Goal: Task Accomplishment & Management: Manage account settings

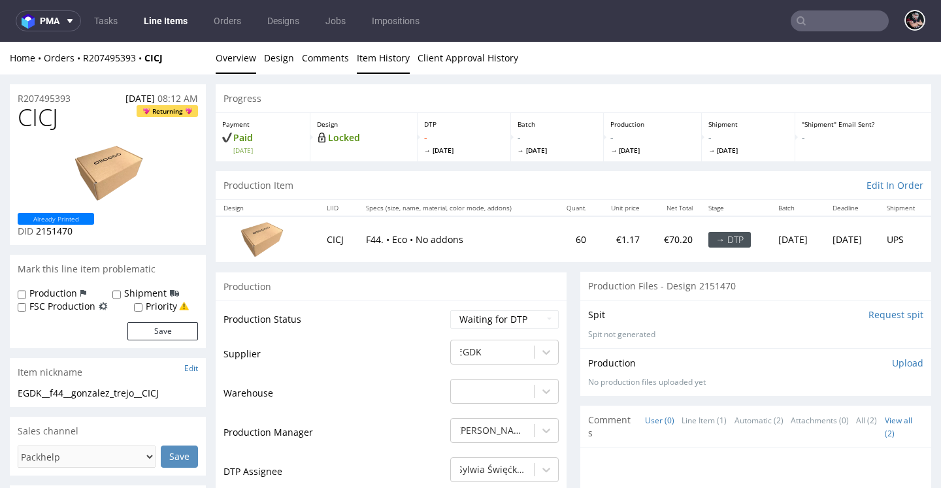
scroll to position [18, 0]
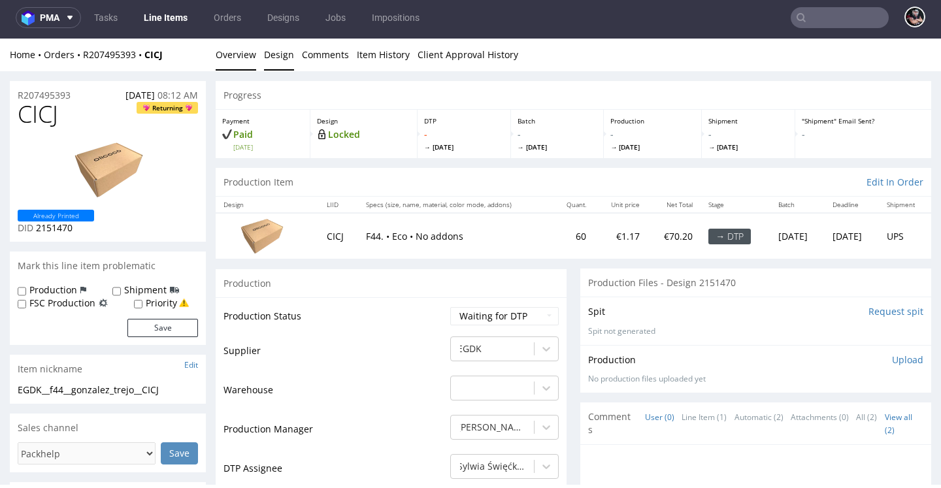
click at [280, 58] on link "Design" at bounding box center [279, 55] width 30 height 32
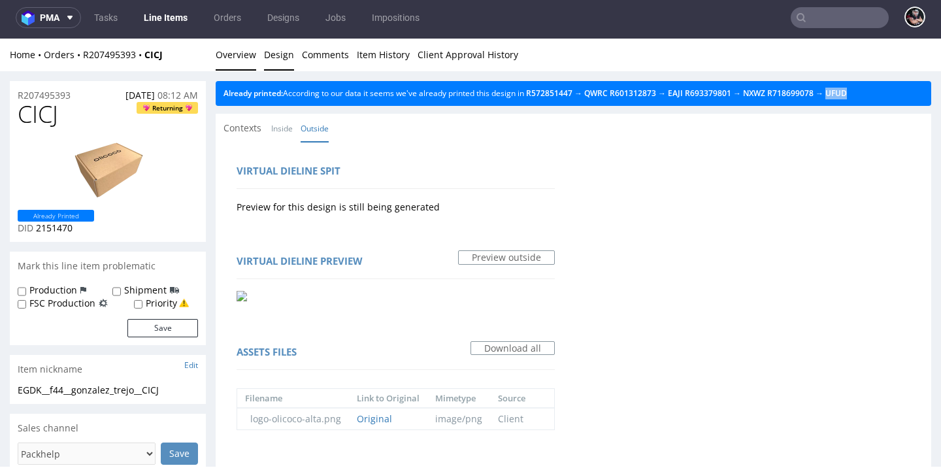
click at [243, 47] on link "Overview" at bounding box center [236, 55] width 41 height 32
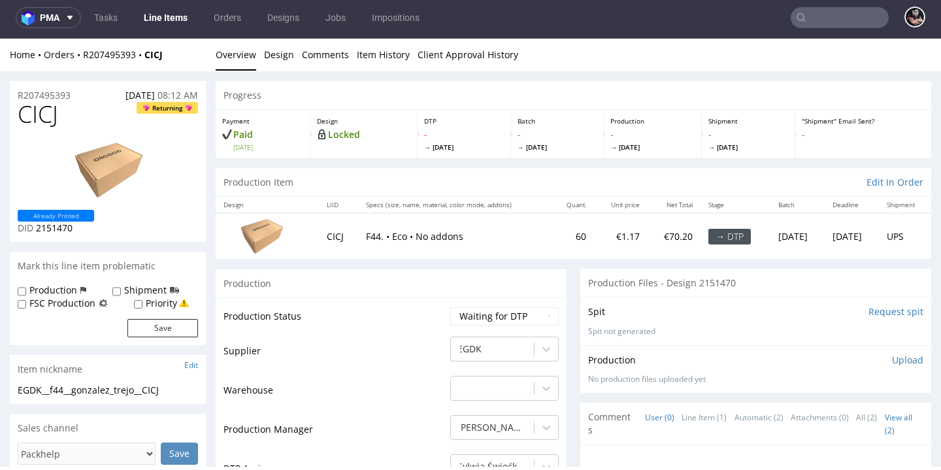
click at [24, 110] on span "CICJ" at bounding box center [38, 114] width 41 height 26
copy span "CICJ"
click at [61, 229] on span "2151470" at bounding box center [54, 228] width 37 height 12
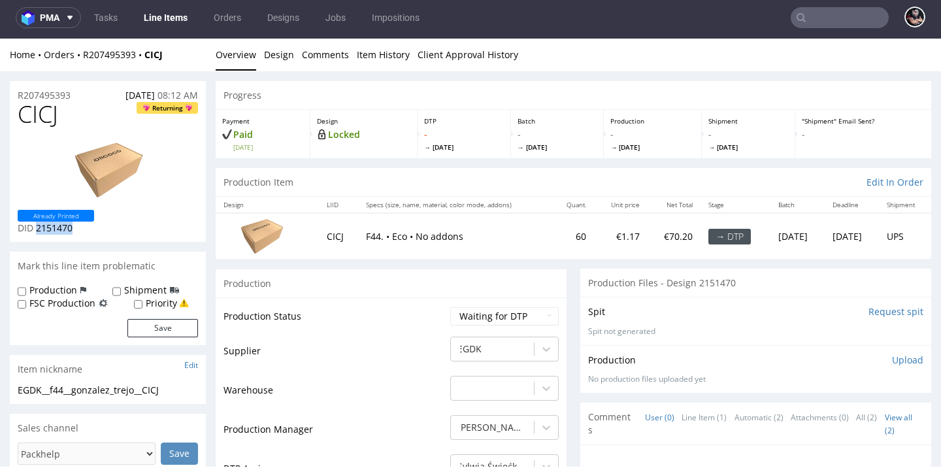
copy span "2151470"
click at [280, 54] on link "Design" at bounding box center [279, 55] width 30 height 32
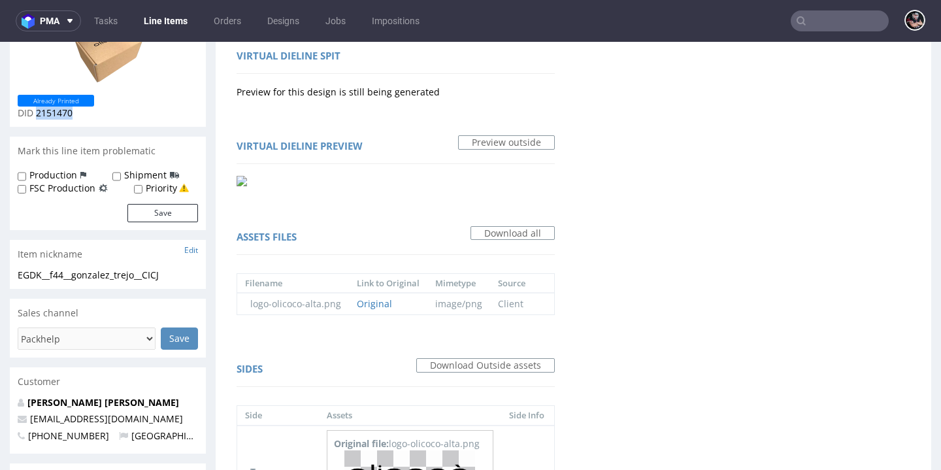
scroll to position [374, 0]
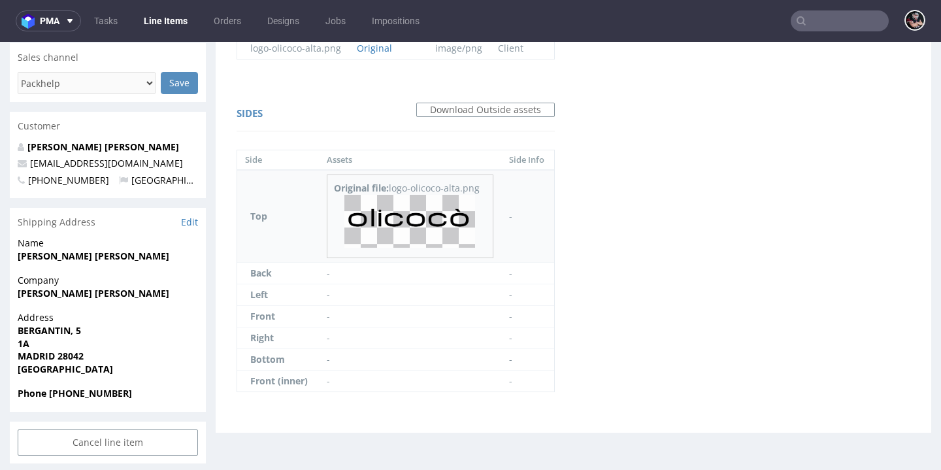
click at [450, 231] on img at bounding box center [409, 221] width 131 height 53
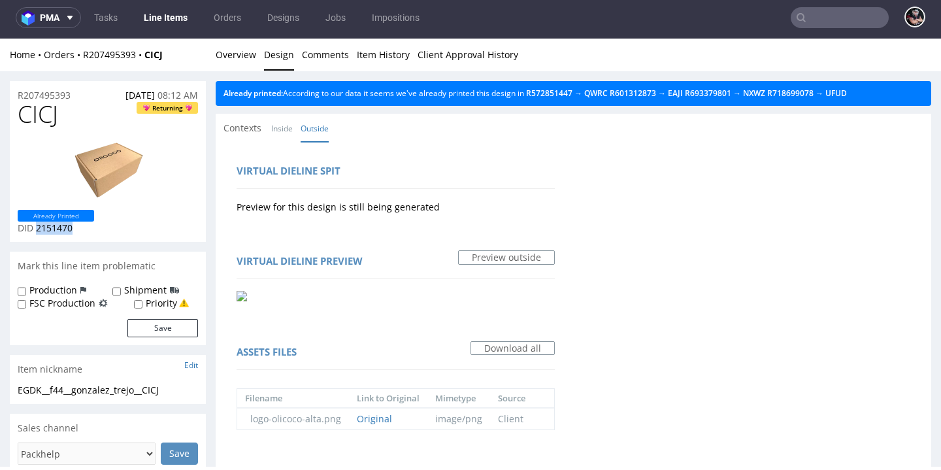
scroll to position [0, 0]
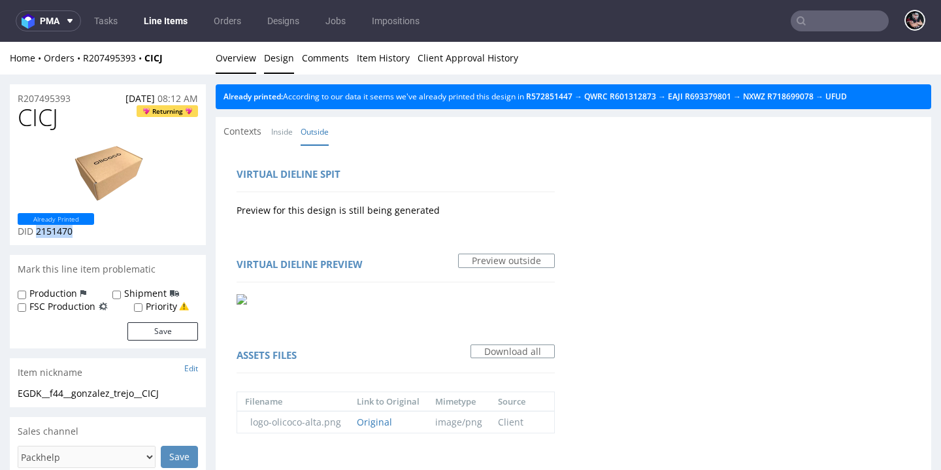
click at [236, 64] on link "Overview" at bounding box center [236, 58] width 41 height 32
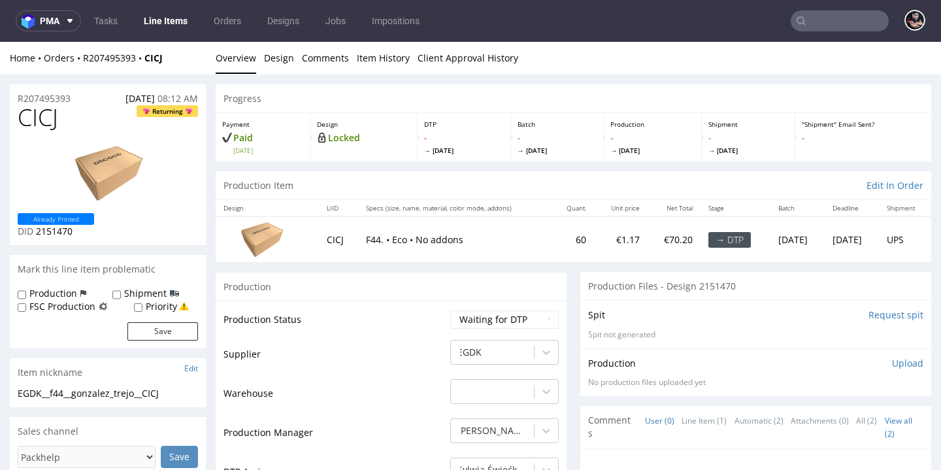
click at [64, 395] on div "EGDK__f44__gonzalez_trejo__CICJ" at bounding box center [108, 393] width 180 height 13
copy div "EGDK__f44__gonzalez_trejo__CICJ"
drag, startPoint x: 71, startPoint y: 232, endPoint x: 37, endPoint y: 235, distance: 34.7
click at [37, 235] on p "DID 2151470" at bounding box center [56, 231] width 76 height 13
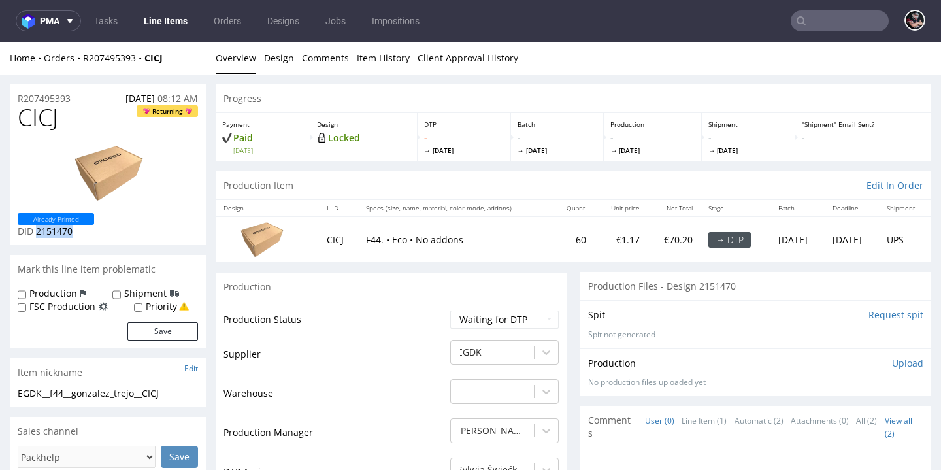
copy span "2151470"
drag, startPoint x: 77, startPoint y: 97, endPoint x: 1, endPoint y: 99, distance: 75.8
copy p "R207495393"
click at [42, 120] on span "CICJ" at bounding box center [38, 118] width 41 height 26
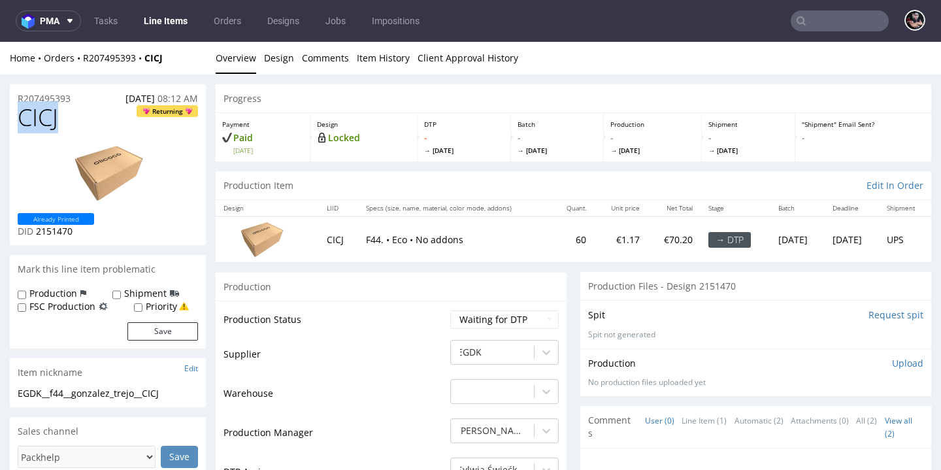
click at [42, 120] on span "CICJ" at bounding box center [38, 118] width 41 height 26
copy span "CICJ"
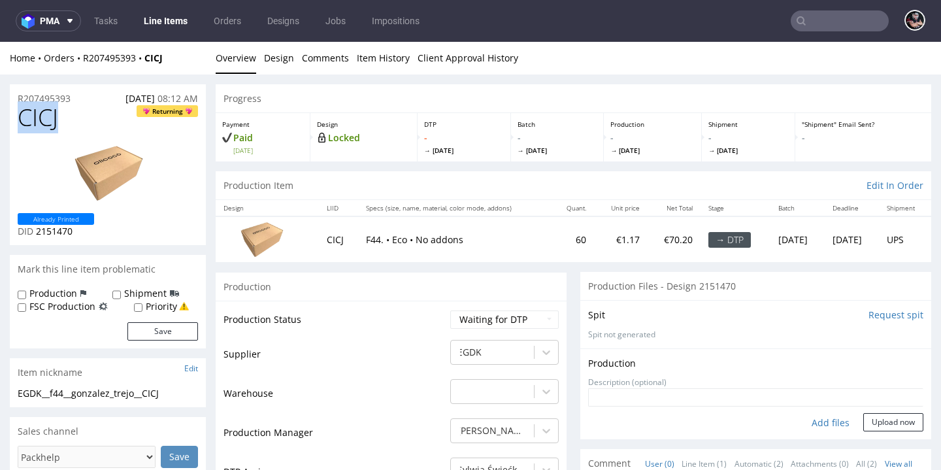
scroll to position [23, 0]
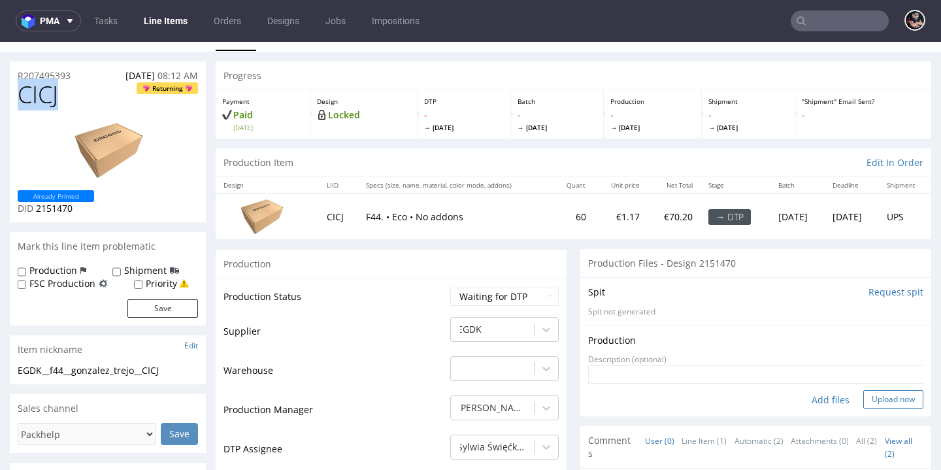
click at [864, 401] on button "Upload now" at bounding box center [894, 399] width 60 height 18
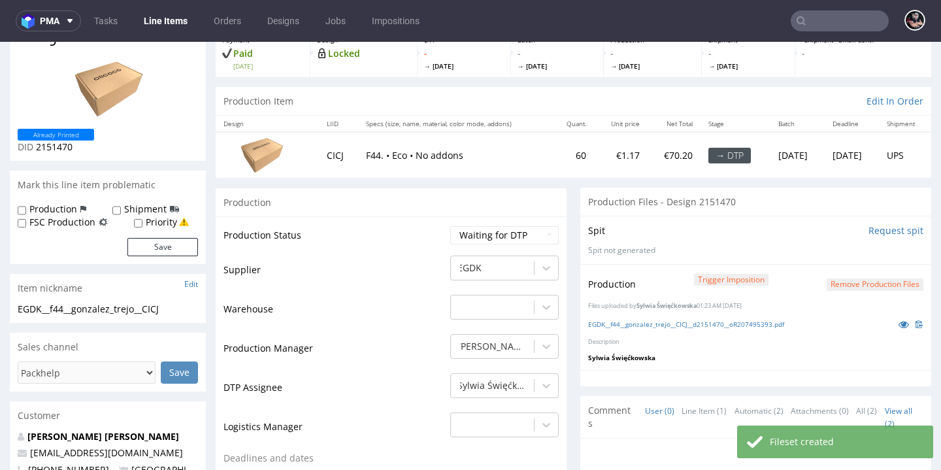
scroll to position [161, 0]
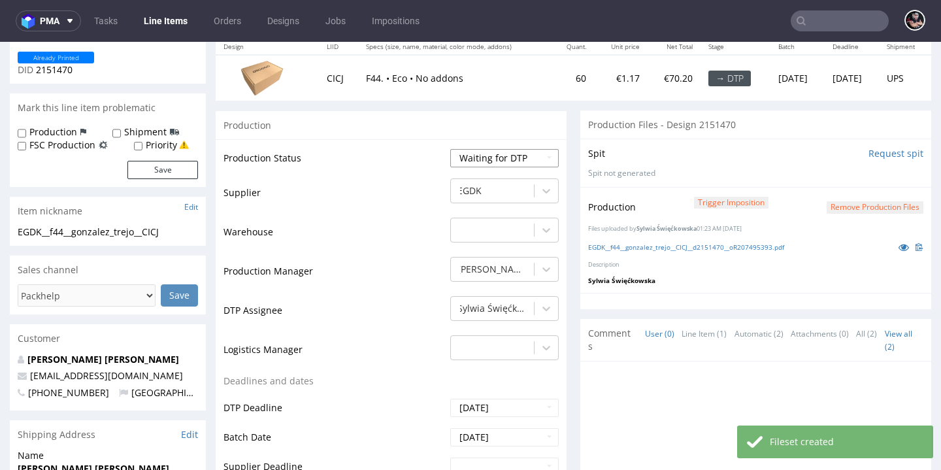
select select "dtp_production_ready"
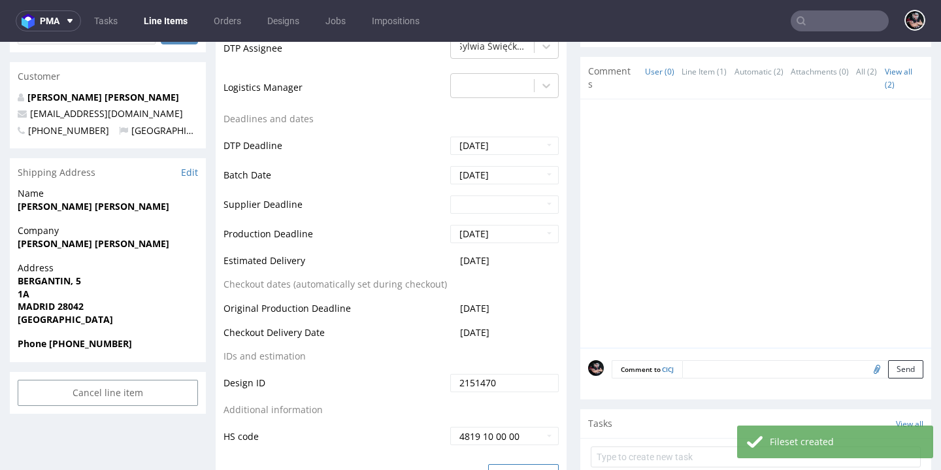
scroll to position [495, 0]
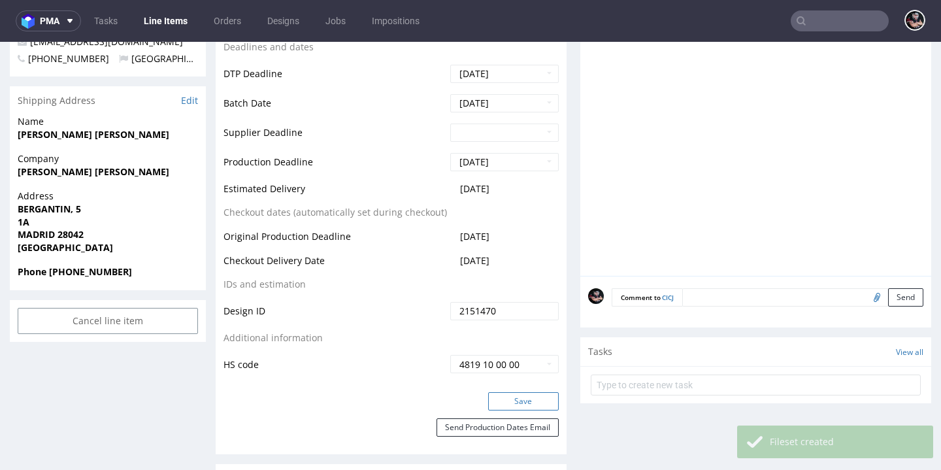
click at [521, 403] on button "Save" at bounding box center [523, 401] width 71 height 18
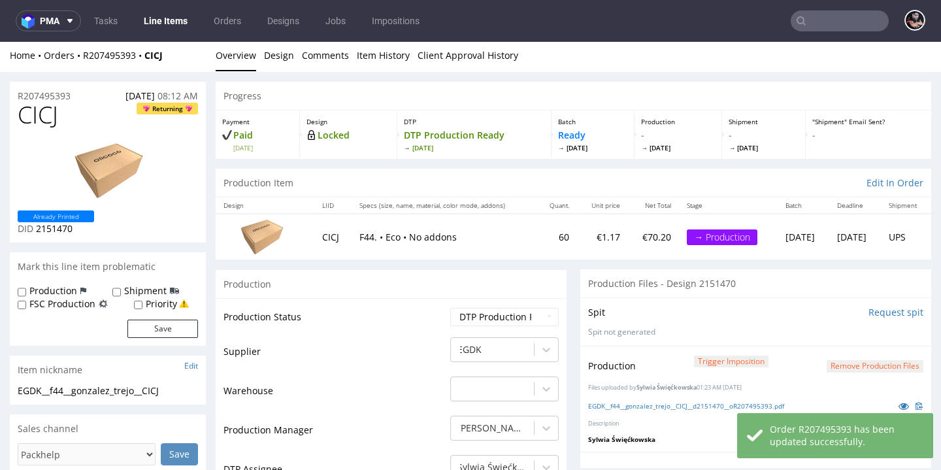
scroll to position [0, 0]
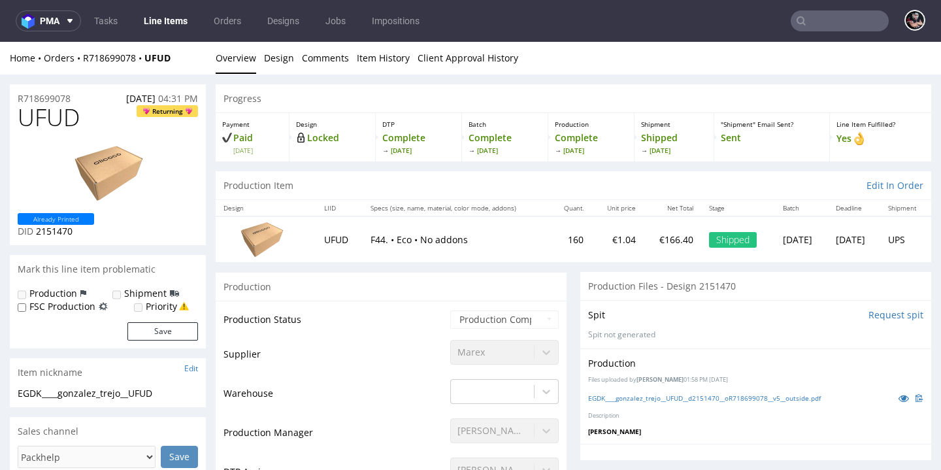
click at [173, 21] on link "Line Items" at bounding box center [165, 20] width 59 height 21
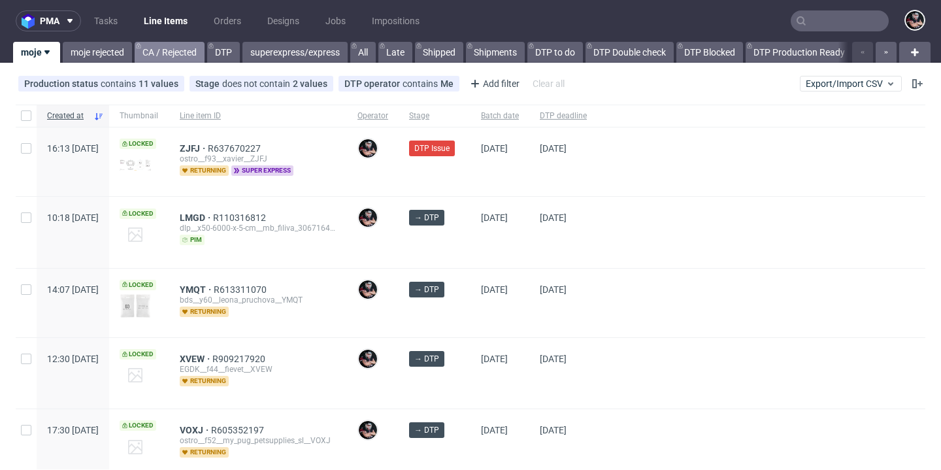
click at [182, 43] on link "CA / Rejected" at bounding box center [170, 52] width 70 height 21
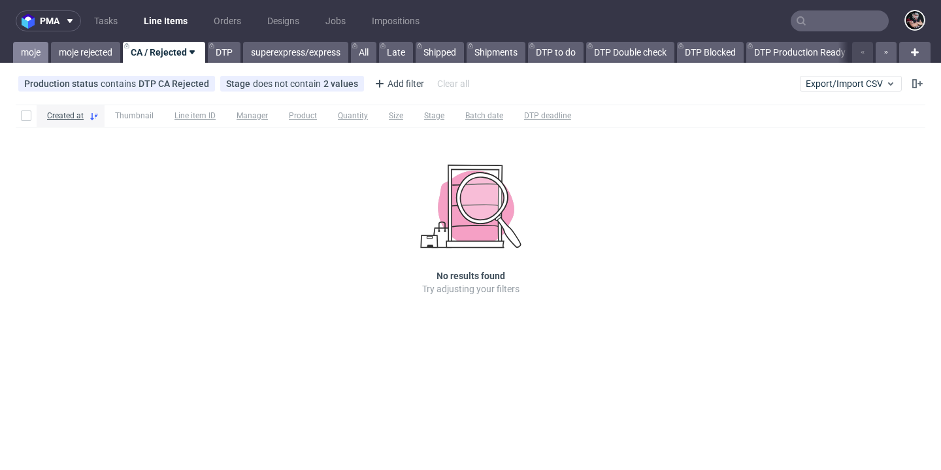
click at [41, 49] on link "moje" at bounding box center [30, 52] width 35 height 21
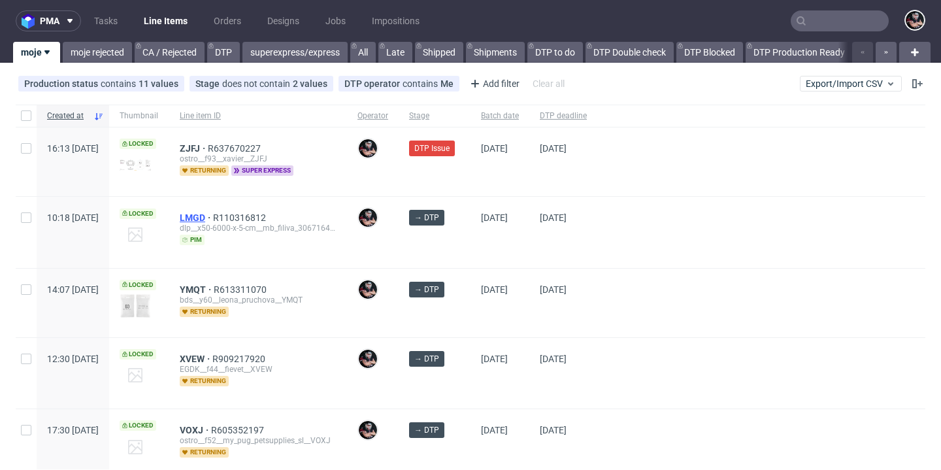
click at [213, 215] on span "LMGD" at bounding box center [196, 217] width 33 height 10
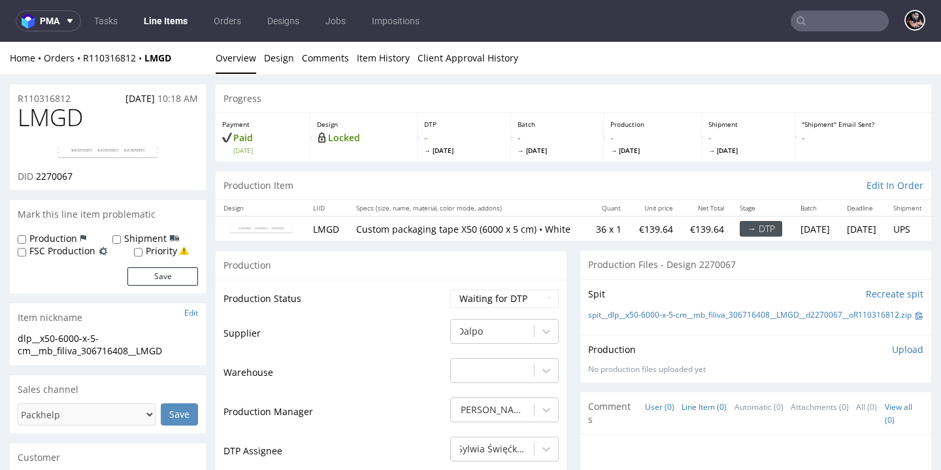
scroll to position [110, 0]
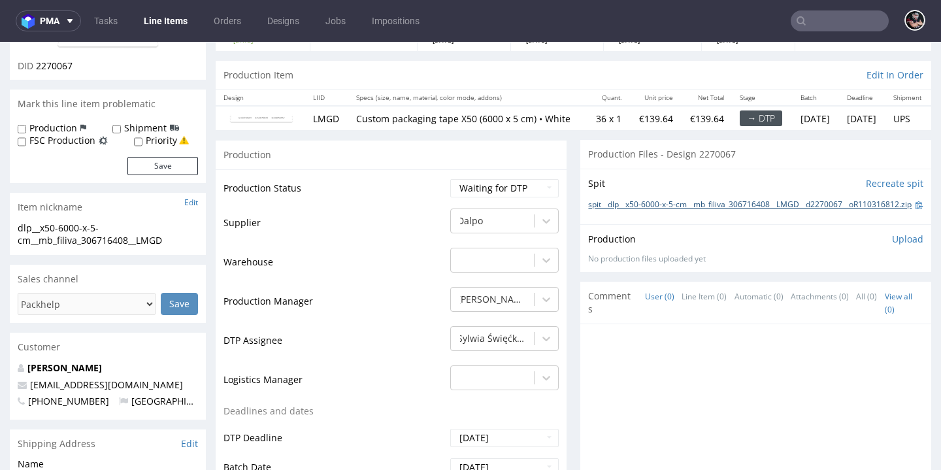
click at [641, 210] on link "spit__dlp__x50-6000-x-5-cm__mb_filiva_306716408__LMGD__d2270067__oR110316812.zip" at bounding box center [750, 204] width 324 height 11
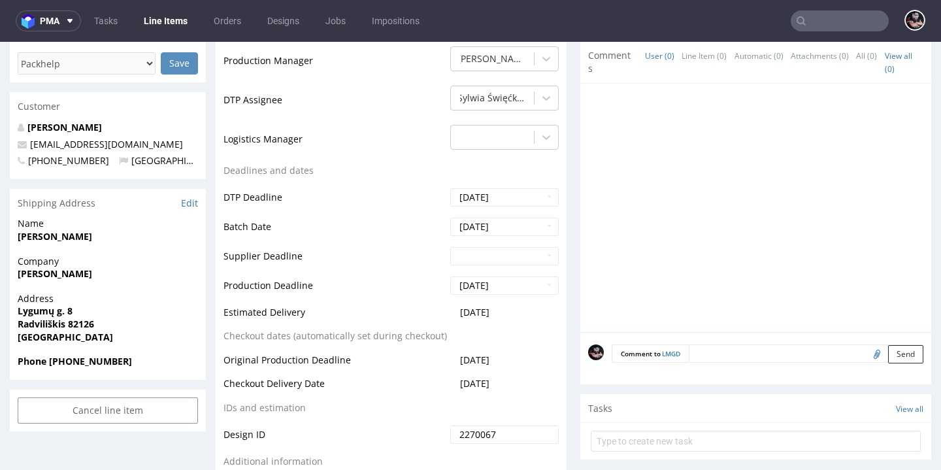
scroll to position [0, 0]
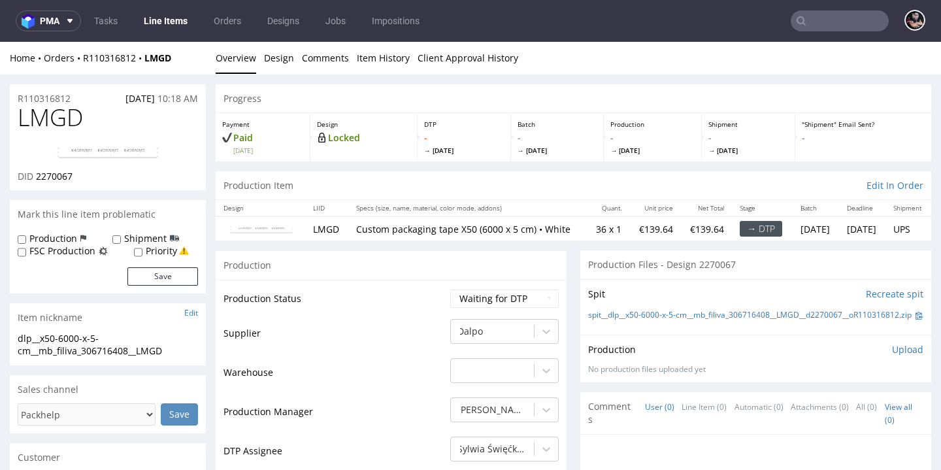
click at [37, 118] on span "LMGD" at bounding box center [50, 118] width 65 height 26
copy span "LMGD"
click at [51, 182] on span "2270067" at bounding box center [54, 176] width 37 height 12
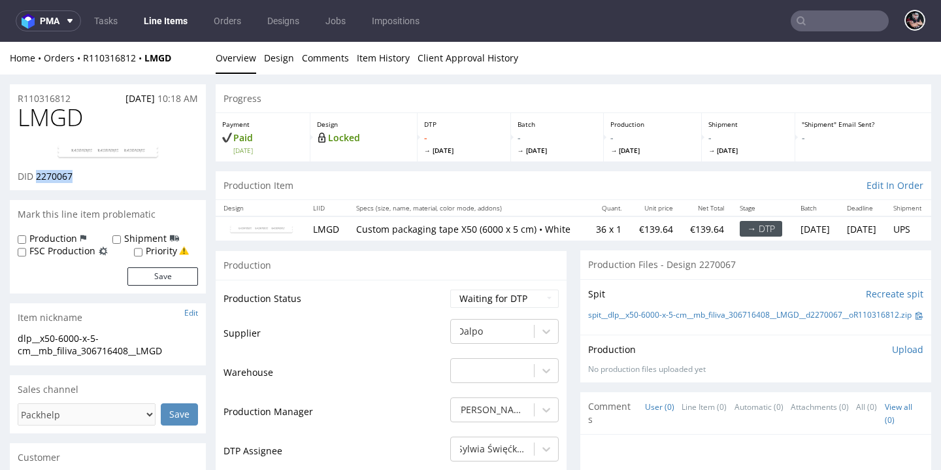
copy span "2270067"
click at [274, 50] on link "Design" at bounding box center [279, 58] width 30 height 32
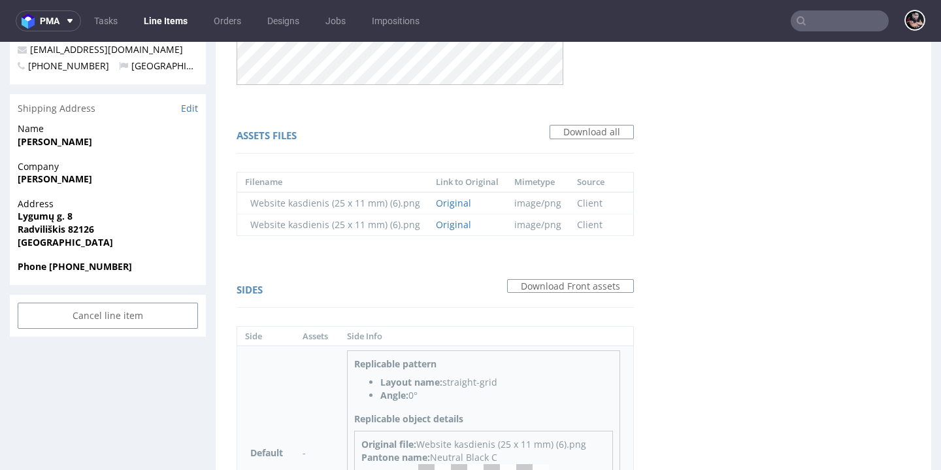
scroll to position [549, 0]
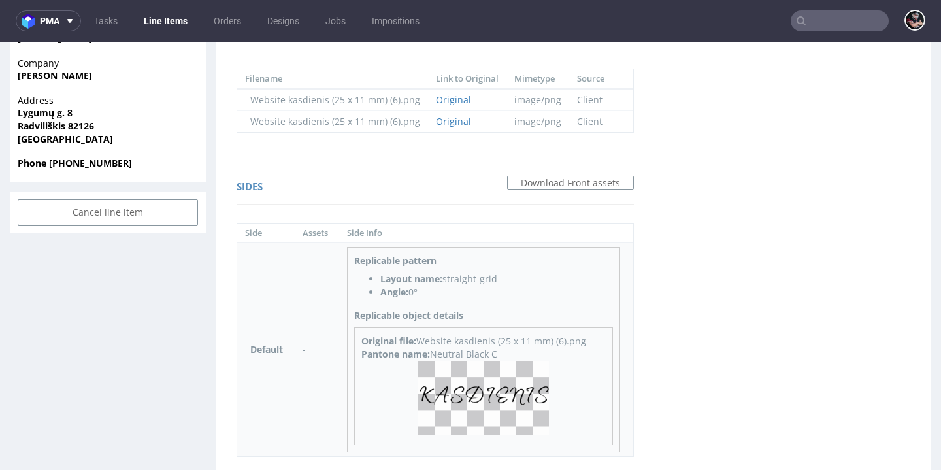
click at [467, 386] on img at bounding box center [483, 398] width 131 height 74
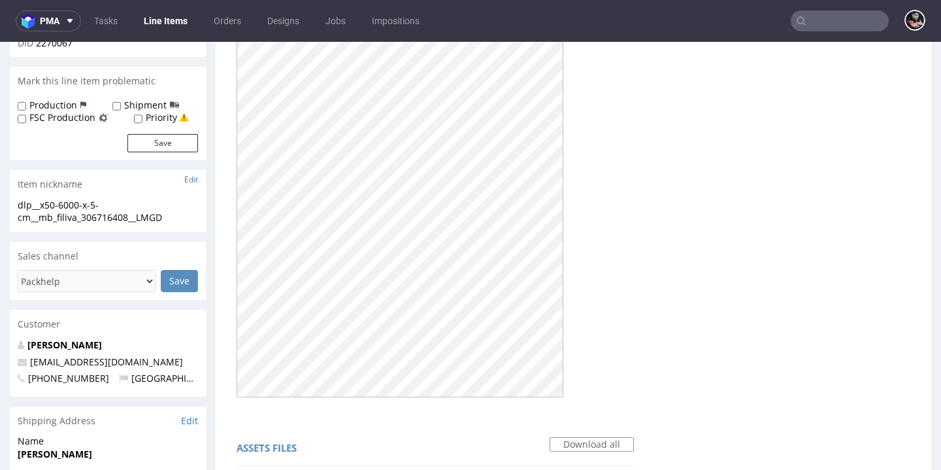
scroll to position [0, 0]
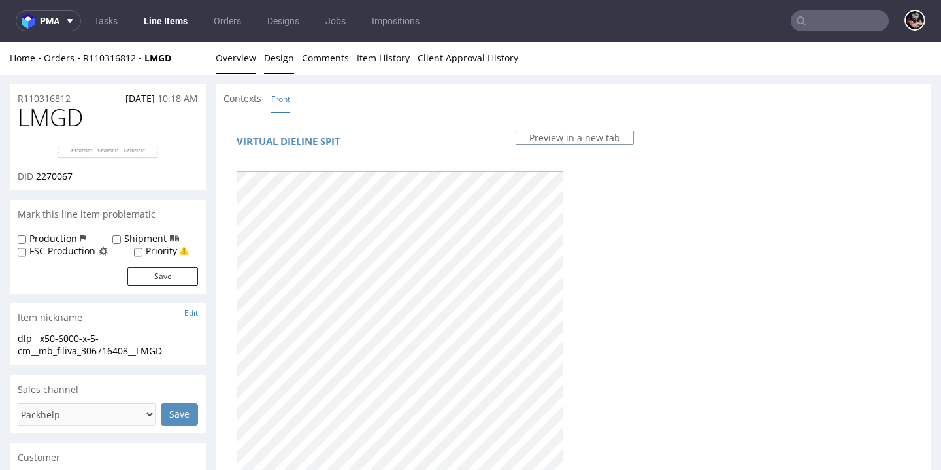
click at [247, 54] on link "Overview" at bounding box center [236, 58] width 41 height 32
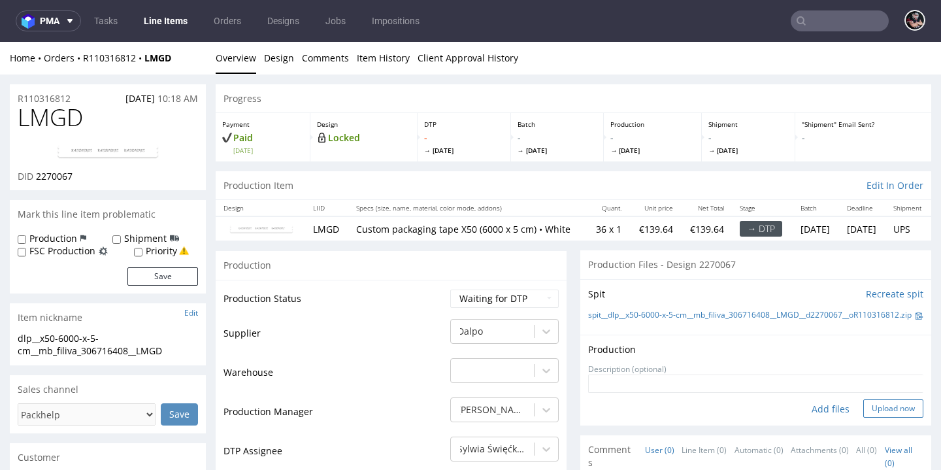
click at [877, 418] on button "Upload now" at bounding box center [894, 408] width 60 height 18
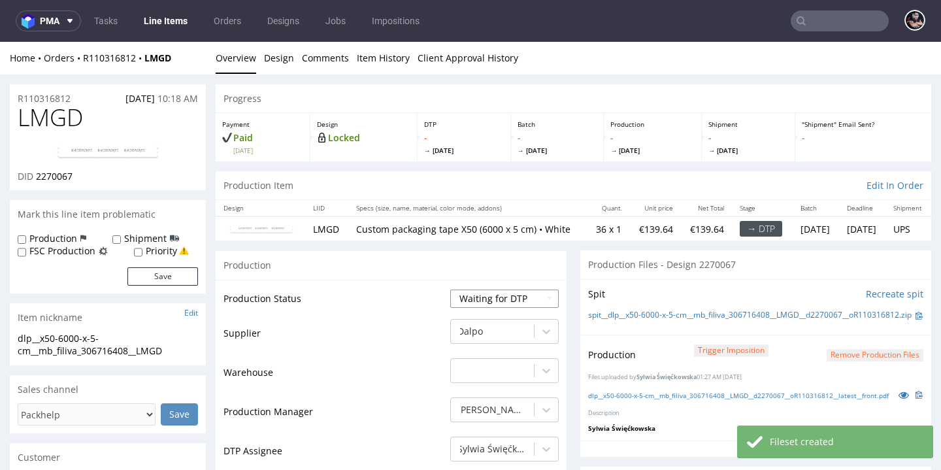
select select "dtp_production_ready"
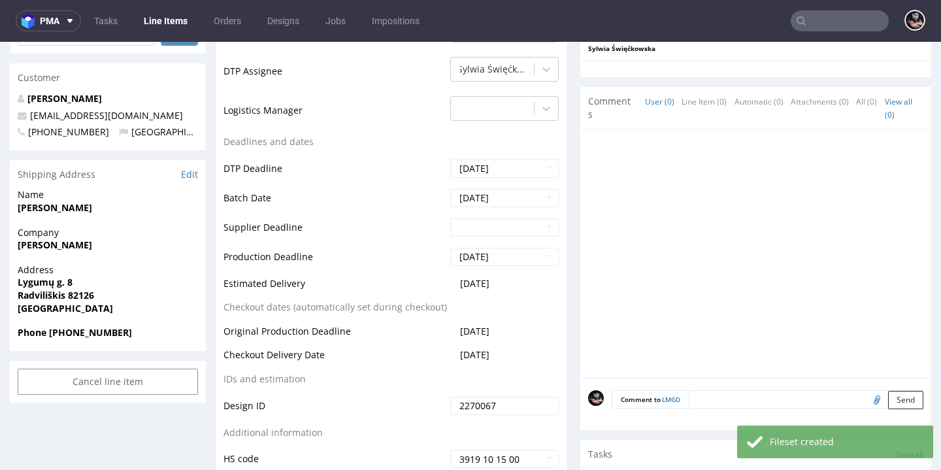
scroll to position [499, 0]
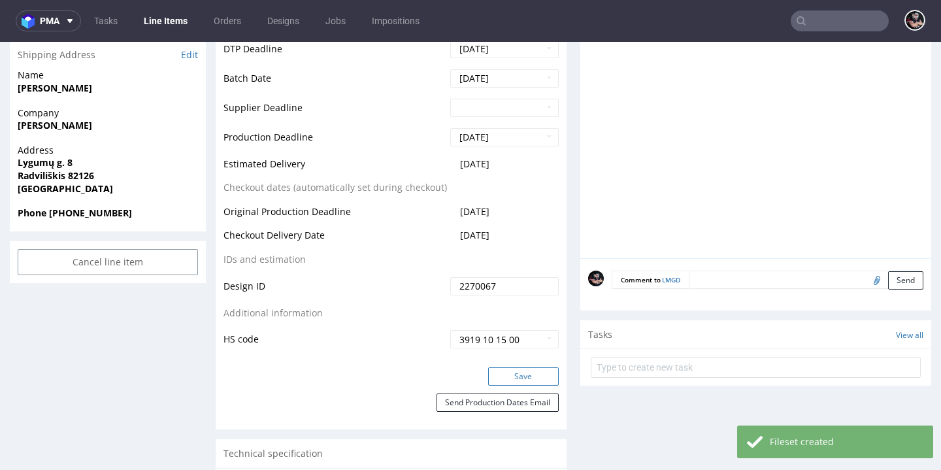
click at [520, 386] on button "Save" at bounding box center [523, 376] width 71 height 18
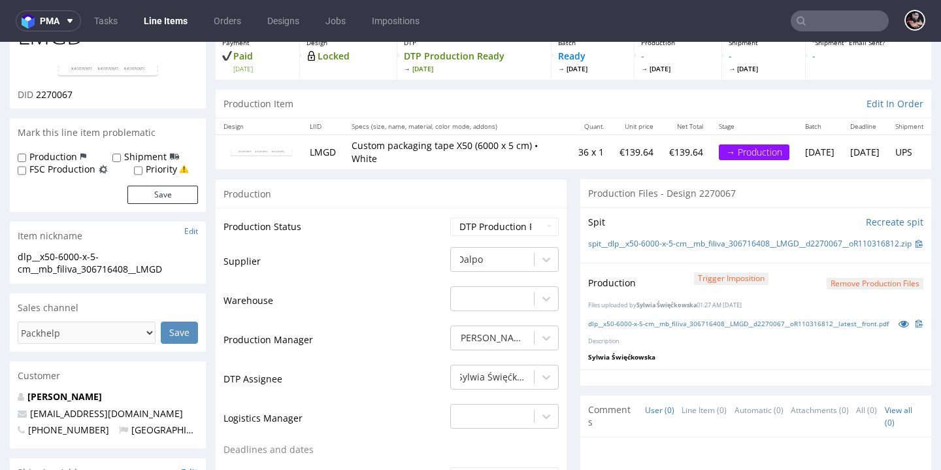
scroll to position [0, 0]
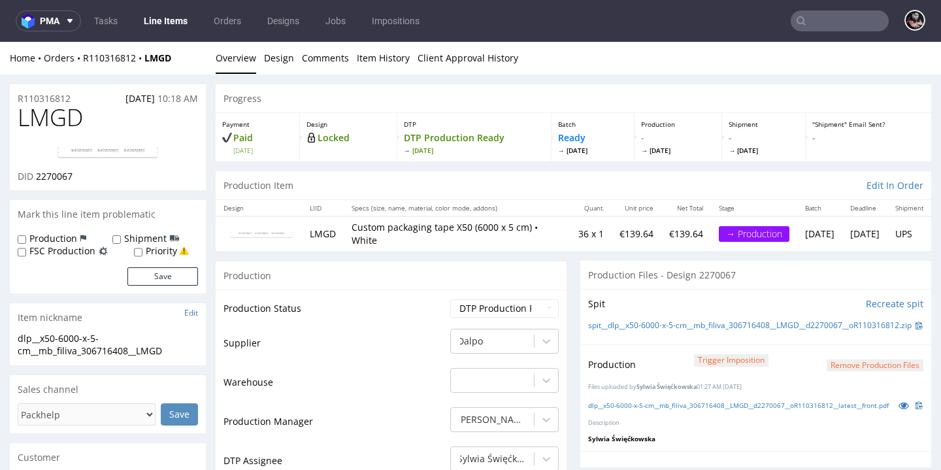
click at [174, 18] on link "Line Items" at bounding box center [165, 20] width 59 height 21
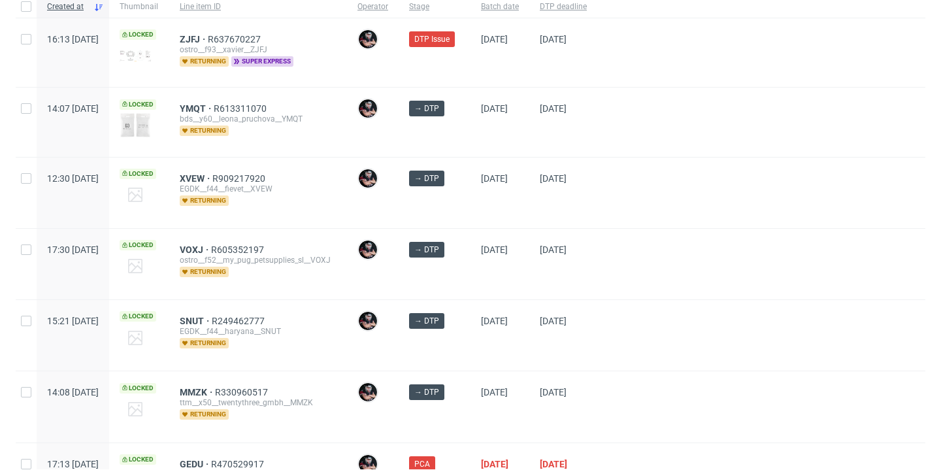
scroll to position [14, 0]
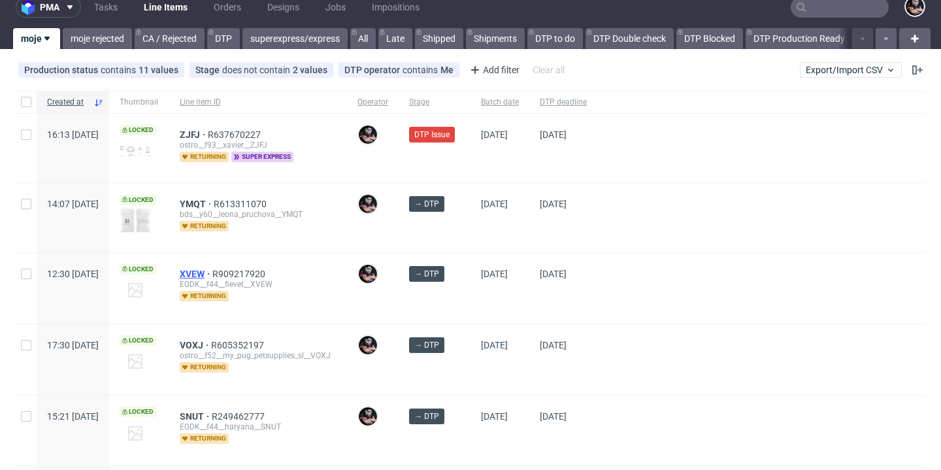
click at [212, 272] on span "XVEW" at bounding box center [196, 274] width 33 height 10
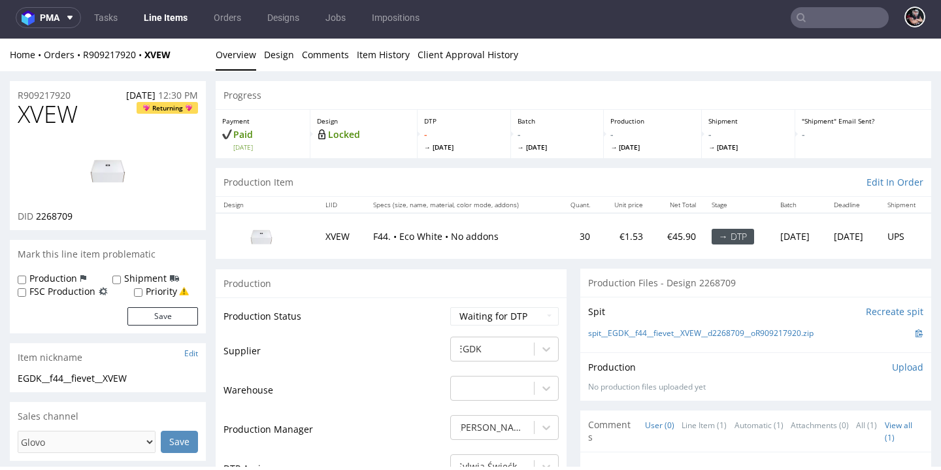
click at [58, 222] on span "2268709" at bounding box center [54, 216] width 37 height 12
copy span "2268709"
click at [291, 62] on link "Design" at bounding box center [279, 55] width 30 height 32
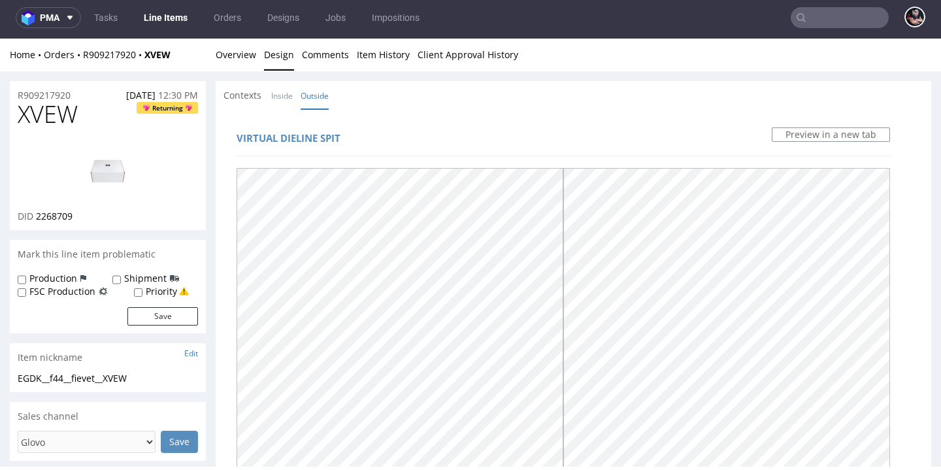
click at [214, 51] on div "Home Orders R909217920 XVEW Overview Design Comments Item History Client Approv…" at bounding box center [470, 55] width 941 height 33
click at [231, 68] on link "Overview" at bounding box center [236, 55] width 41 height 32
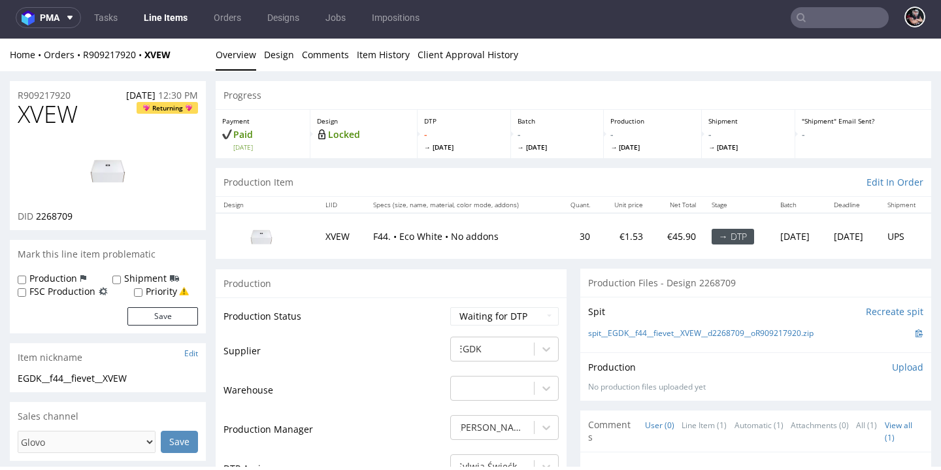
click at [664, 352] on div "Spit Recreate spit spit__EGDK__f44__fievet__XVEW__d2268709__oR909217920.zip" at bounding box center [755, 325] width 351 height 56
click at [663, 339] on link "spit__EGDK__f44__fievet__XVEW__d2268709__oR909217920.zip" at bounding box center [701, 333] width 226 height 11
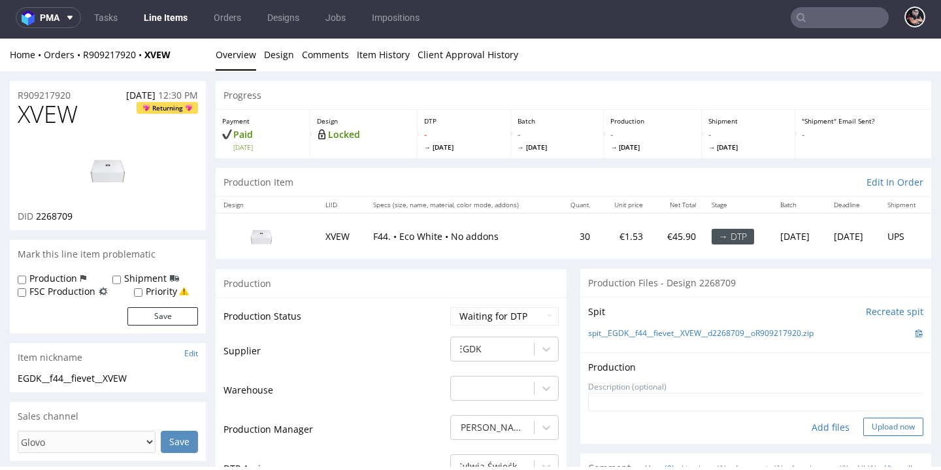
click at [864, 436] on button "Upload now" at bounding box center [894, 427] width 60 height 18
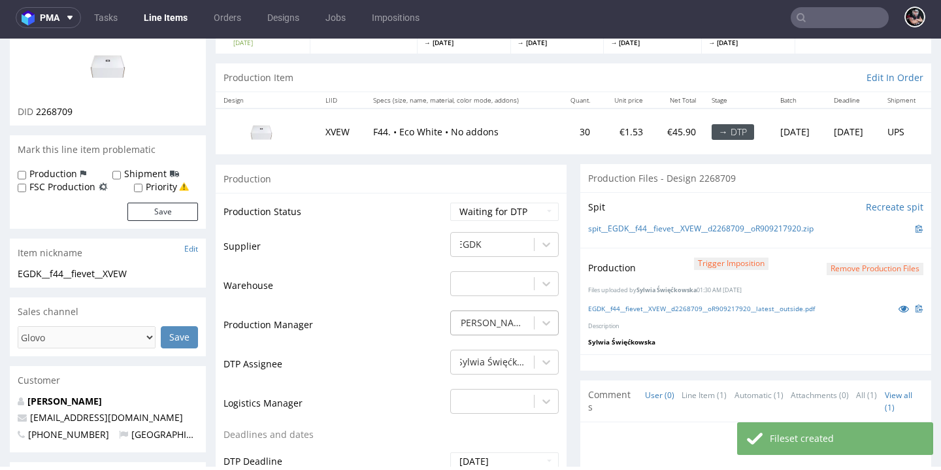
scroll to position [214, 0]
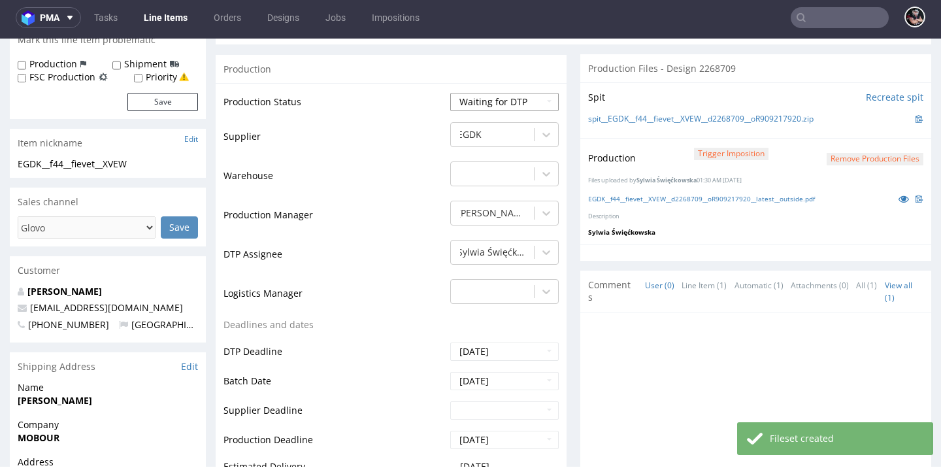
select select "dtp_production_ready"
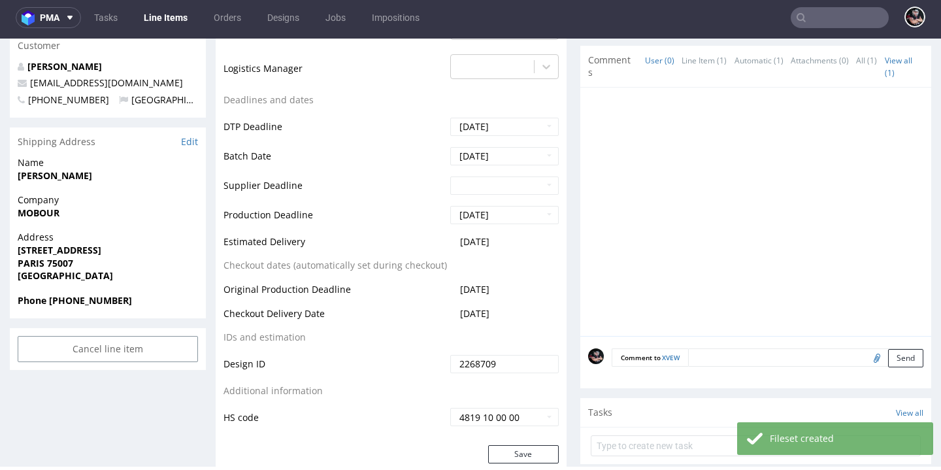
scroll to position [513, 0]
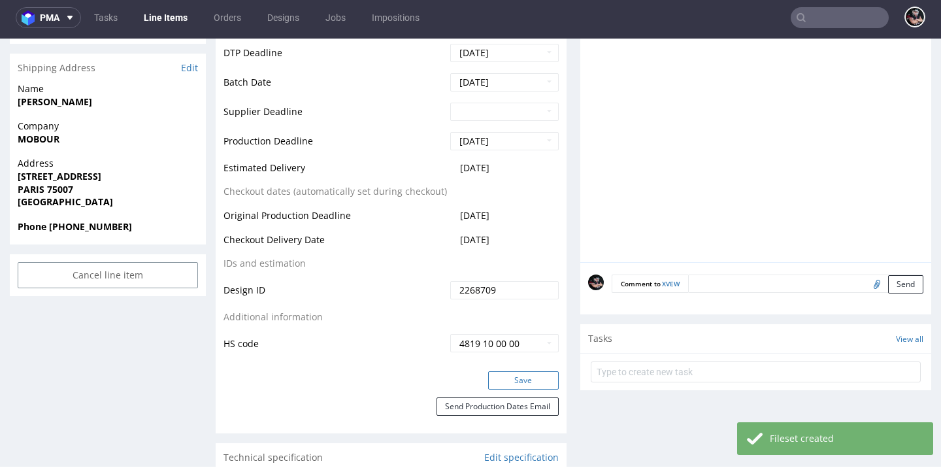
click at [523, 390] on button "Save" at bounding box center [523, 380] width 71 height 18
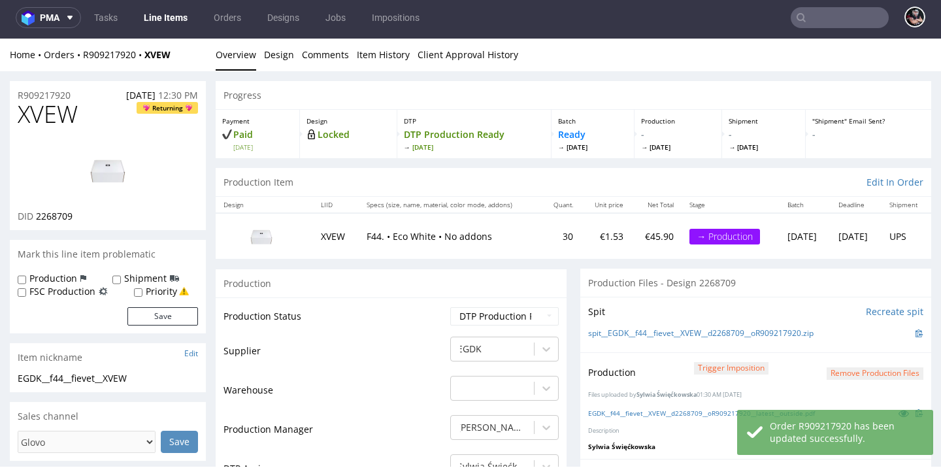
scroll to position [0, 0]
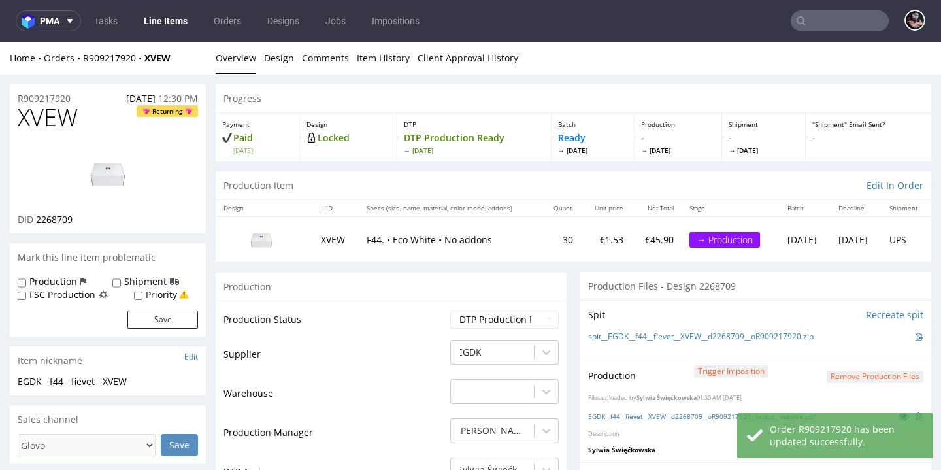
click at [164, 27] on link "Line Items" at bounding box center [165, 20] width 59 height 21
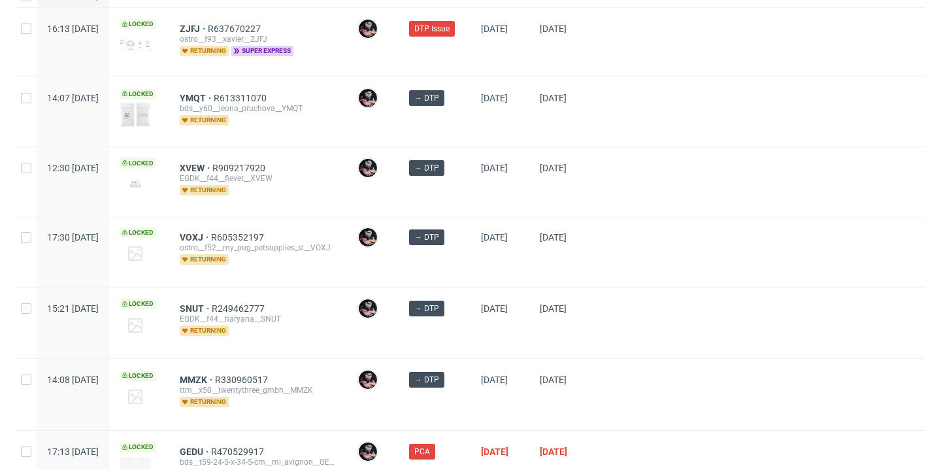
scroll to position [222, 0]
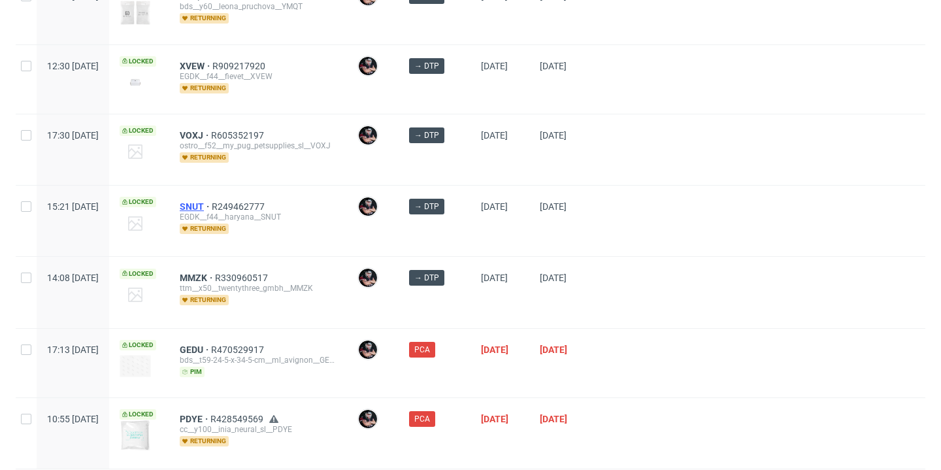
click at [212, 204] on span "SNUT" at bounding box center [196, 206] width 32 height 10
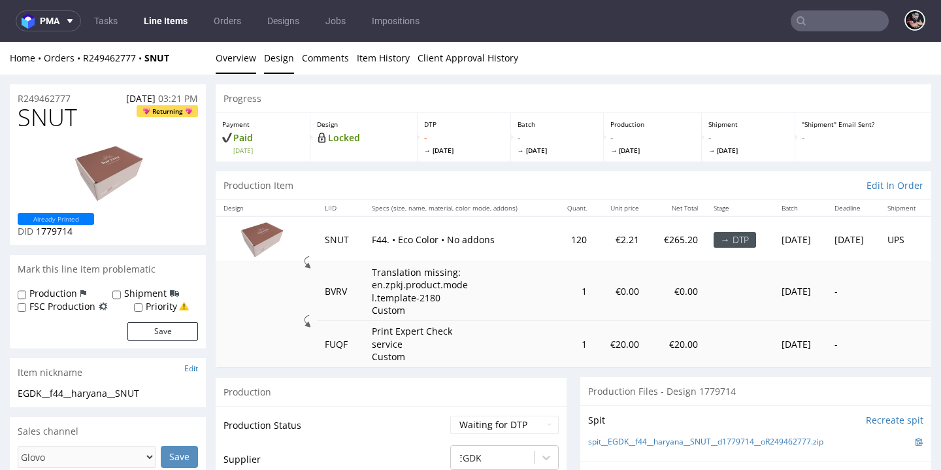
click at [279, 62] on link "Design" at bounding box center [279, 58] width 30 height 32
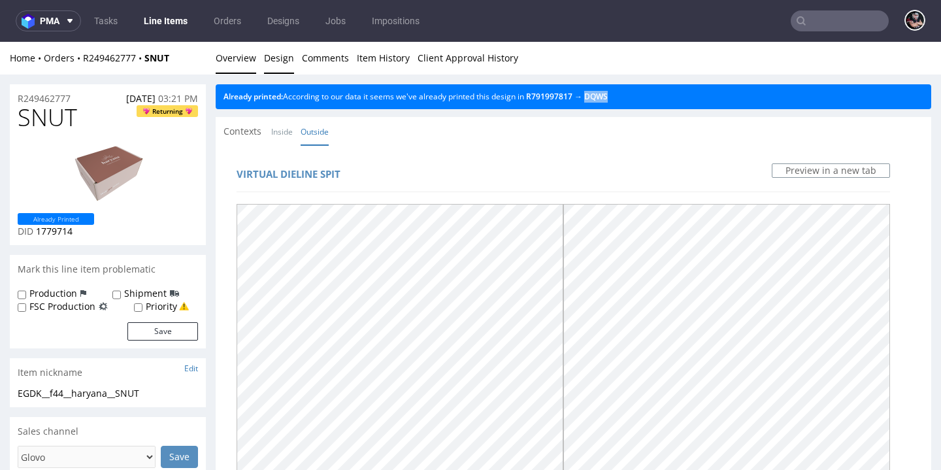
click at [250, 61] on link "Overview" at bounding box center [236, 58] width 41 height 32
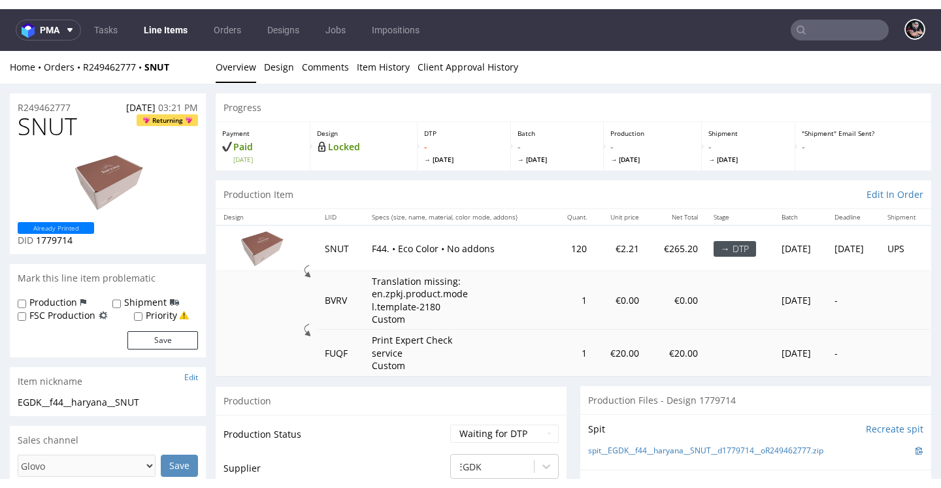
scroll to position [93, 0]
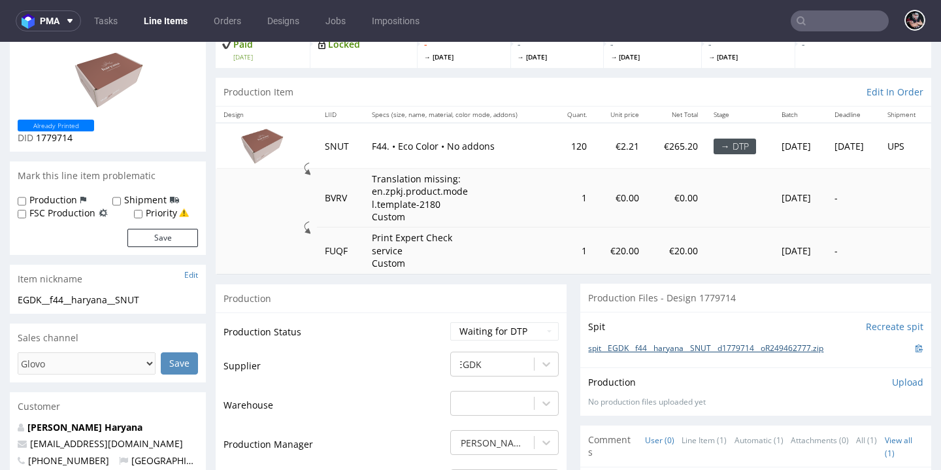
click at [618, 354] on link "spit__EGDK__f44__haryana__SNUT__d1779714__oR249462777.zip" at bounding box center [705, 348] width 235 height 11
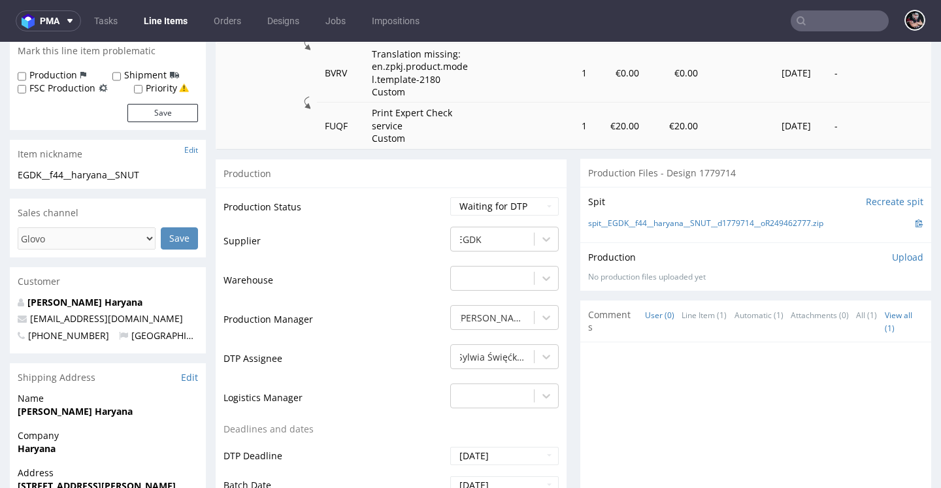
scroll to position [221, 0]
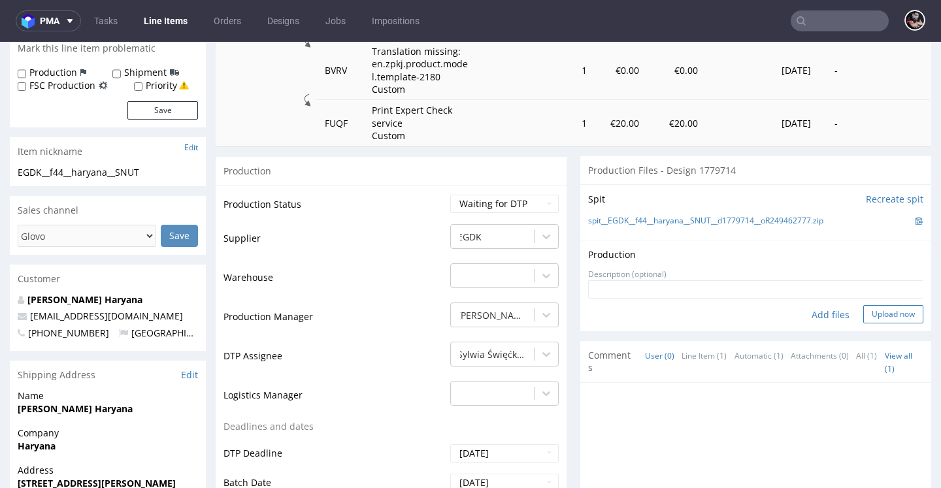
click at [867, 324] on button "Upload now" at bounding box center [894, 314] width 60 height 18
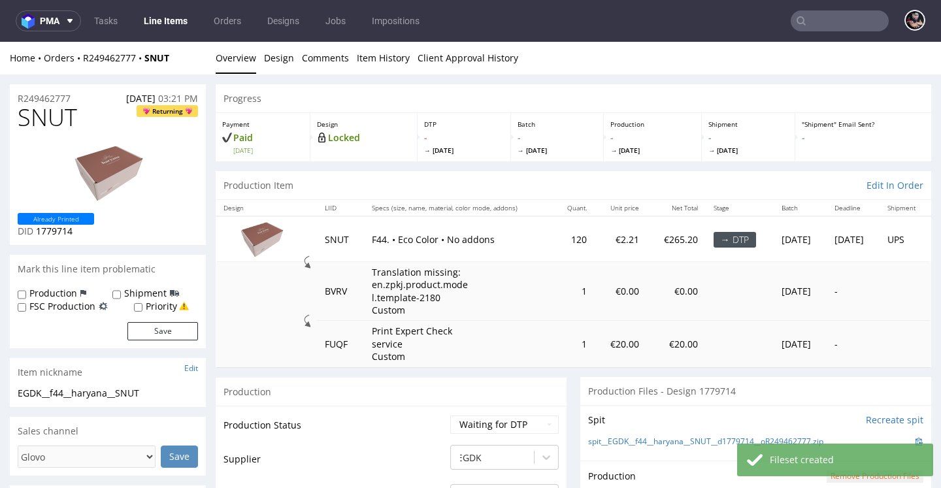
scroll to position [241, 0]
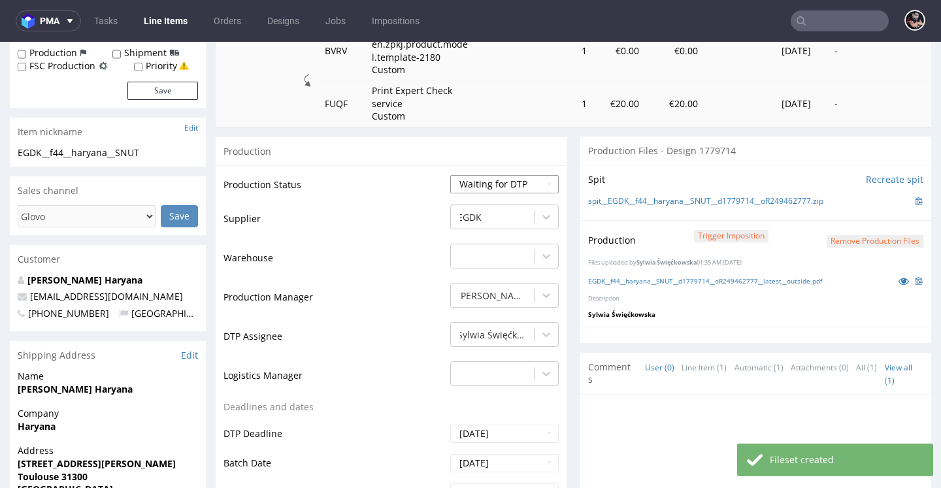
select select "dtp_production_ready"
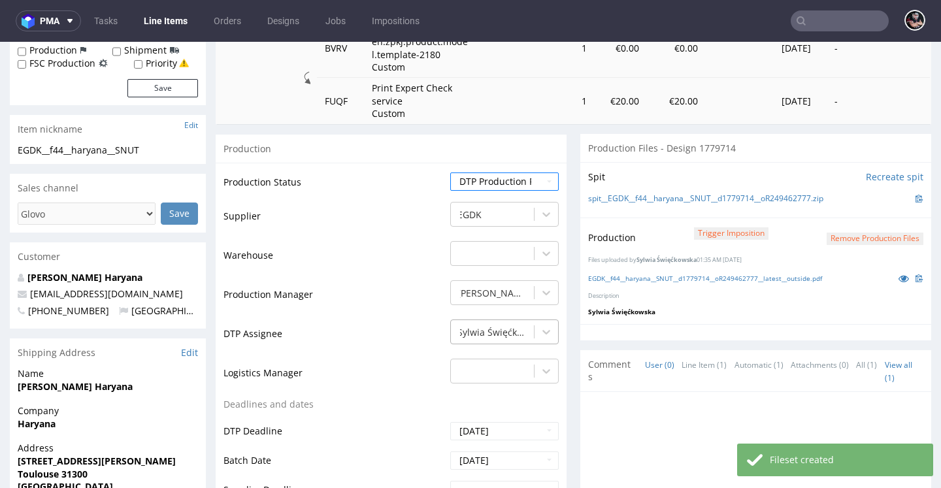
scroll to position [626, 0]
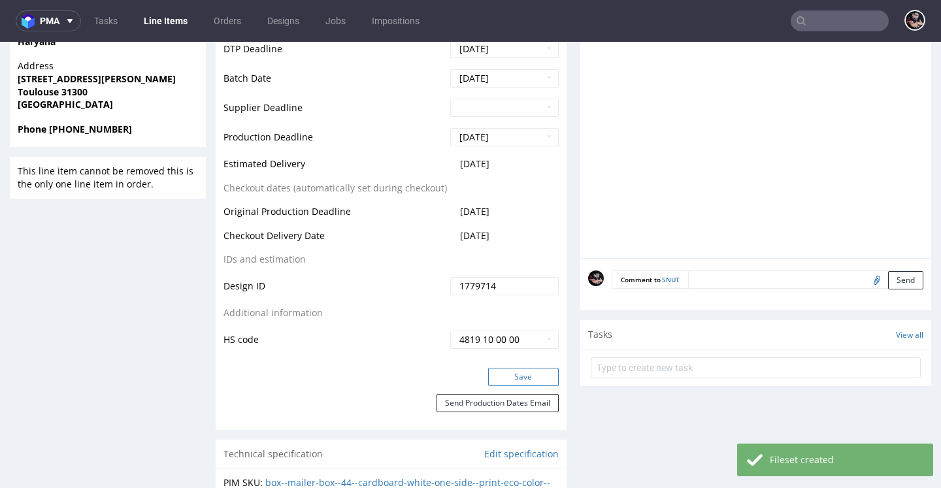
click at [514, 386] on button "Save" at bounding box center [523, 377] width 71 height 18
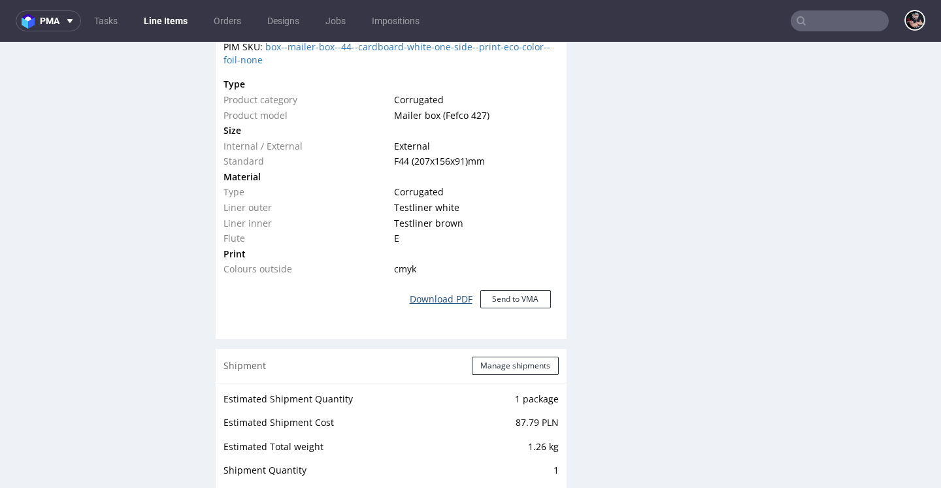
scroll to position [0, 0]
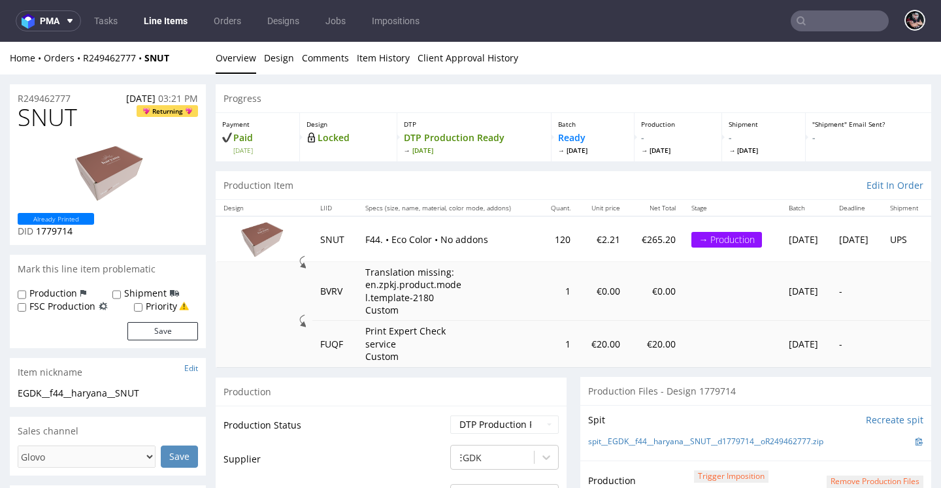
click at [164, 34] on nav "pma Tasks Line Items Orders Designs Jobs Impositions" at bounding box center [470, 21] width 941 height 42
click at [165, 30] on link "Line Items" at bounding box center [165, 20] width 59 height 21
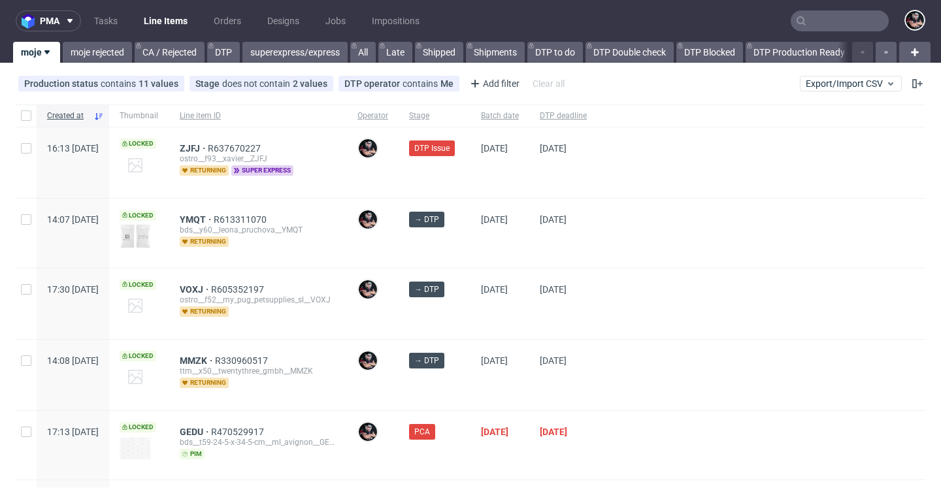
scroll to position [6, 0]
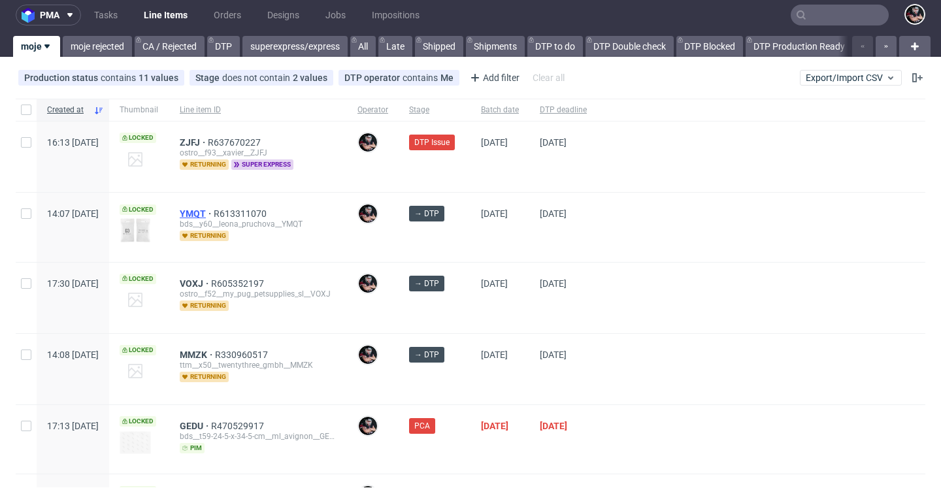
click at [214, 211] on span "YMQT" at bounding box center [197, 214] width 34 height 10
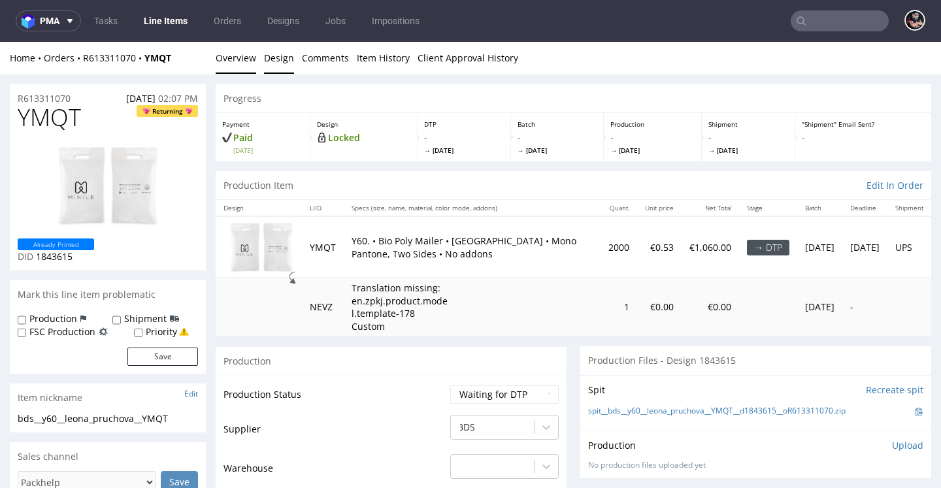
click at [266, 66] on link "Design" at bounding box center [279, 58] width 30 height 32
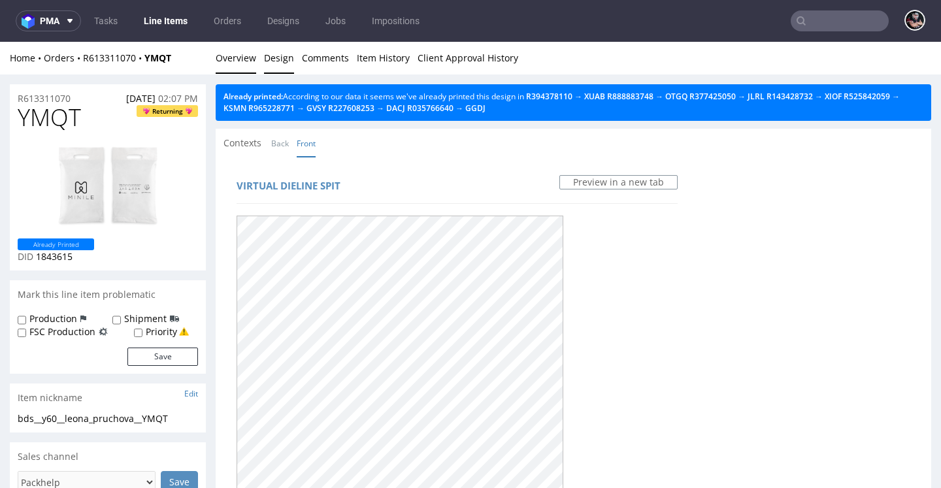
click at [234, 64] on link "Overview" at bounding box center [236, 58] width 41 height 32
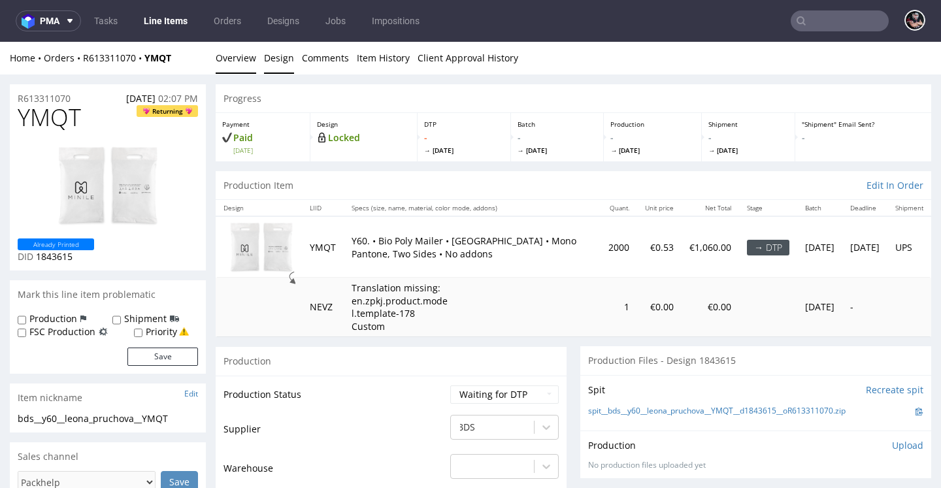
click at [265, 58] on link "Design" at bounding box center [279, 58] width 30 height 32
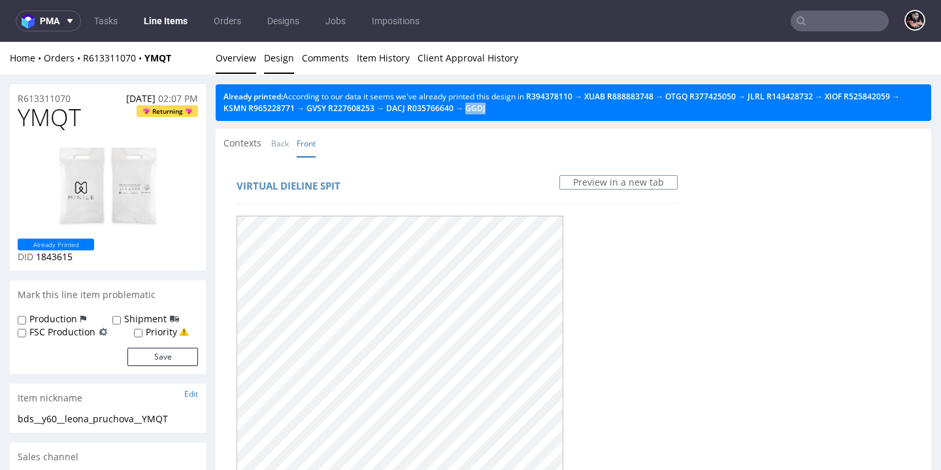
click at [238, 54] on link "Overview" at bounding box center [236, 58] width 41 height 32
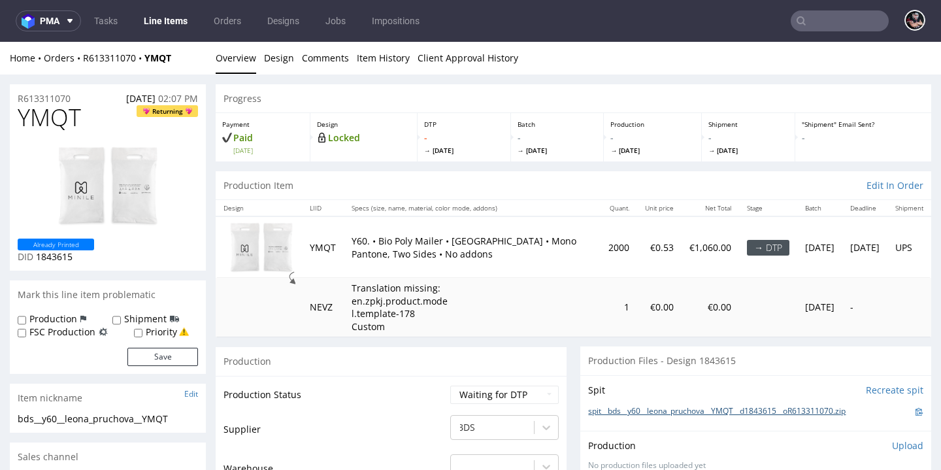
click at [732, 412] on link "spit__bds__y60__leona_pruchova__YMQT__d1843615__oR613311070.zip" at bounding box center [717, 411] width 258 height 11
click at [35, 126] on span "YMQT" at bounding box center [49, 118] width 63 height 26
copy span "YMQT"
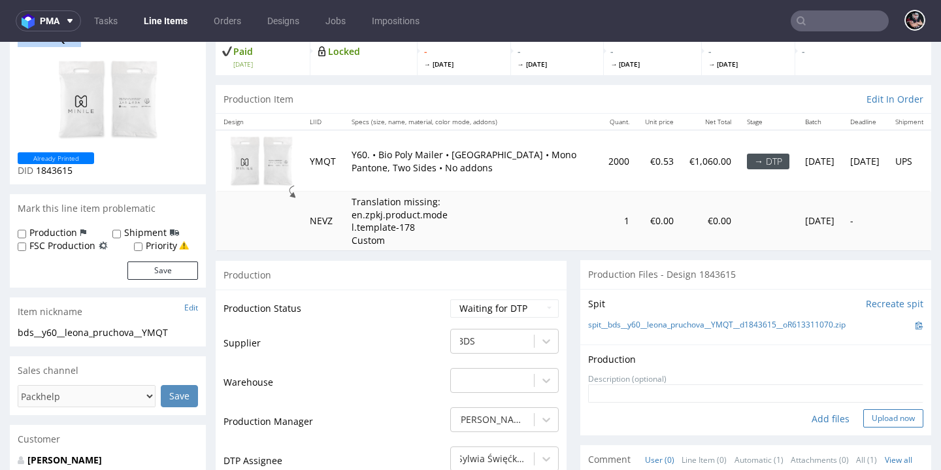
click at [864, 414] on button "Upload now" at bounding box center [894, 418] width 60 height 18
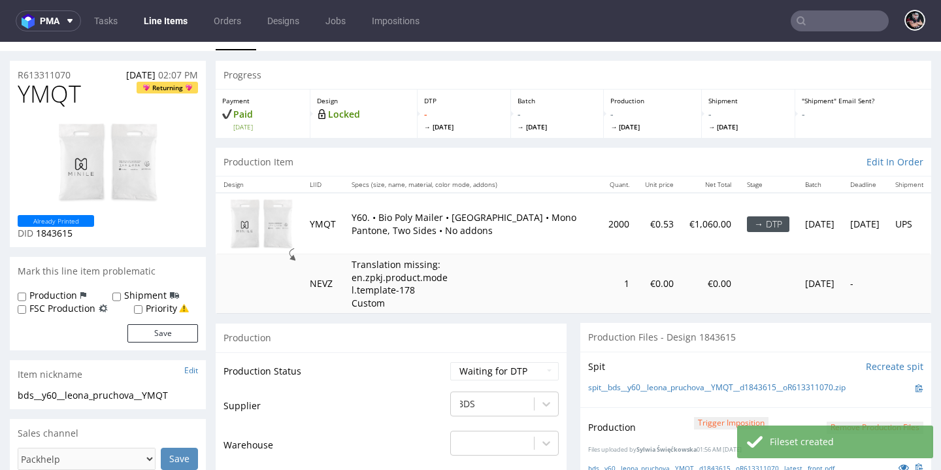
scroll to position [134, 0]
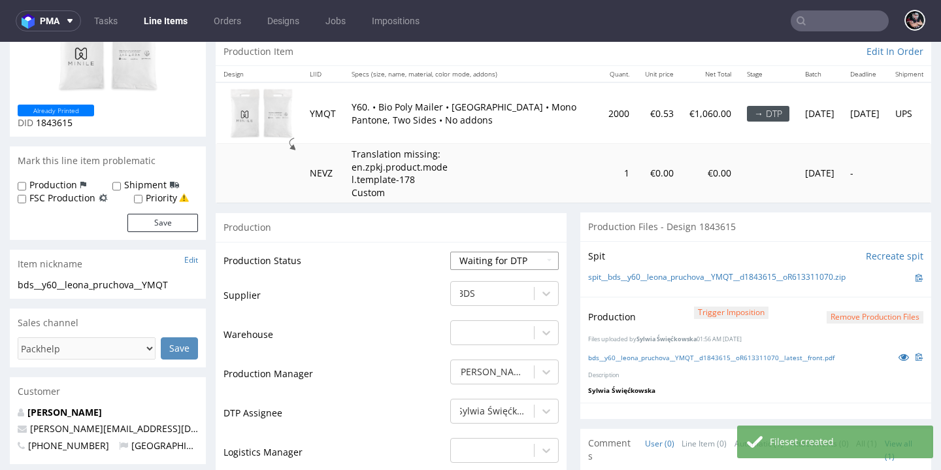
select select "dtp_production_ready"
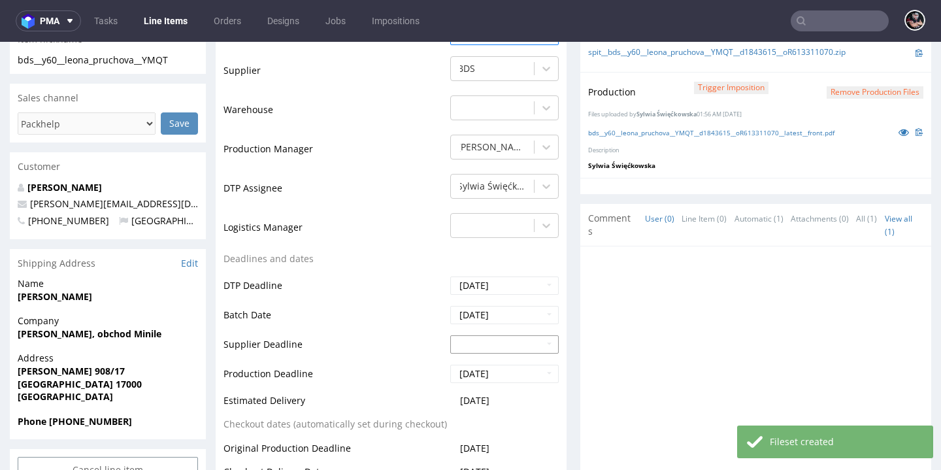
scroll to position [598, 0]
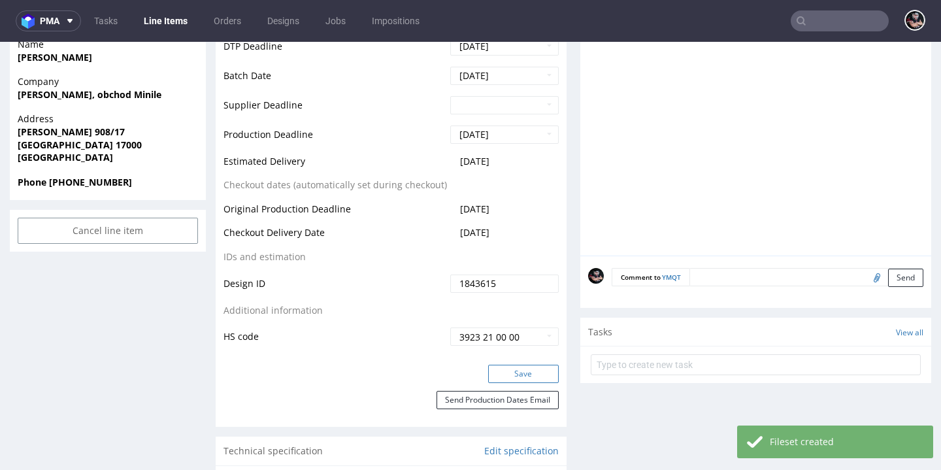
click at [499, 376] on button "Save" at bounding box center [523, 374] width 71 height 18
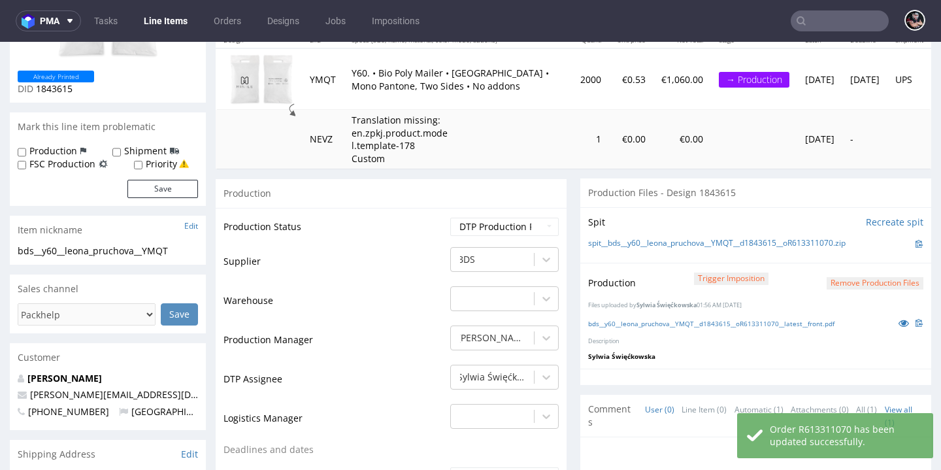
scroll to position [0, 0]
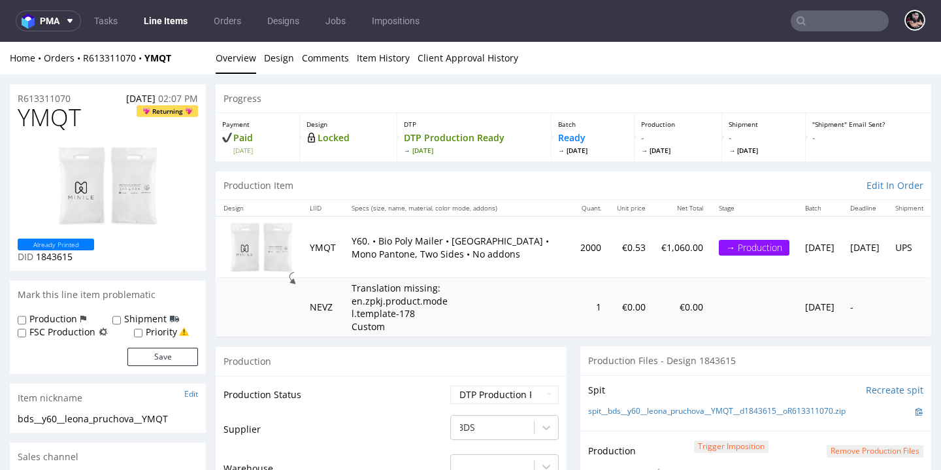
click at [160, 29] on link "Line Items" at bounding box center [165, 20] width 59 height 21
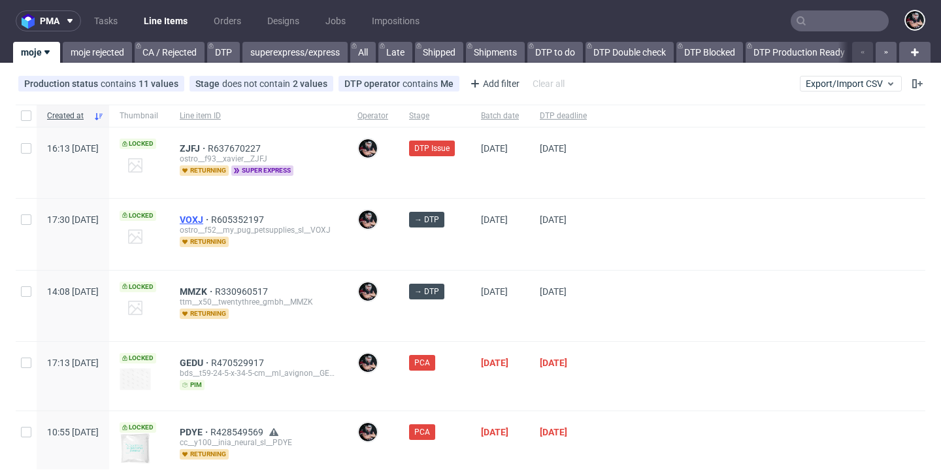
click at [211, 216] on span "VOXJ" at bounding box center [195, 219] width 31 height 10
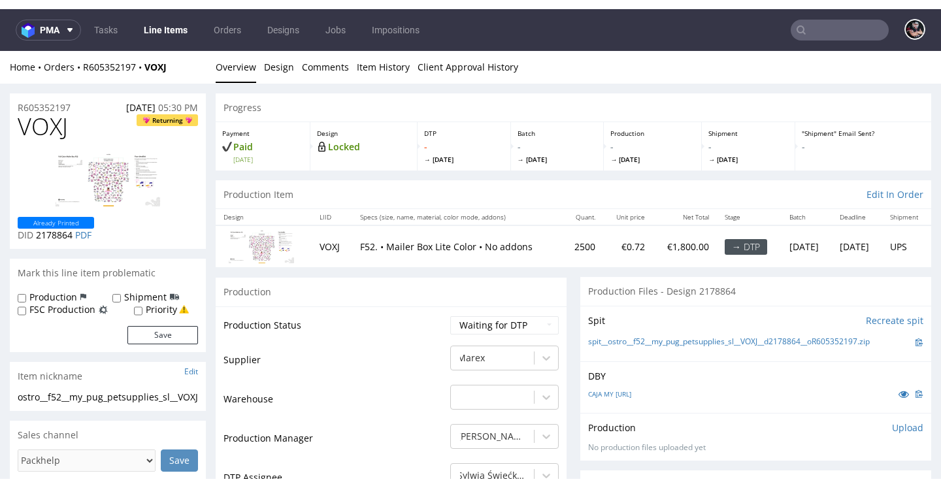
scroll to position [3, 0]
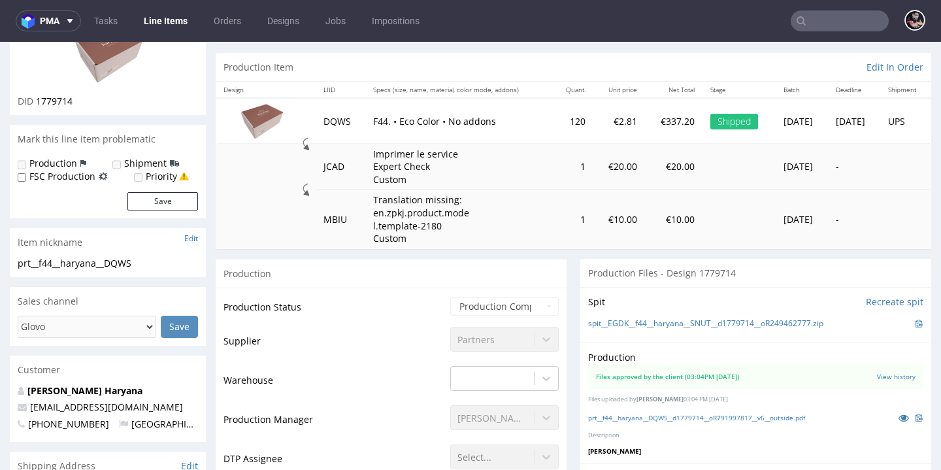
scroll to position [237, 0]
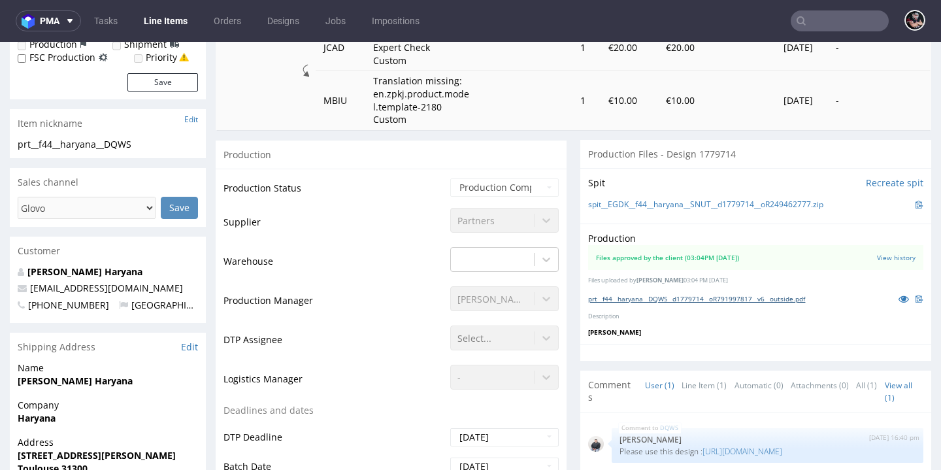
click at [625, 303] on link "prt__f44__haryana__DQWS__d1779714__oR791997817__v6__outside.pdf" at bounding box center [696, 298] width 217 height 9
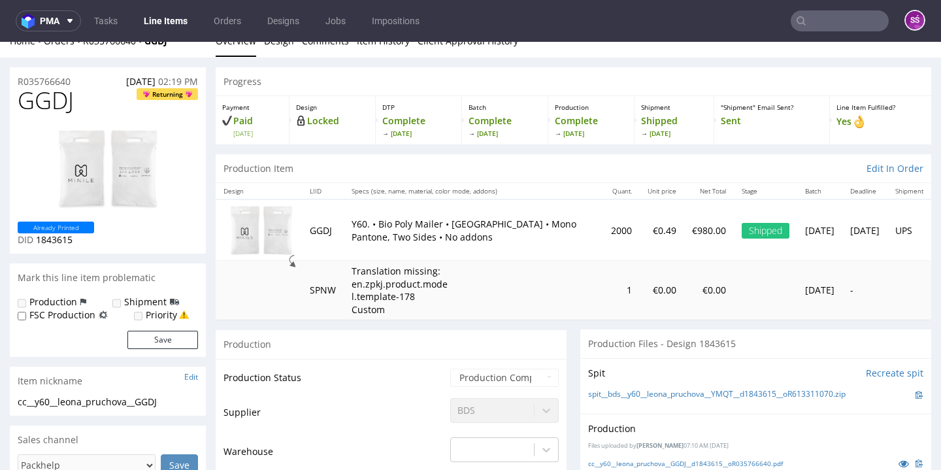
scroll to position [125, 0]
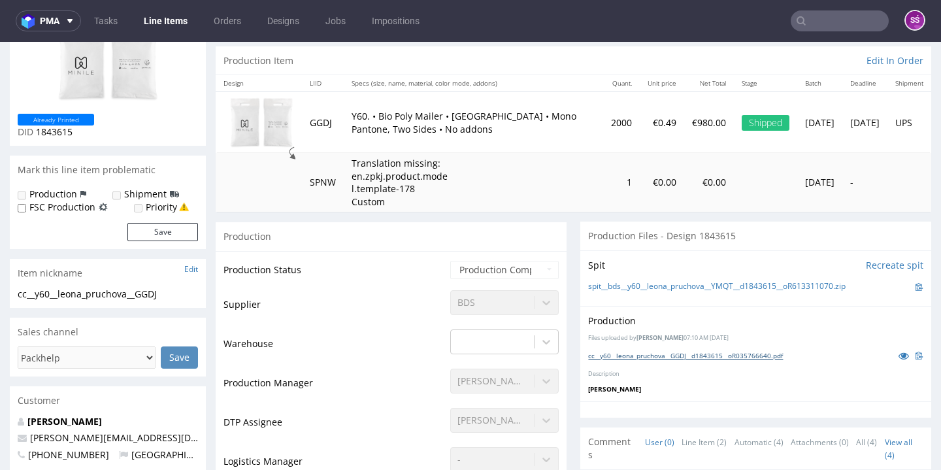
click at [639, 354] on link "cc__y60__leona_pruchova__GGDJ__d1843615__oR035766640.pdf" at bounding box center [685, 355] width 195 height 9
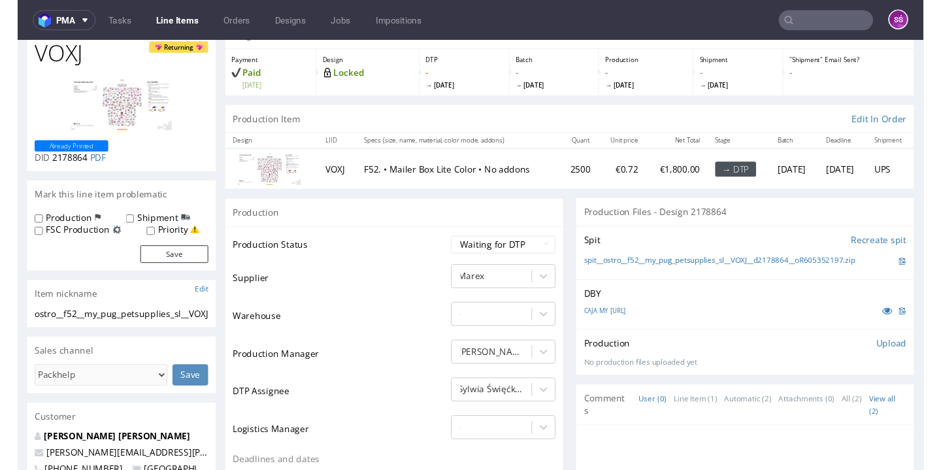
scroll to position [69, 0]
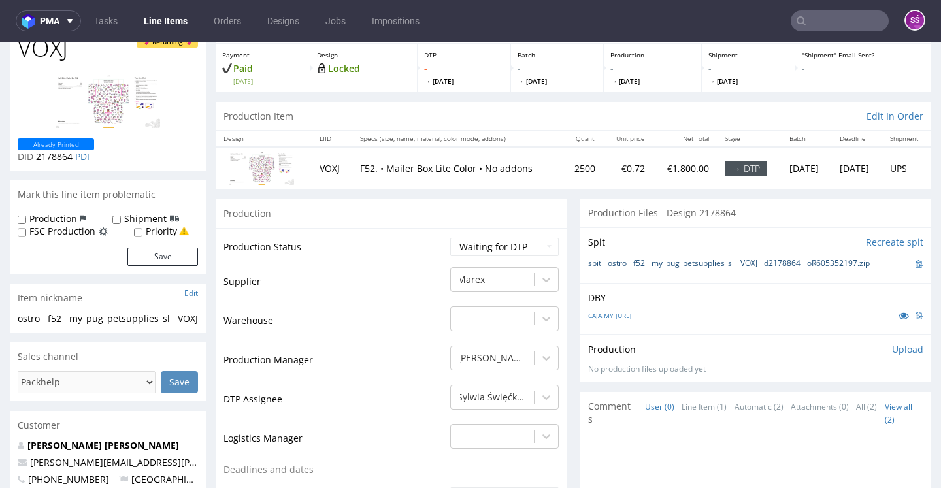
click at [614, 269] on link "spit__ostro__f52__my_pug_petsupplies_sl__VOXJ__d2178864__oR605352197.zip" at bounding box center [729, 263] width 282 height 11
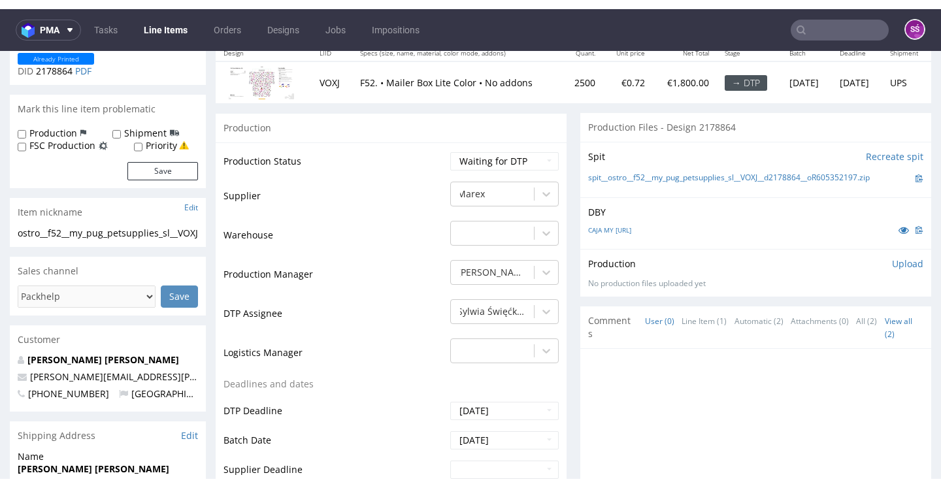
scroll to position [0, 0]
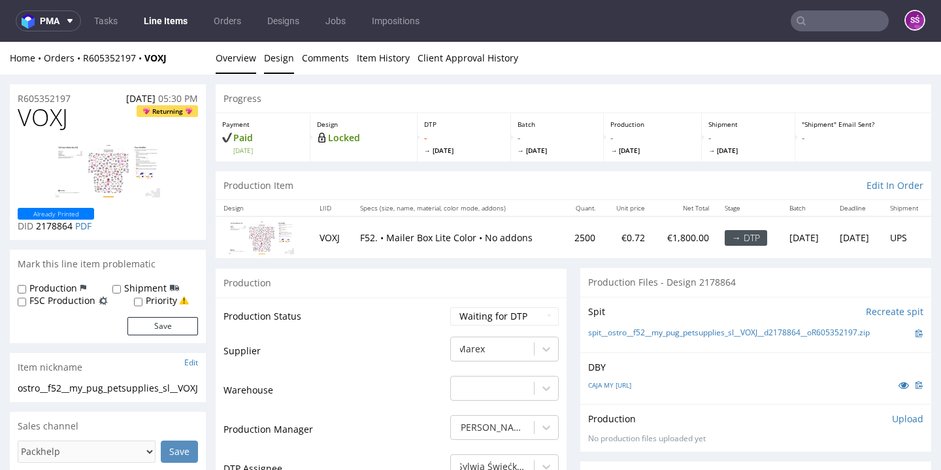
click at [276, 58] on link "Design" at bounding box center [279, 58] width 30 height 32
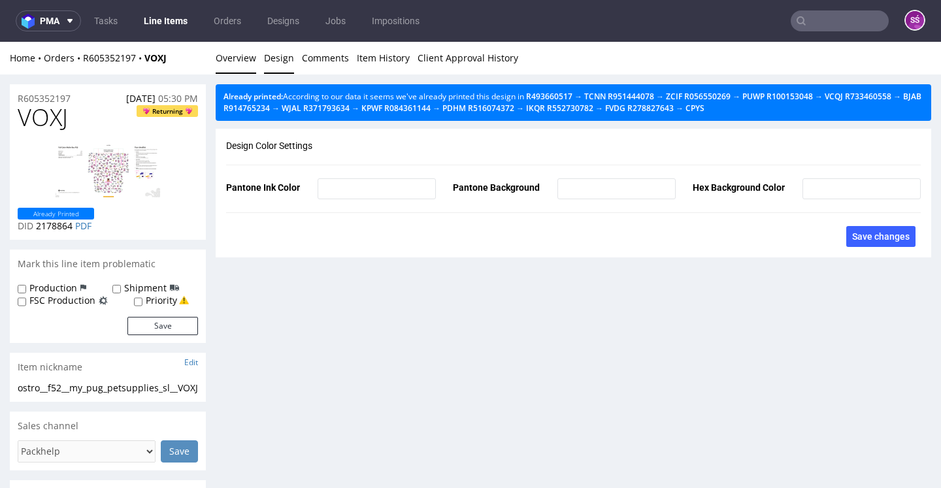
click at [222, 50] on link "Overview" at bounding box center [236, 58] width 41 height 32
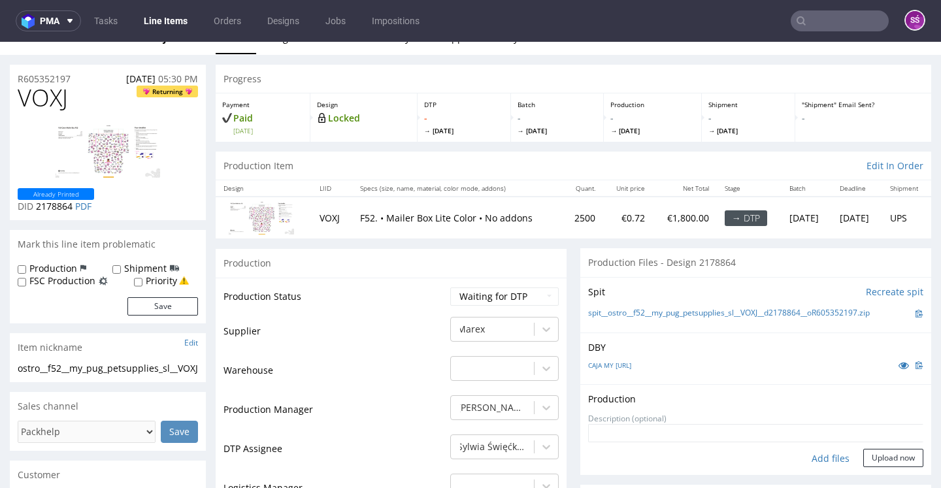
scroll to position [74, 0]
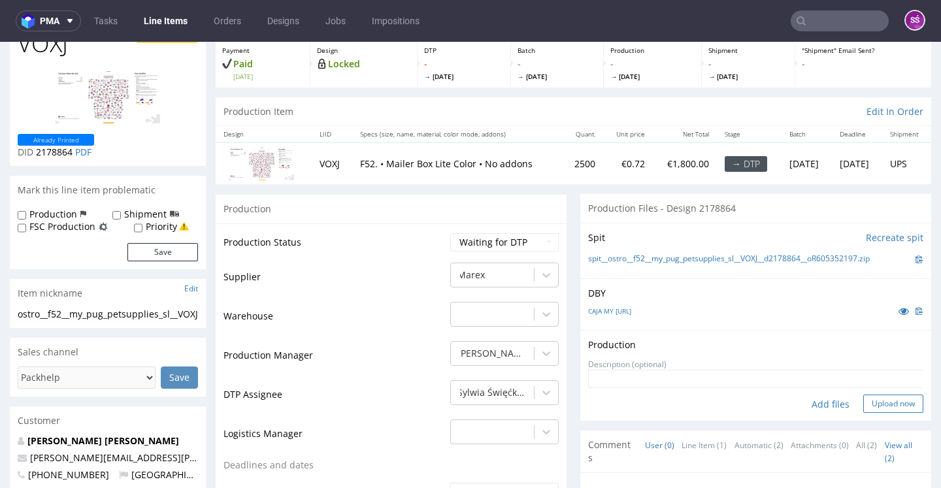
click at [864, 413] on button "Upload now" at bounding box center [894, 404] width 60 height 18
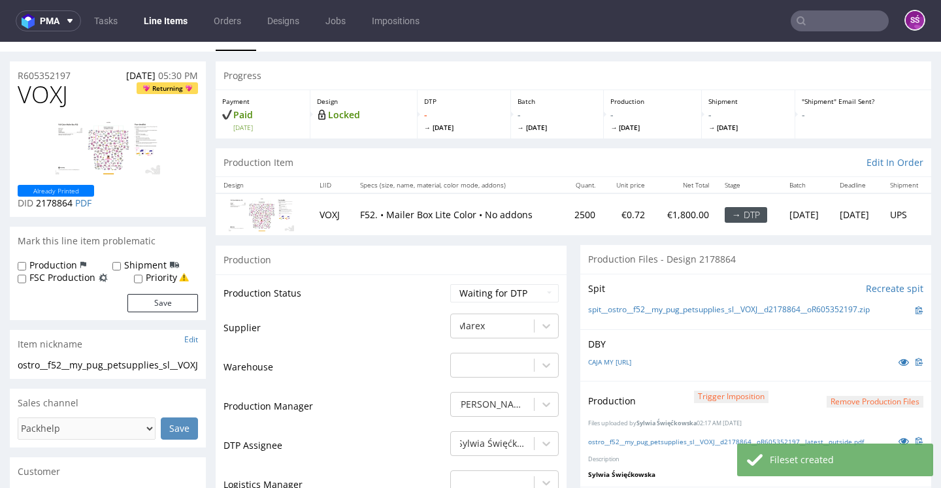
scroll to position [90, 0]
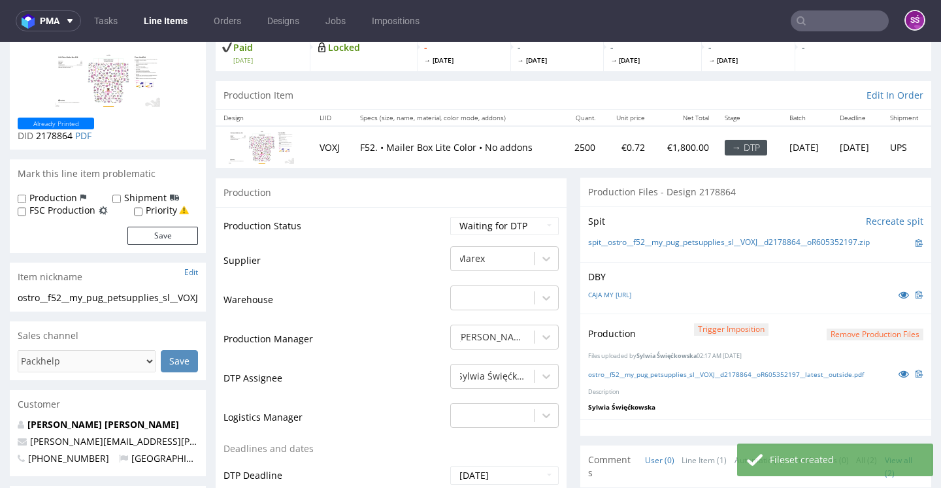
select select "dtp_production_ready"
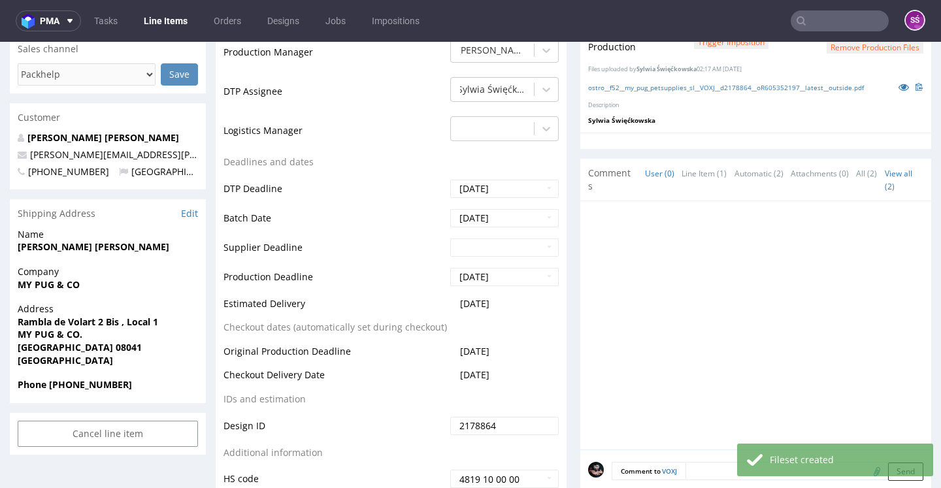
scroll to position [627, 0]
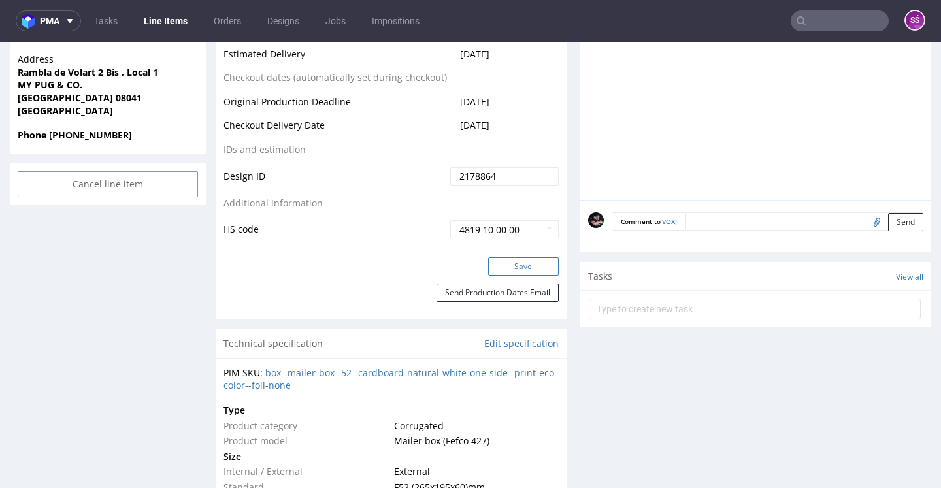
click at [515, 276] on button "Save" at bounding box center [523, 267] width 71 height 18
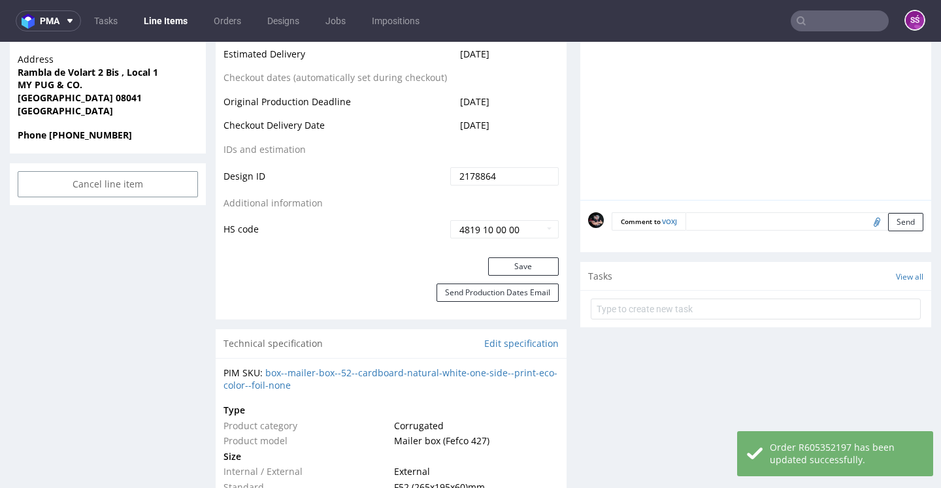
scroll to position [0, 0]
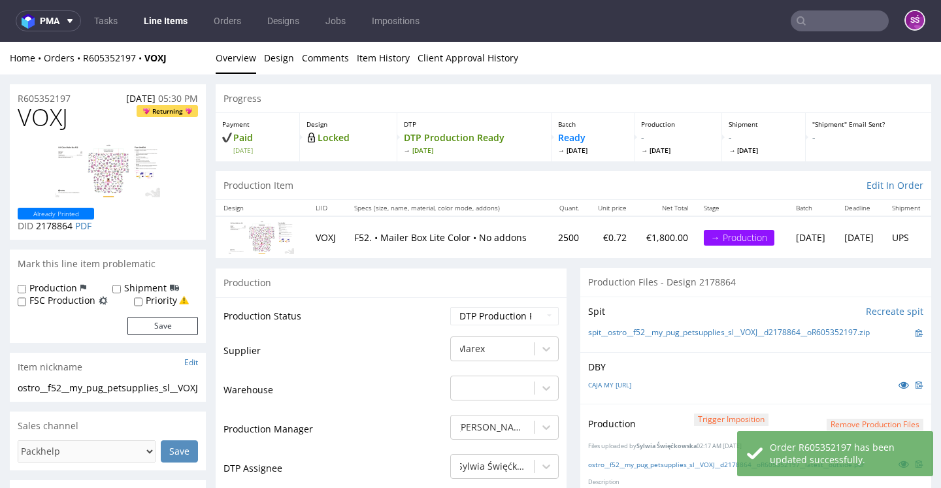
click at [167, 20] on link "Line Items" at bounding box center [165, 20] width 59 height 21
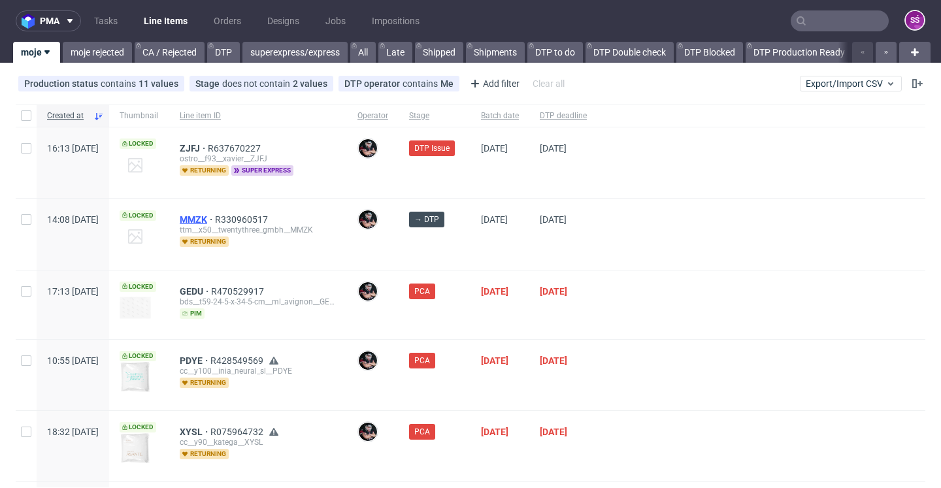
click at [215, 218] on span "MMZK" at bounding box center [197, 219] width 35 height 10
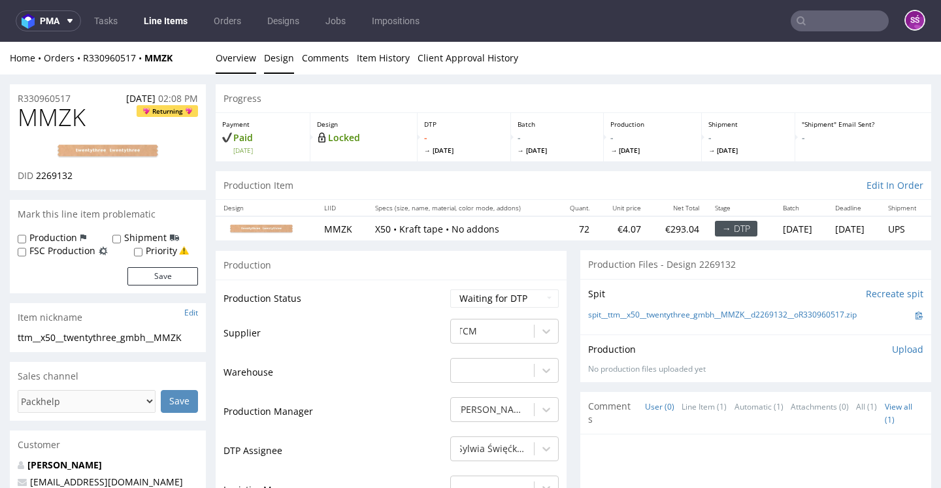
click at [265, 67] on link "Design" at bounding box center [279, 58] width 30 height 32
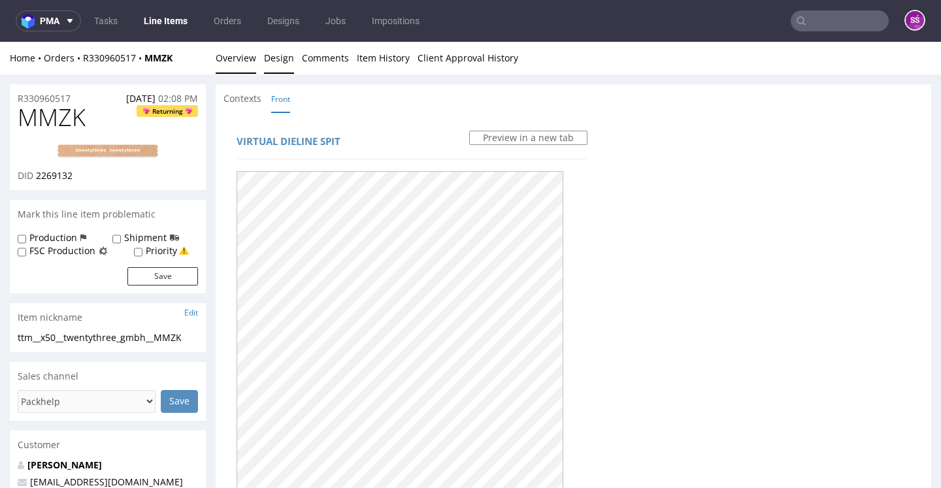
click at [241, 59] on link "Overview" at bounding box center [236, 58] width 41 height 32
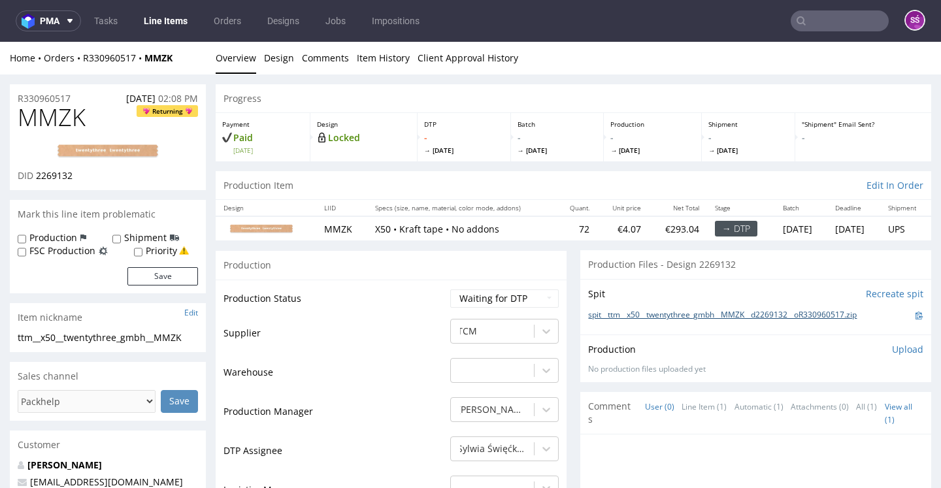
click at [652, 321] on link "spit__ttm__x50__twentythree_gmbh__MMZK__d2269132__oR330960517.zip" at bounding box center [722, 315] width 269 height 11
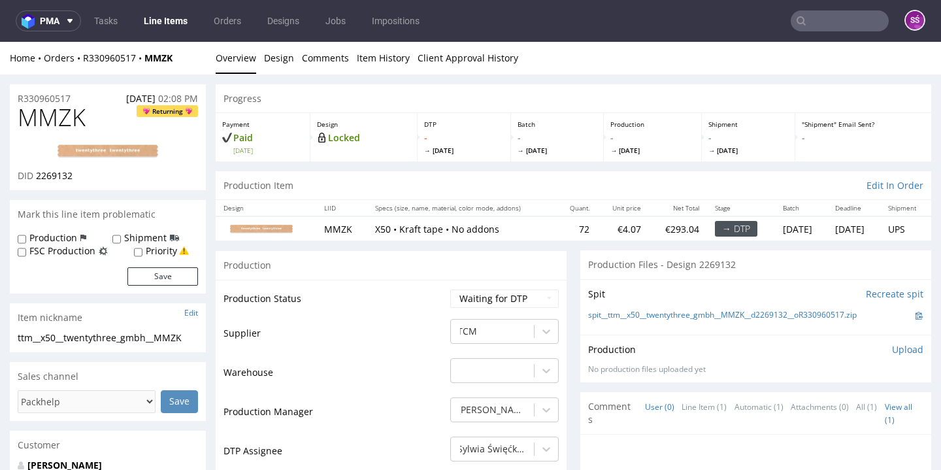
click at [102, 159] on img at bounding box center [108, 152] width 105 height 16
click at [71, 120] on span "MMZK" at bounding box center [52, 118] width 68 height 26
copy span "MMZK"
click at [58, 182] on span "2269132" at bounding box center [54, 175] width 37 height 12
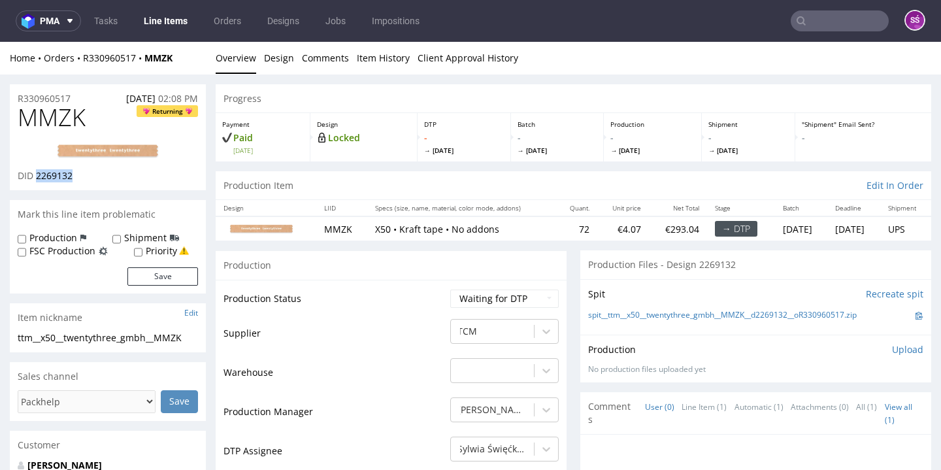
click at [58, 182] on span "2269132" at bounding box center [54, 175] width 37 height 12
copy span "2269132"
click at [294, 65] on div "Home Orders R330960517 MMZK Overview Design Comments Item History Client Approv…" at bounding box center [470, 58] width 941 height 33
click at [274, 56] on link "Design" at bounding box center [279, 58] width 30 height 32
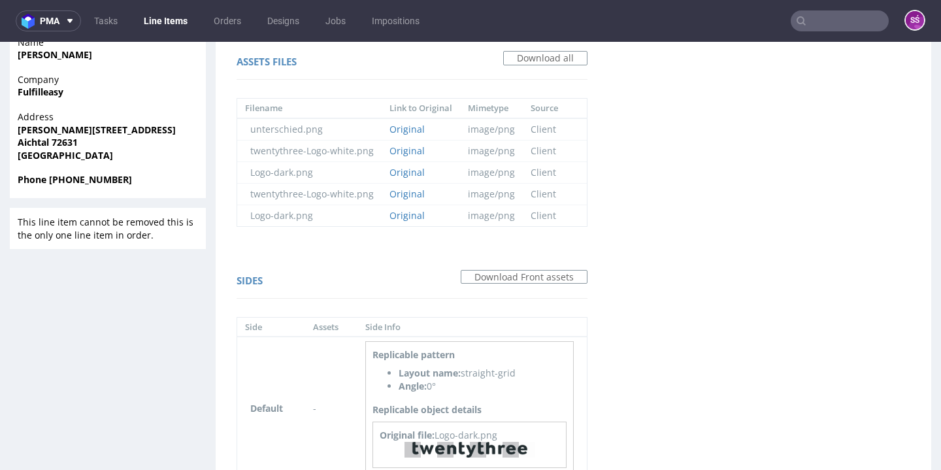
scroll to position [594, 0]
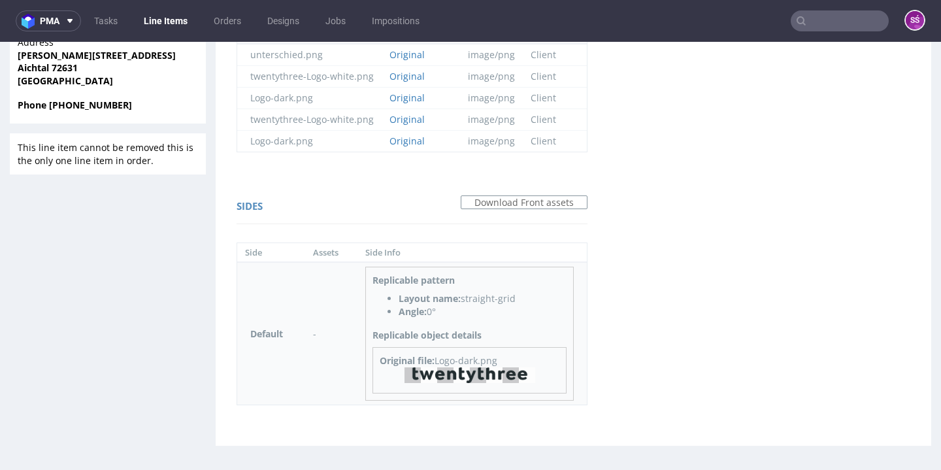
click at [514, 382] on link at bounding box center [470, 379] width 131 height 12
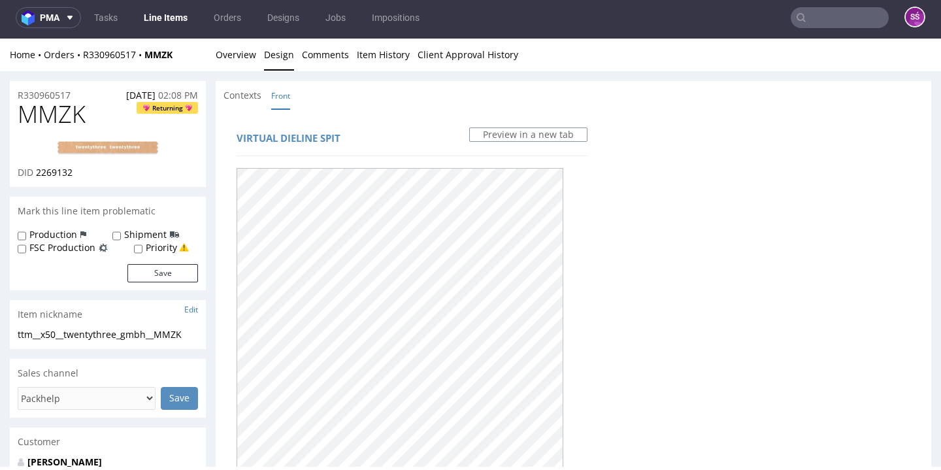
scroll to position [0, 0]
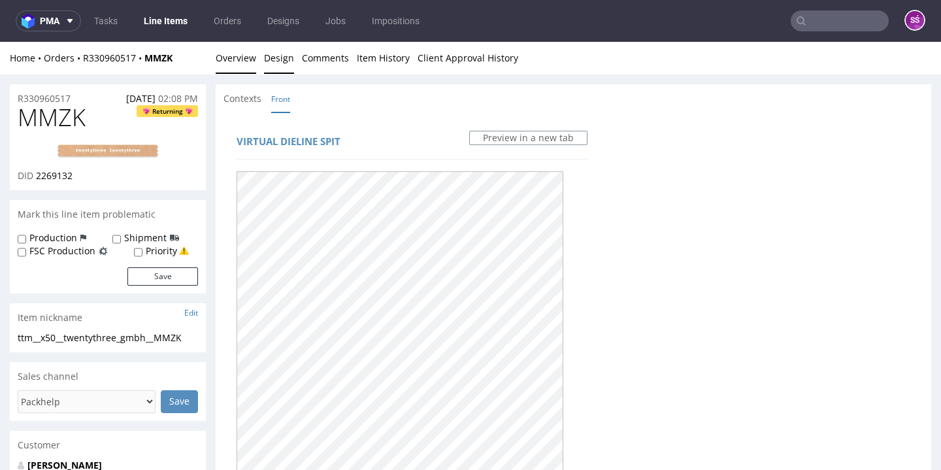
click at [229, 50] on link "Overview" at bounding box center [236, 58] width 41 height 32
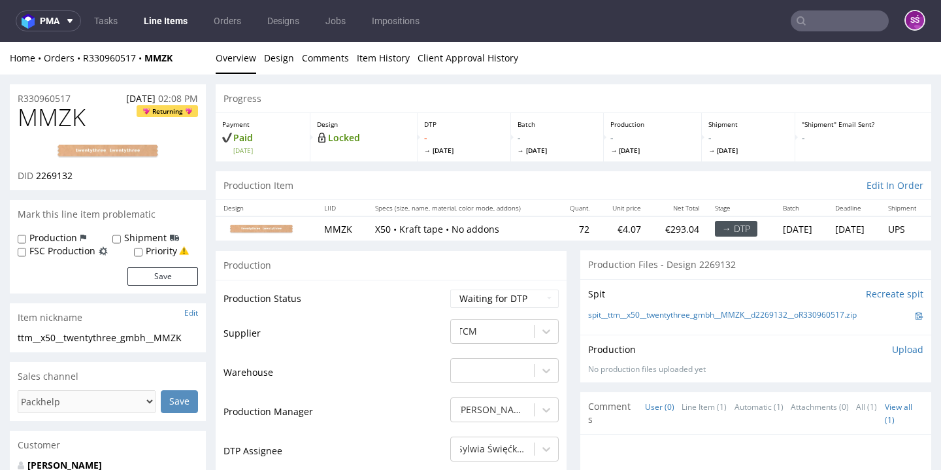
click at [58, 114] on span "MMZK" at bounding box center [52, 118] width 68 height 26
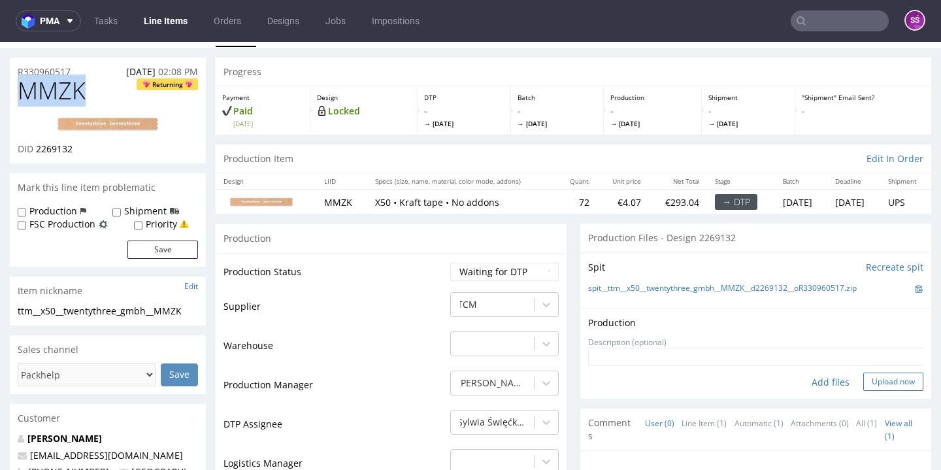
click at [864, 391] on button "Upload now" at bounding box center [894, 382] width 60 height 18
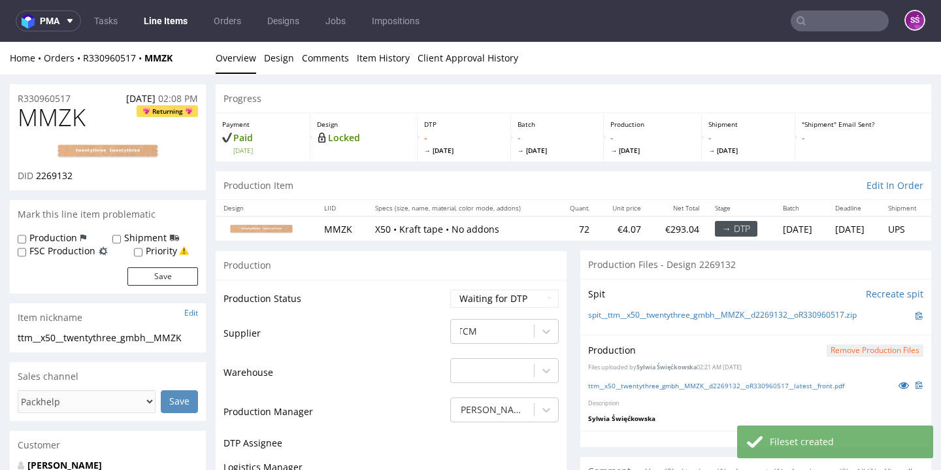
scroll to position [222, 0]
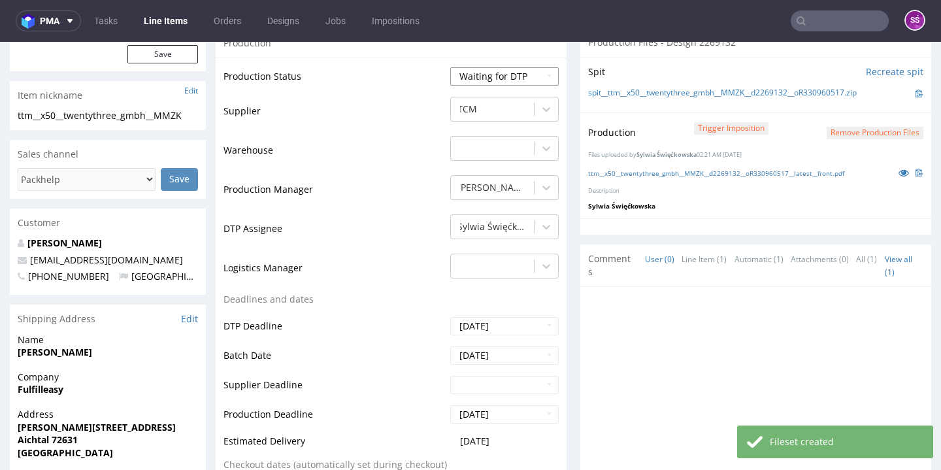
select select "dtp_production_ready"
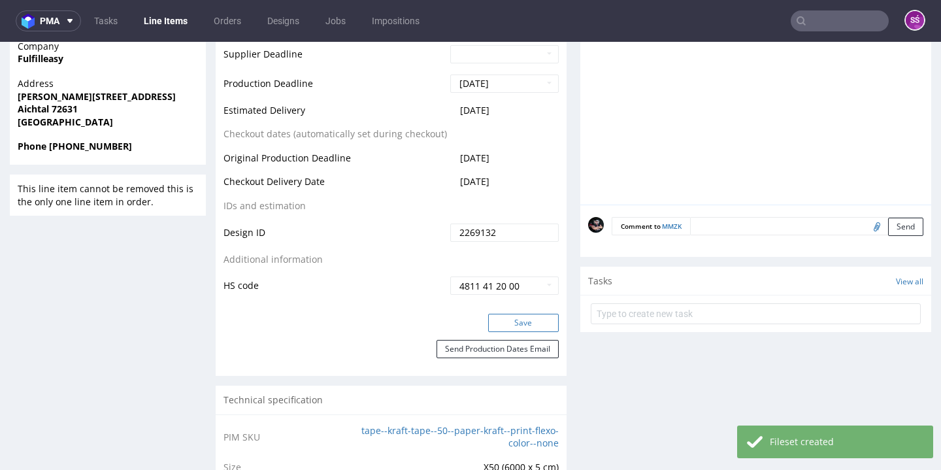
click at [511, 332] on button "Save" at bounding box center [523, 323] width 71 height 18
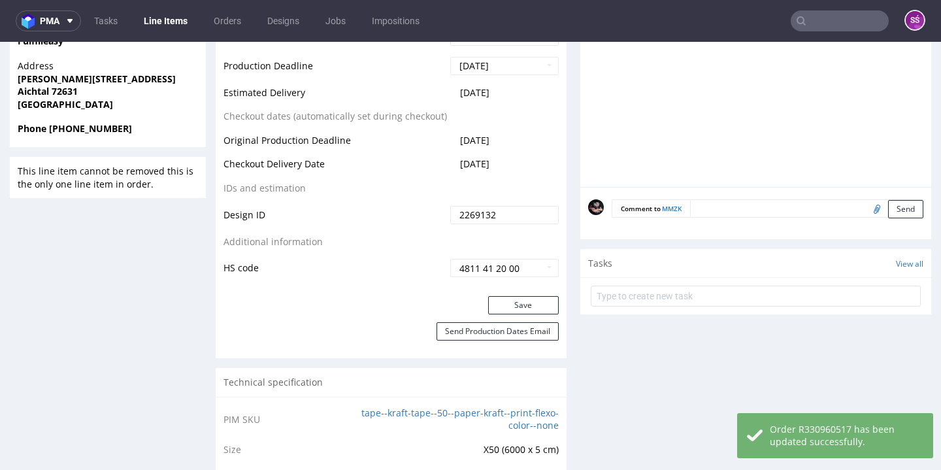
scroll to position [0, 0]
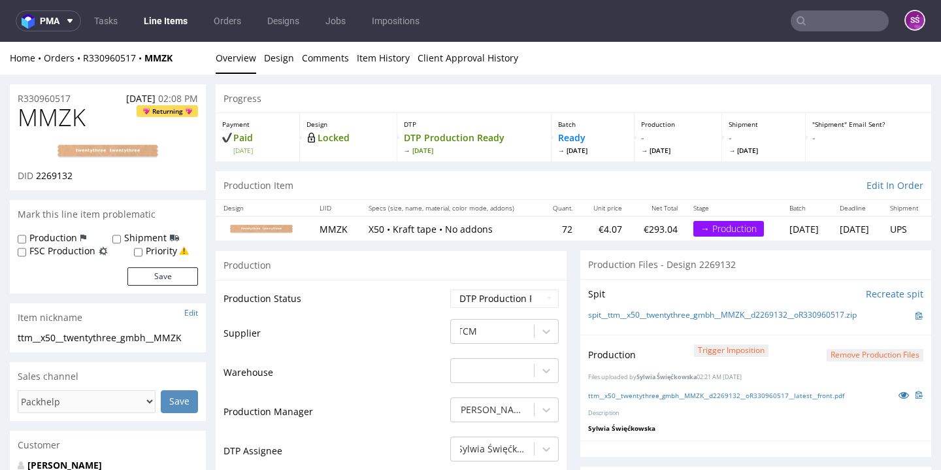
click at [171, 20] on link "Line Items" at bounding box center [165, 20] width 59 height 21
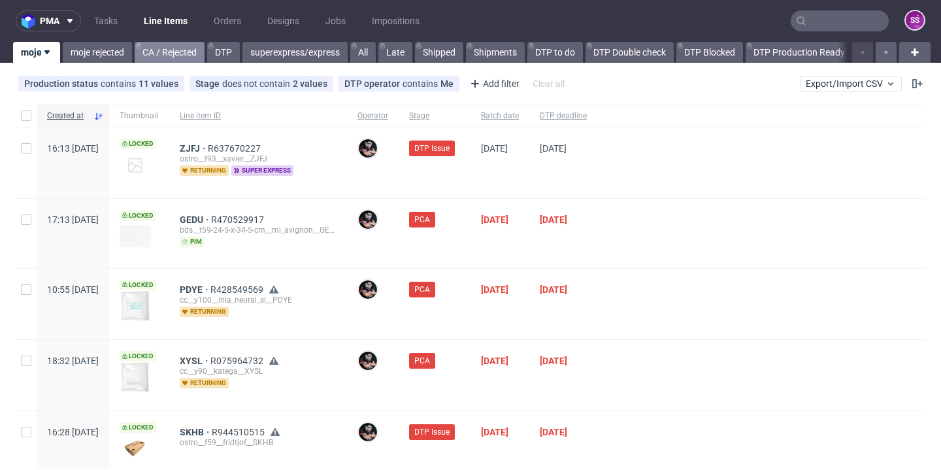
click at [165, 51] on link "CA / Rejected" at bounding box center [170, 52] width 70 height 21
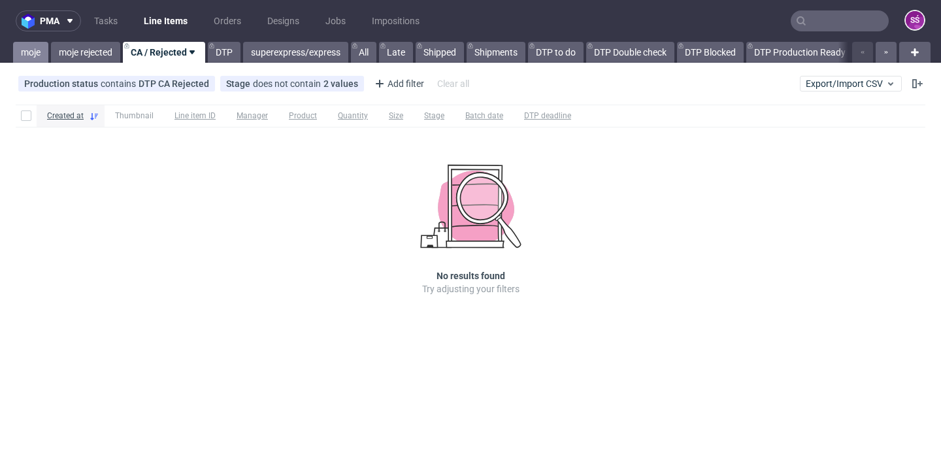
click at [29, 56] on link "moje" at bounding box center [30, 52] width 35 height 21
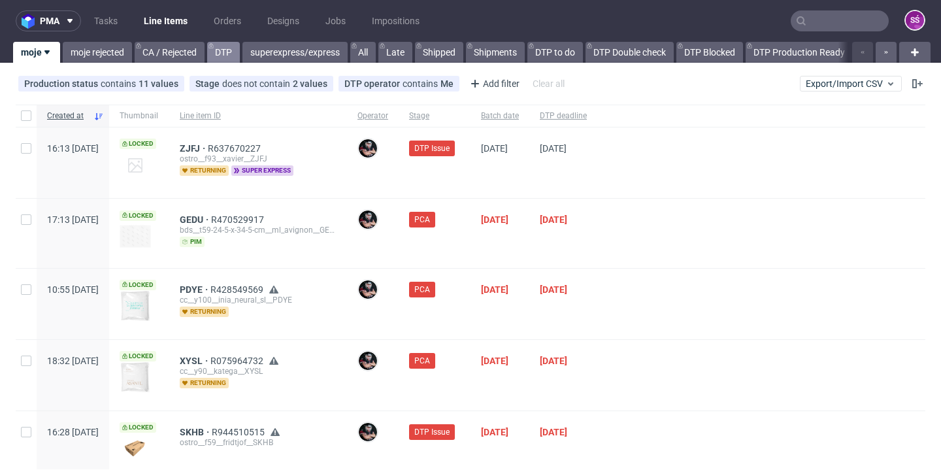
click at [224, 47] on link "DTP" at bounding box center [223, 52] width 33 height 21
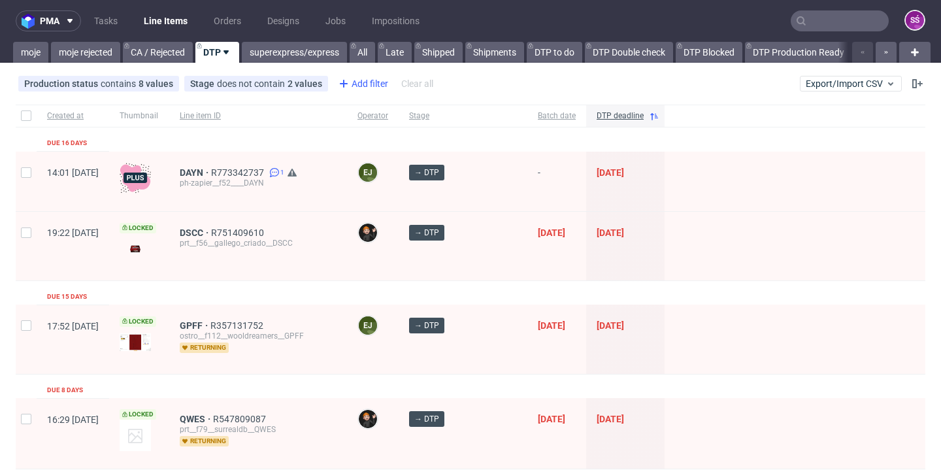
click at [352, 86] on div "Add filter" at bounding box center [362, 83] width 58 height 21
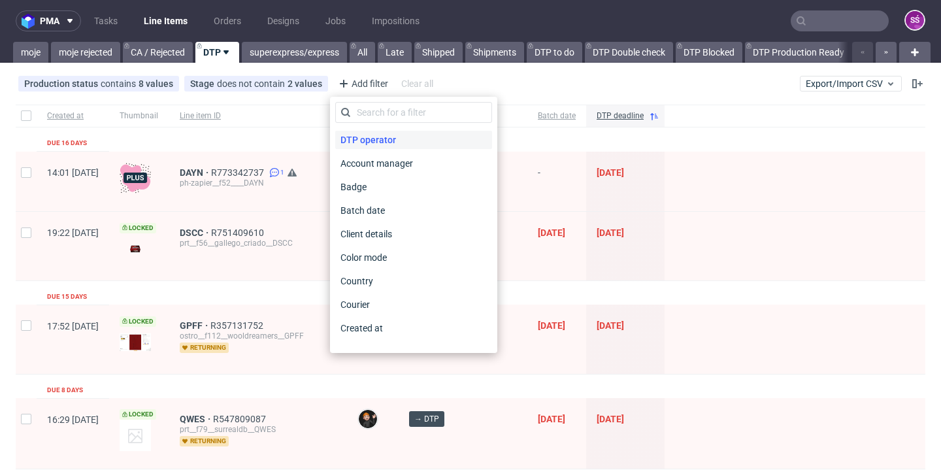
click at [349, 145] on span "DTP operator" at bounding box center [368, 140] width 66 height 18
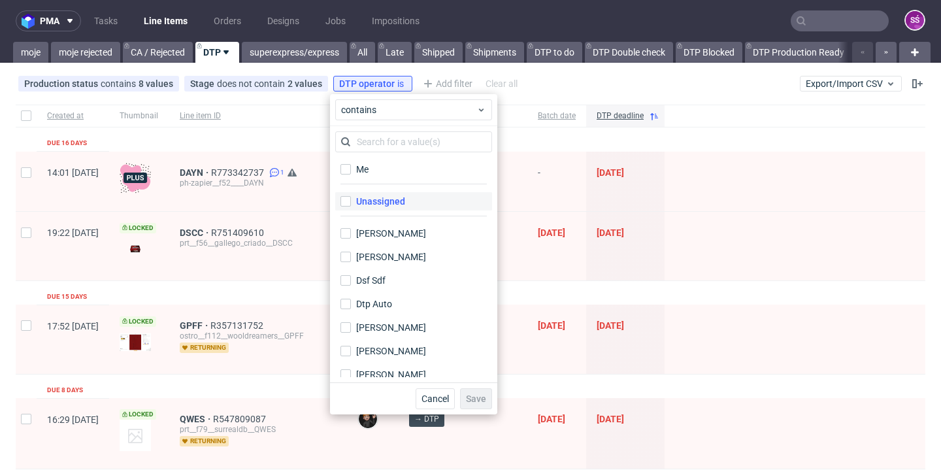
click at [380, 200] on div "Unassigned" at bounding box center [380, 201] width 49 height 13
click at [351, 200] on input "Unassigned" at bounding box center [346, 201] width 10 height 10
checkbox input "true"
click at [479, 401] on span "Save" at bounding box center [476, 398] width 20 height 9
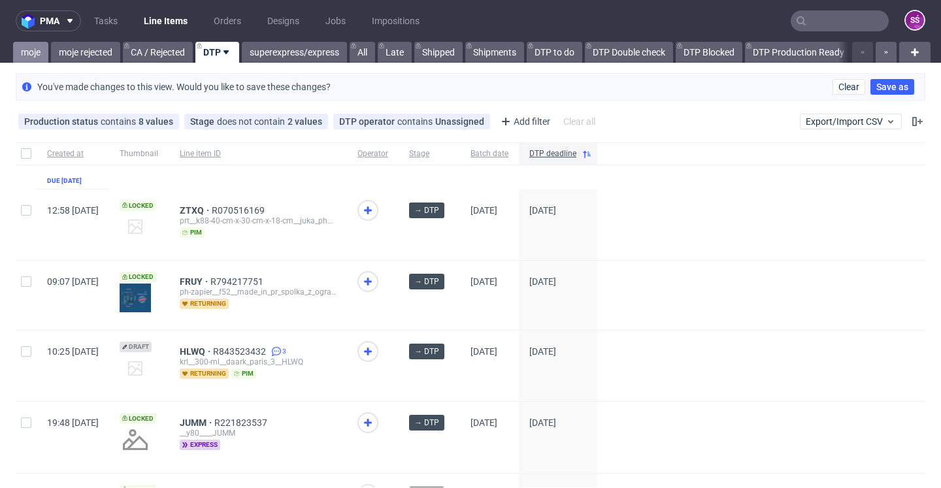
click at [33, 50] on link "moje" at bounding box center [30, 52] width 35 height 21
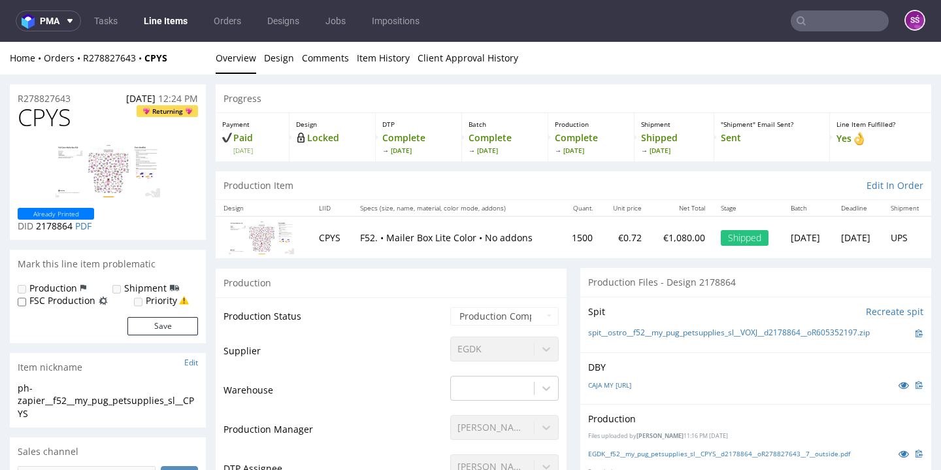
scroll to position [118, 0]
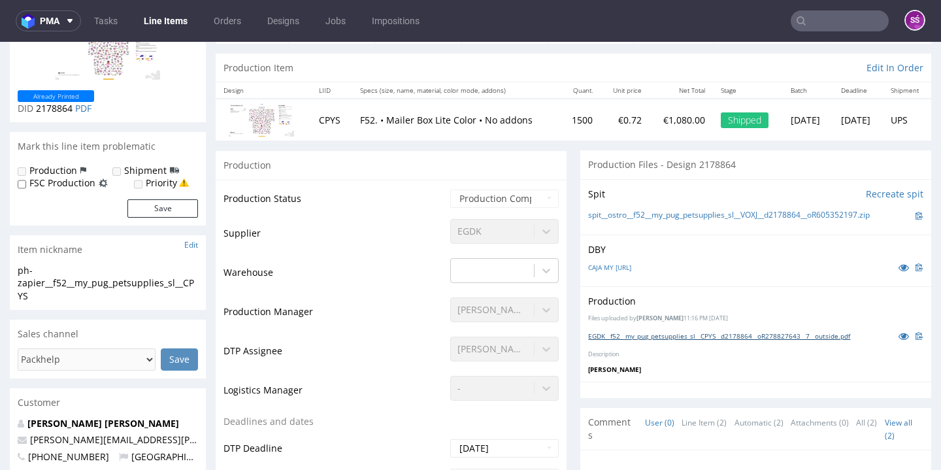
click at [650, 341] on link "EGDK__f52__my_pug_petsupplies_sl__CPYS__d2178864__oR278827643__7__outside.pdf" at bounding box center [719, 335] width 262 height 9
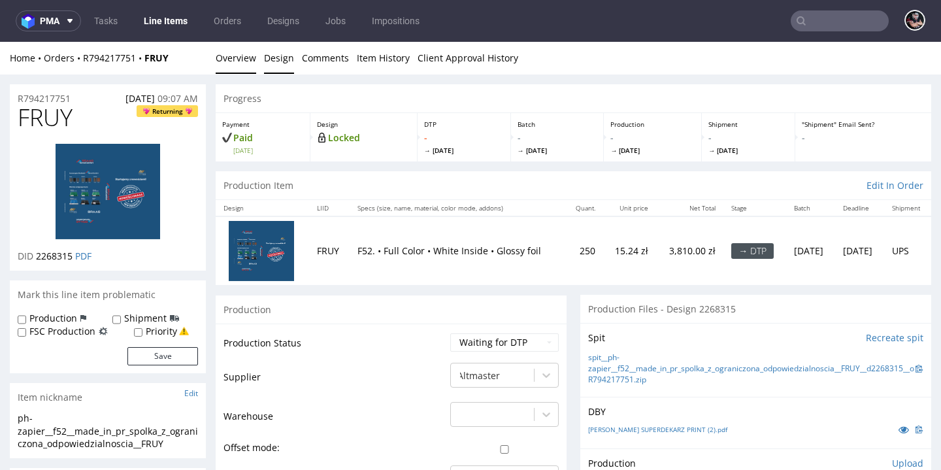
click at [286, 60] on link "Design" at bounding box center [279, 58] width 30 height 32
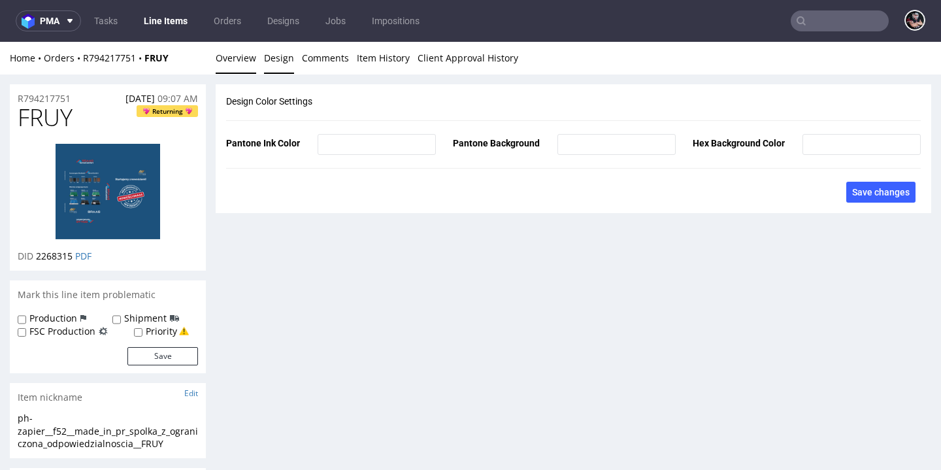
click at [224, 60] on link "Overview" at bounding box center [236, 58] width 41 height 32
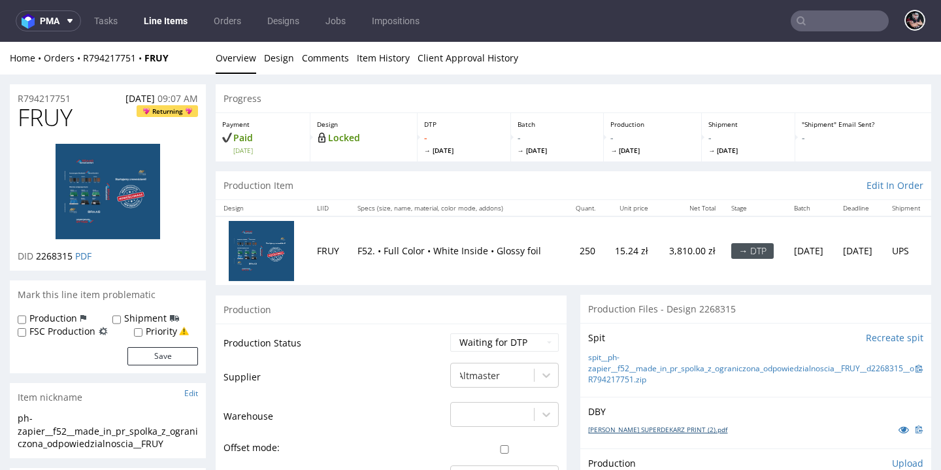
click at [616, 425] on link "[PERSON_NAME] SUPERDEKARZ PRINT (2).pdf" at bounding box center [657, 429] width 139 height 9
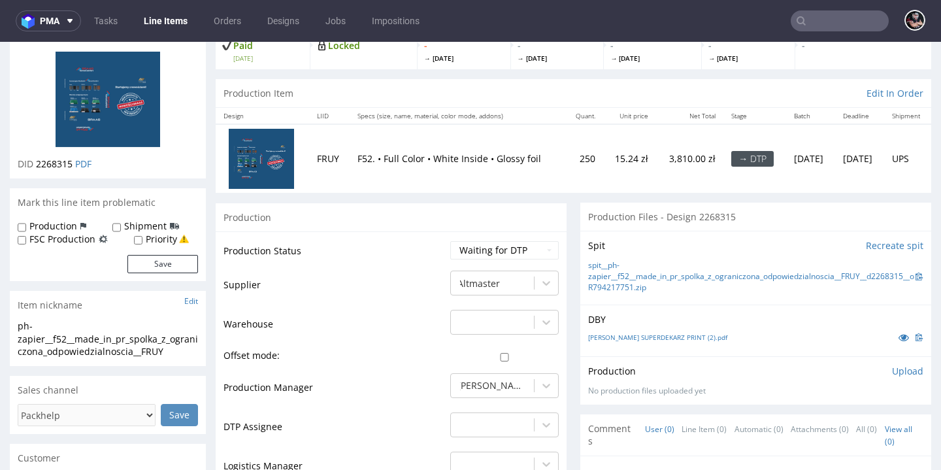
scroll to position [210, 0]
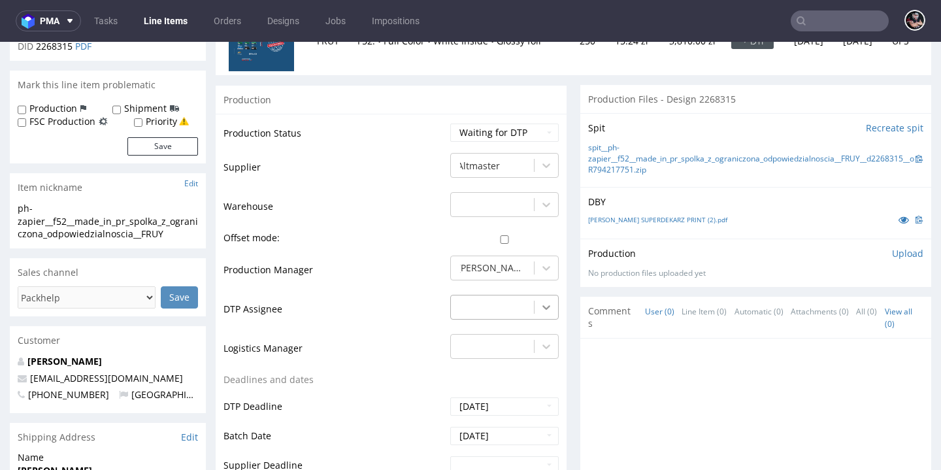
click at [538, 307] on div "-" at bounding box center [504, 304] width 109 height 18
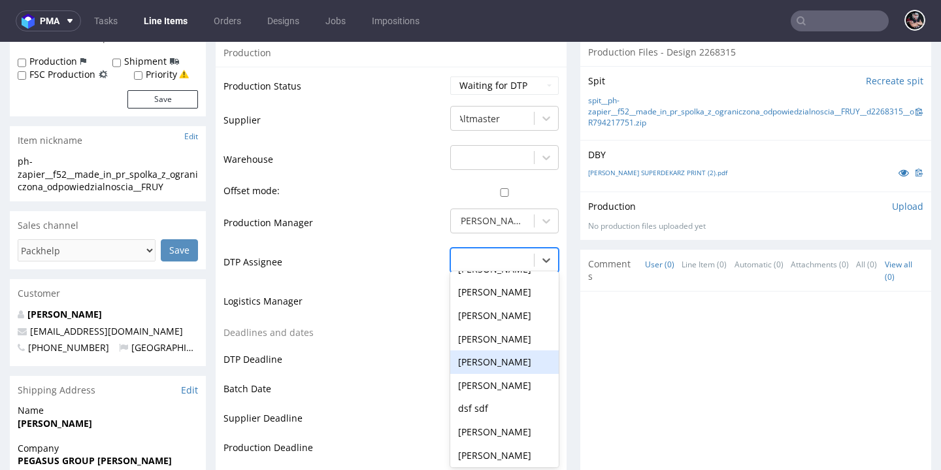
scroll to position [471, 0]
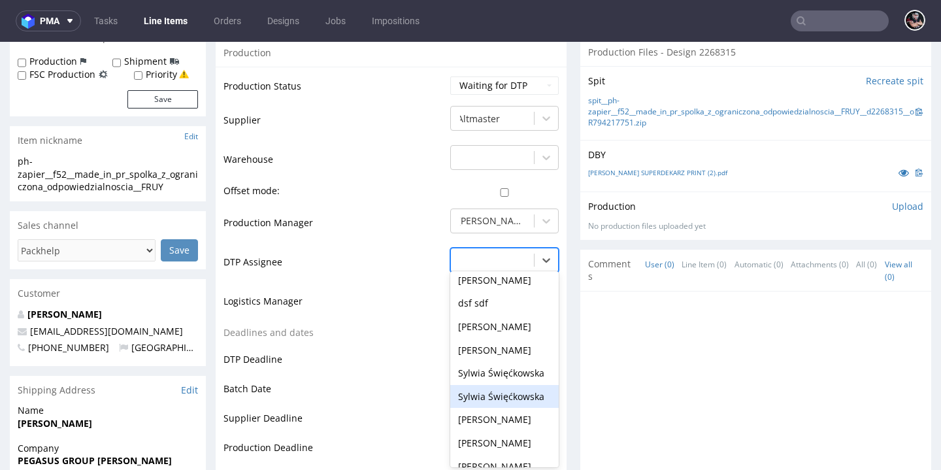
click at [511, 385] on div "Sylwia Święćkowska" at bounding box center [504, 397] width 109 height 24
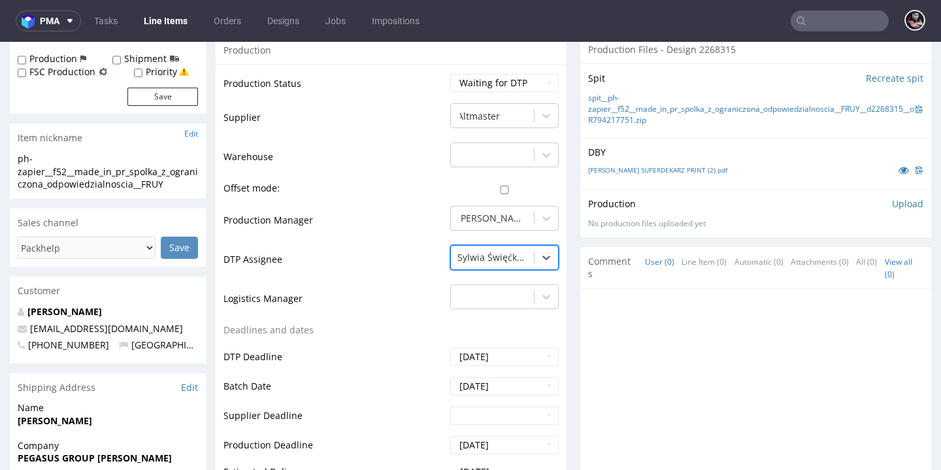
scroll to position [503, 0]
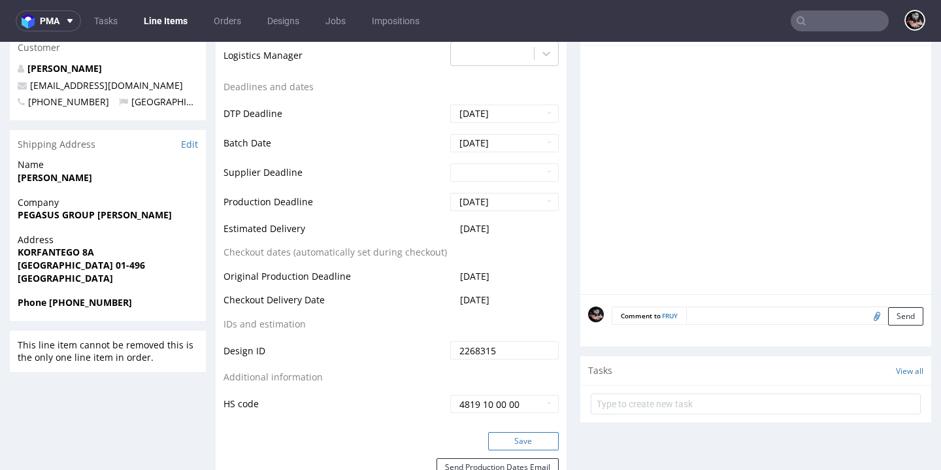
click at [507, 435] on button "Save" at bounding box center [523, 441] width 71 height 18
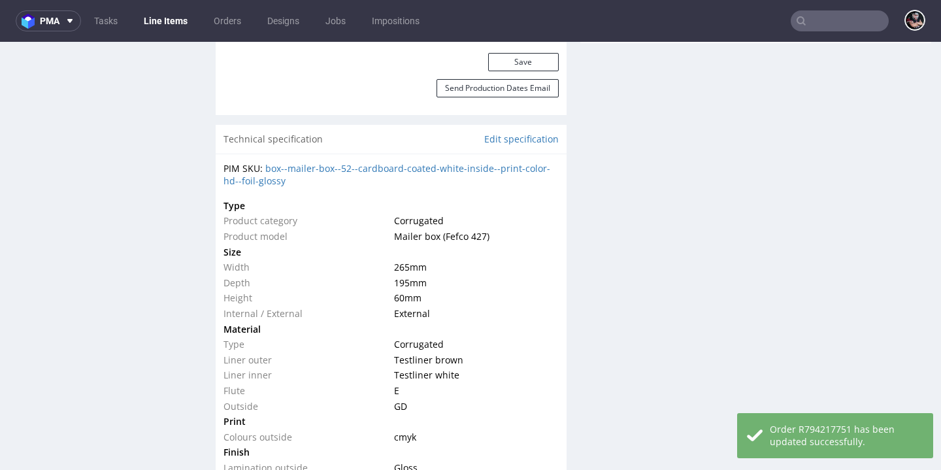
scroll to position [0, 0]
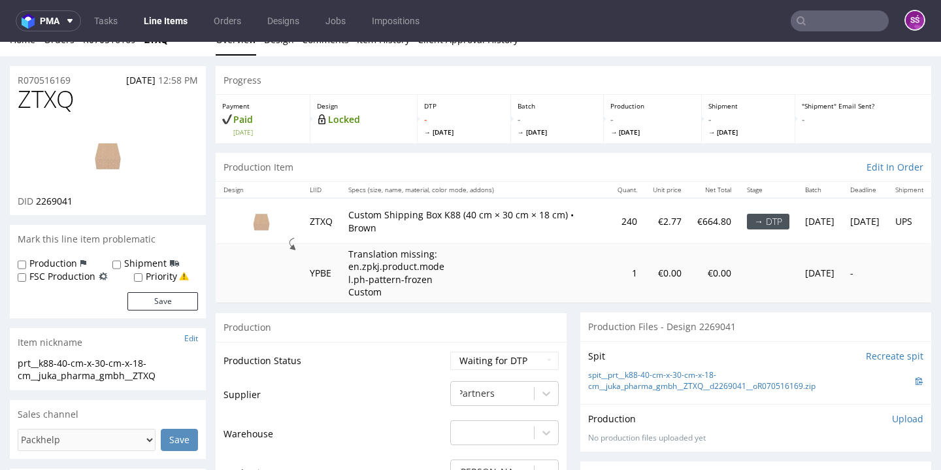
scroll to position [56, 0]
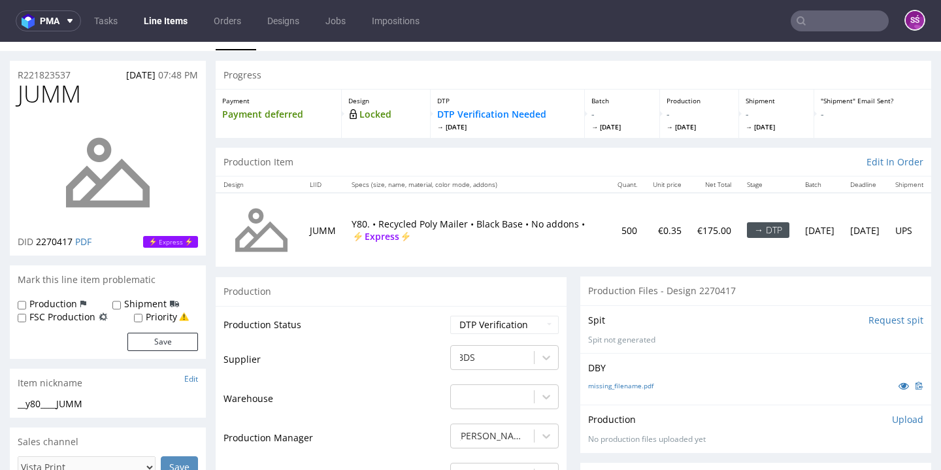
scroll to position [43, 0]
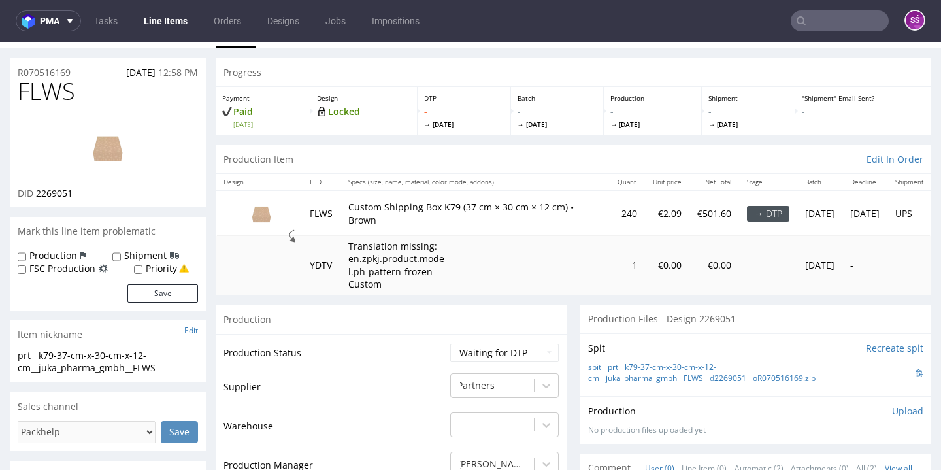
scroll to position [127, 0]
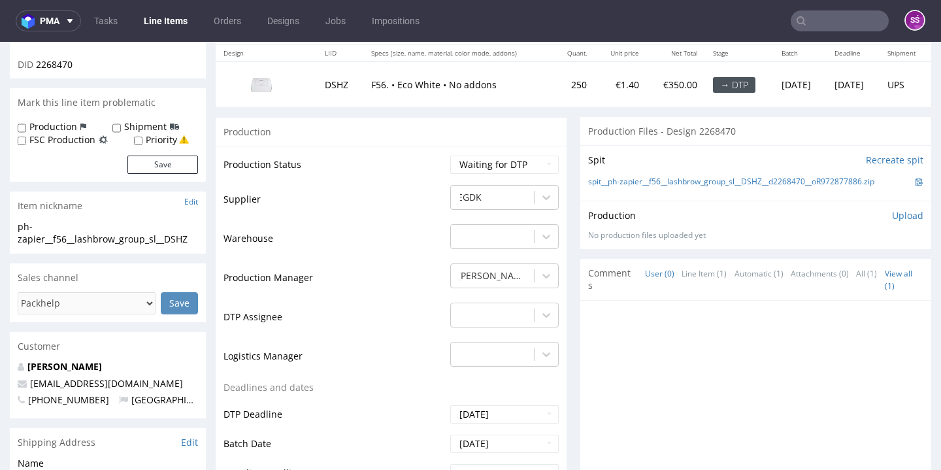
scroll to position [240, 0]
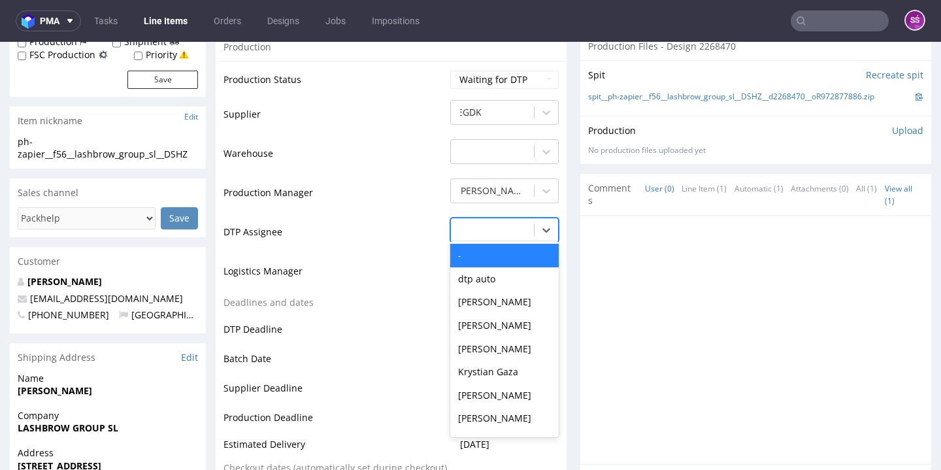
click at [491, 241] on div "-" at bounding box center [492, 230] width 83 height 21
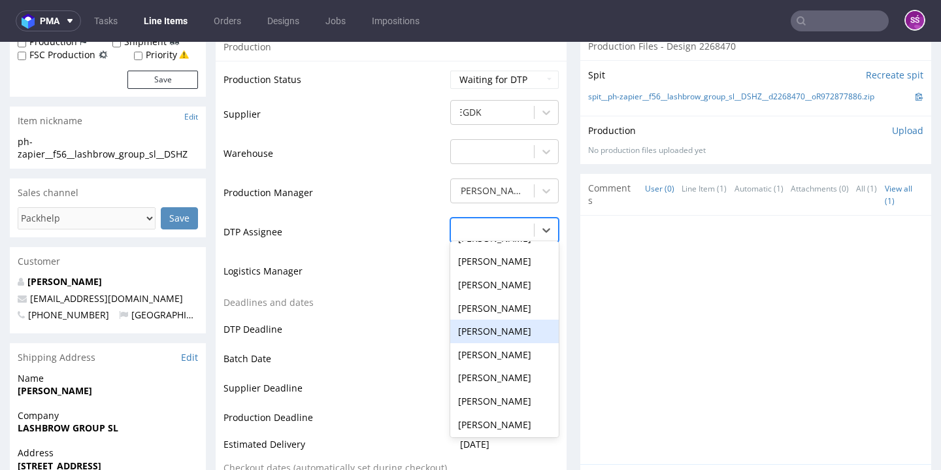
scroll to position [528, 0]
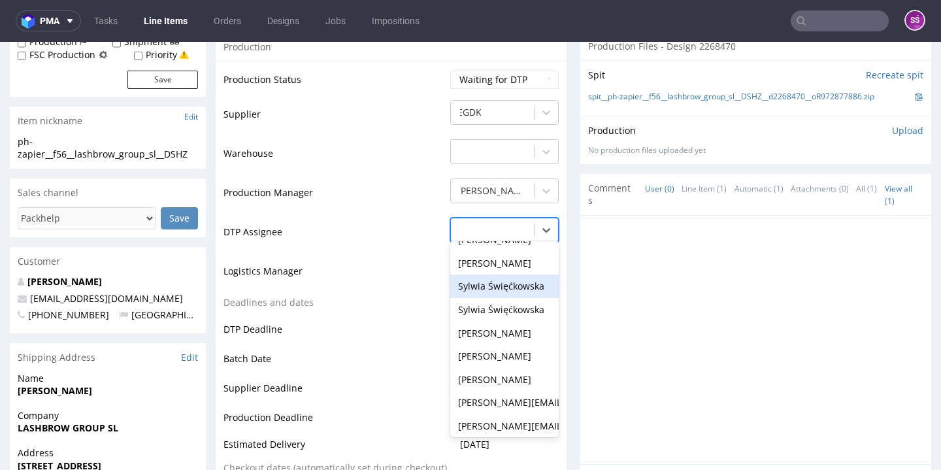
click at [497, 298] on div "Sylwia Święćkowska" at bounding box center [504, 287] width 109 height 24
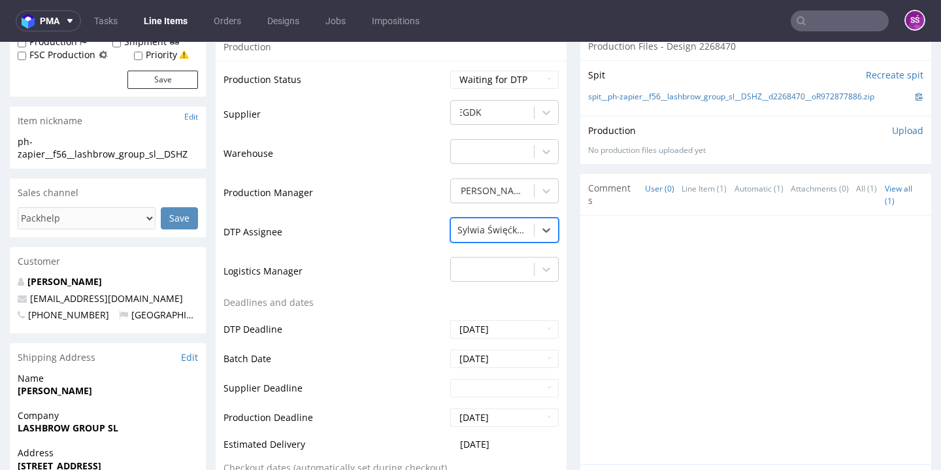
scroll to position [498, 0]
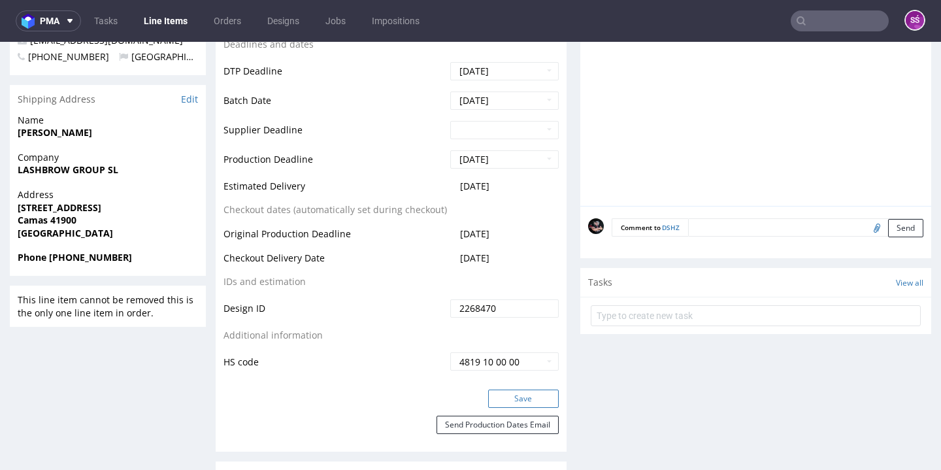
click at [503, 408] on button "Save" at bounding box center [523, 399] width 71 height 18
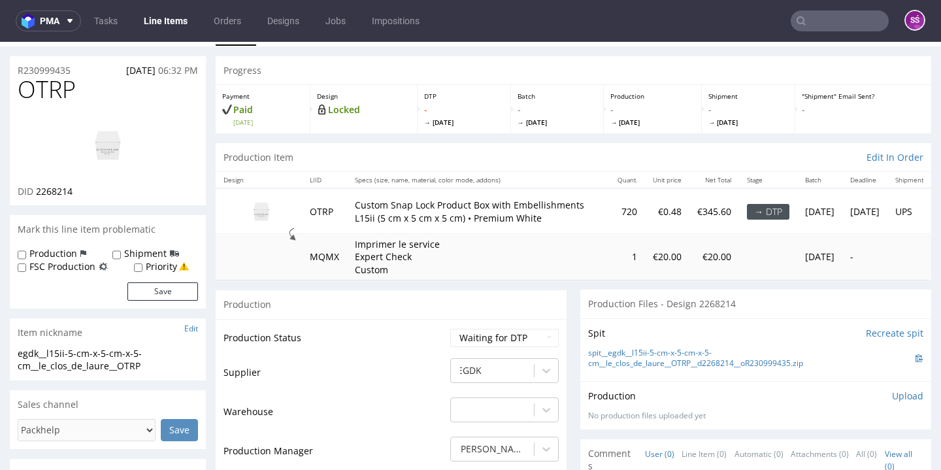
scroll to position [184, 0]
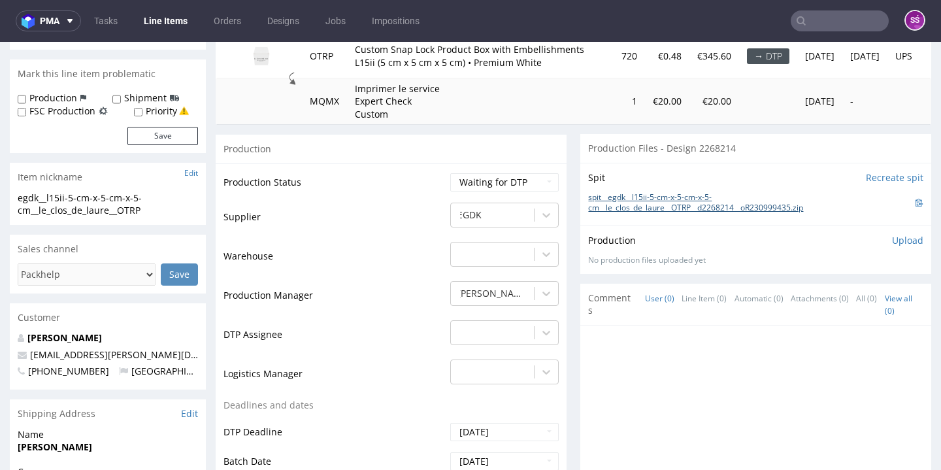
click at [646, 214] on link "spit__egdk__l15ii-5-cm-x-5-cm-x-5-cm__le_clos_de_laure__OTRP__d2268214__oR23099…" at bounding box center [751, 203] width 327 height 22
click at [528, 339] on div "-" at bounding box center [504, 329] width 109 height 18
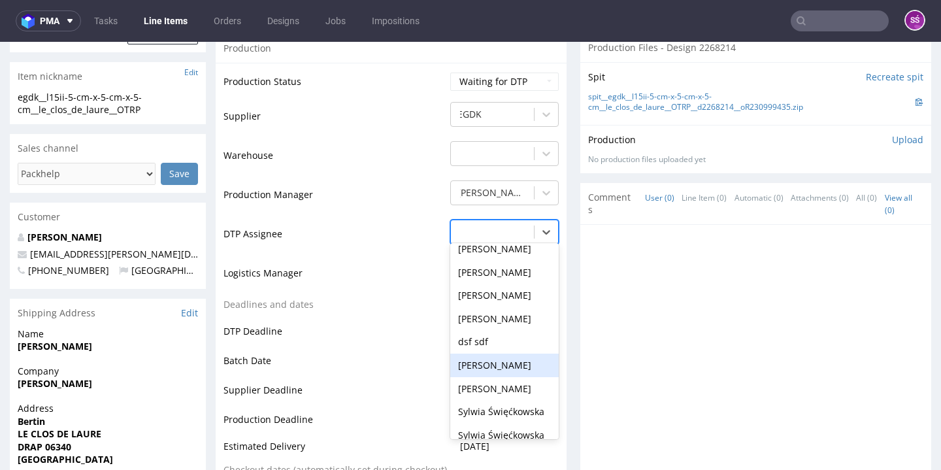
scroll to position [418, 0]
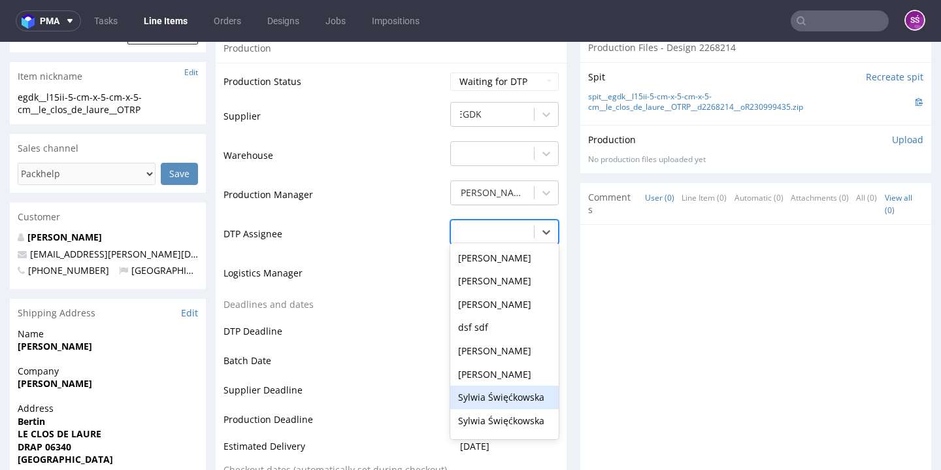
click at [499, 405] on div "Sylwia Święćkowska" at bounding box center [504, 398] width 109 height 24
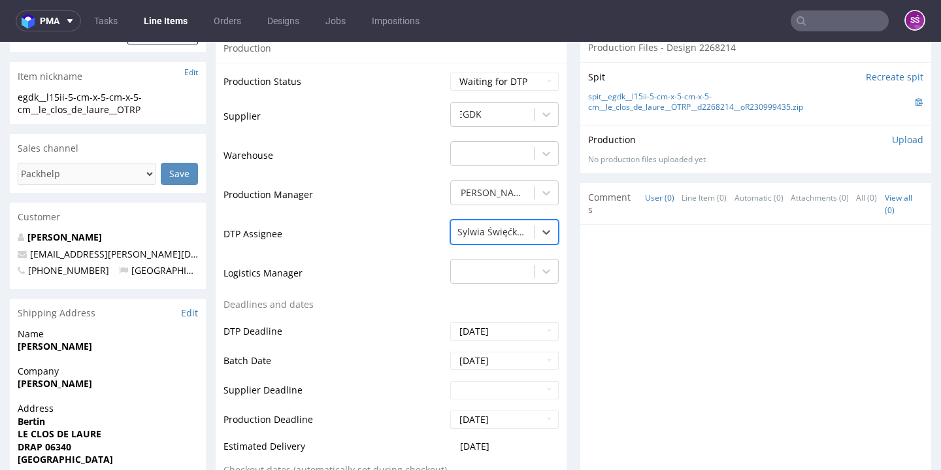
scroll to position [549, 0]
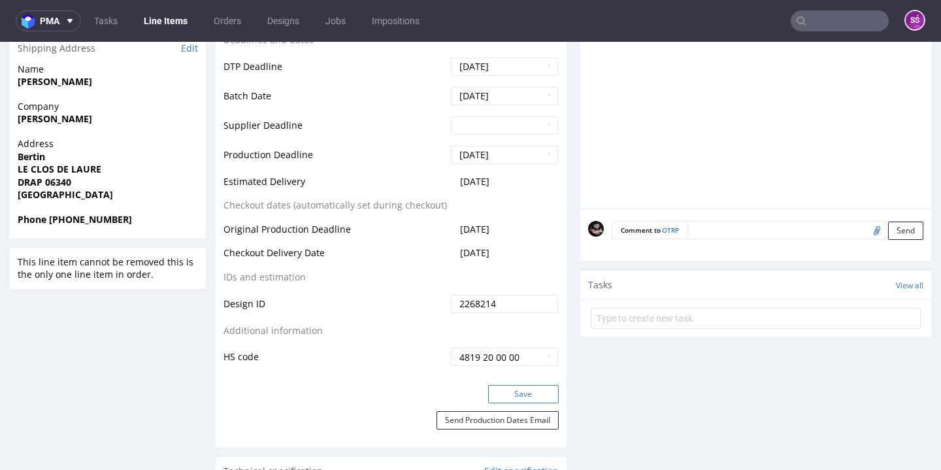
click at [512, 403] on button "Save" at bounding box center [523, 394] width 71 height 18
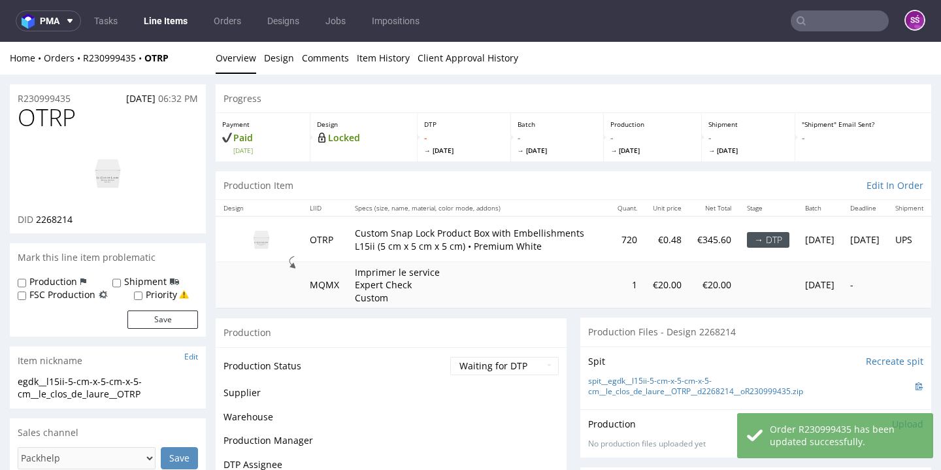
scroll to position [97, 0]
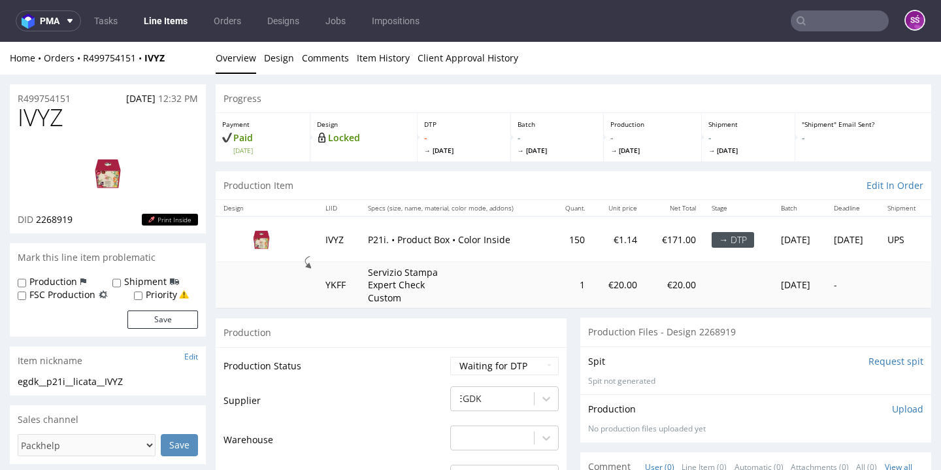
click at [877, 368] on input "Request spit" at bounding box center [896, 361] width 55 height 13
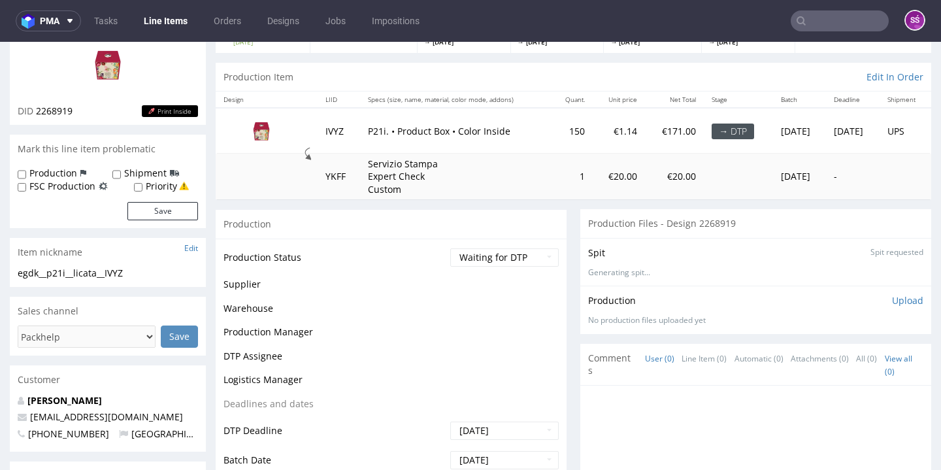
scroll to position [109, 0]
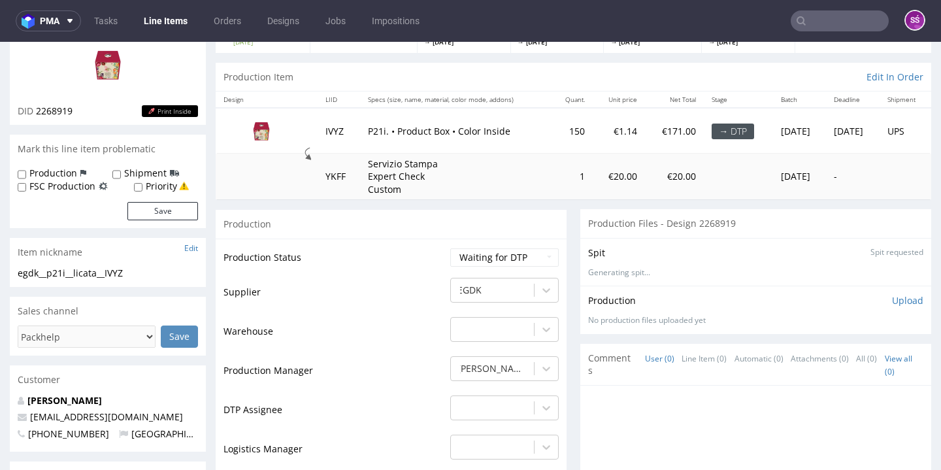
click at [116, 79] on img at bounding box center [108, 64] width 105 height 59
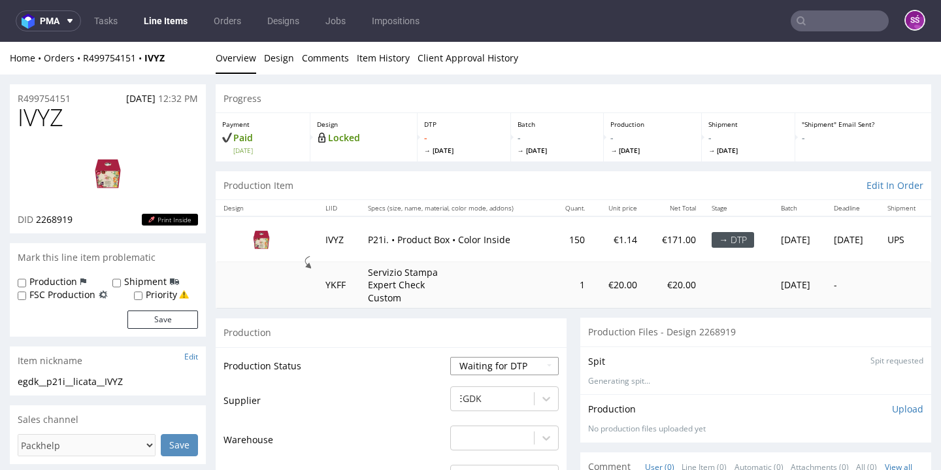
scroll to position [90, 0]
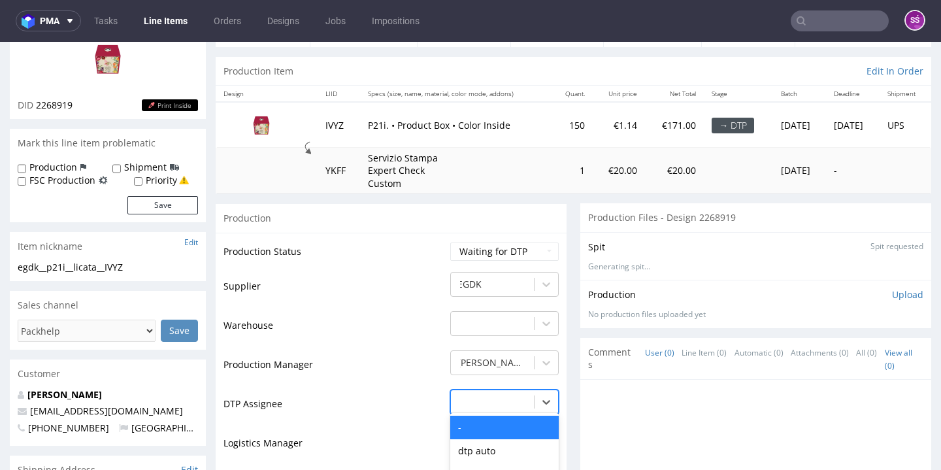
click at [514, 408] on div "- selected, 1 of 31. 31 results available. Use Up and Down to choose options, p…" at bounding box center [504, 399] width 109 height 18
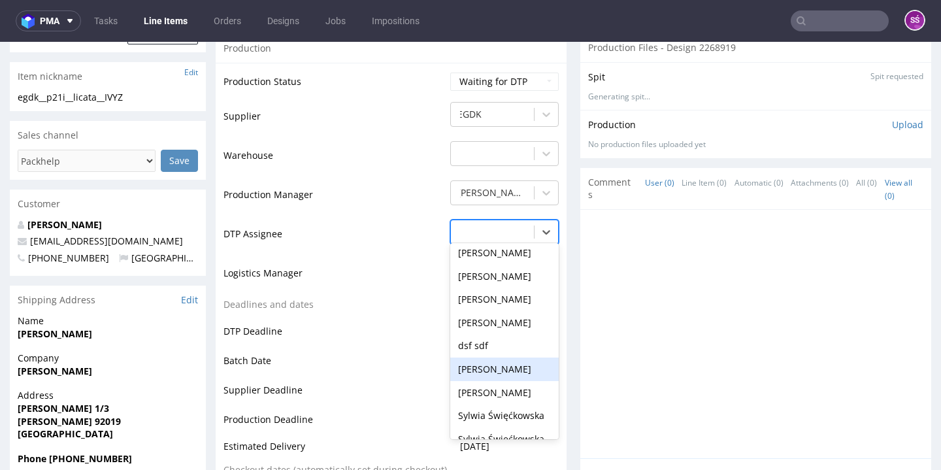
scroll to position [518, 0]
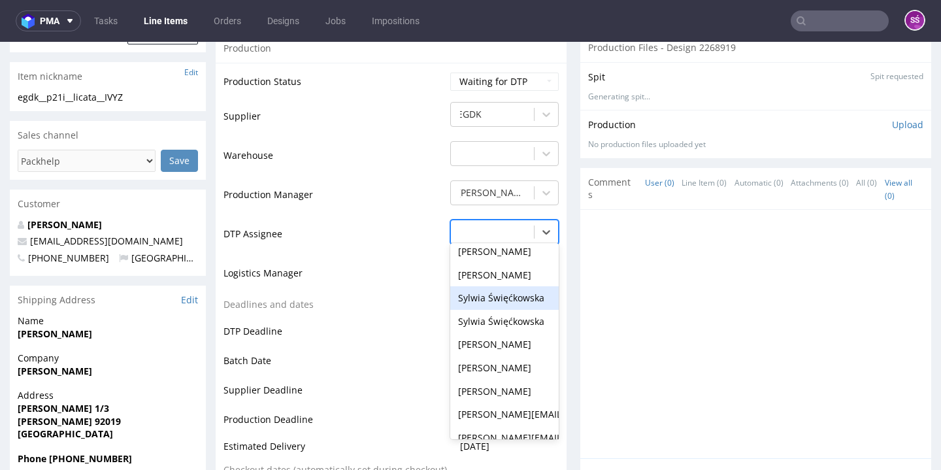
click at [511, 310] on div "Sylwia Święćkowska" at bounding box center [504, 298] width 109 height 24
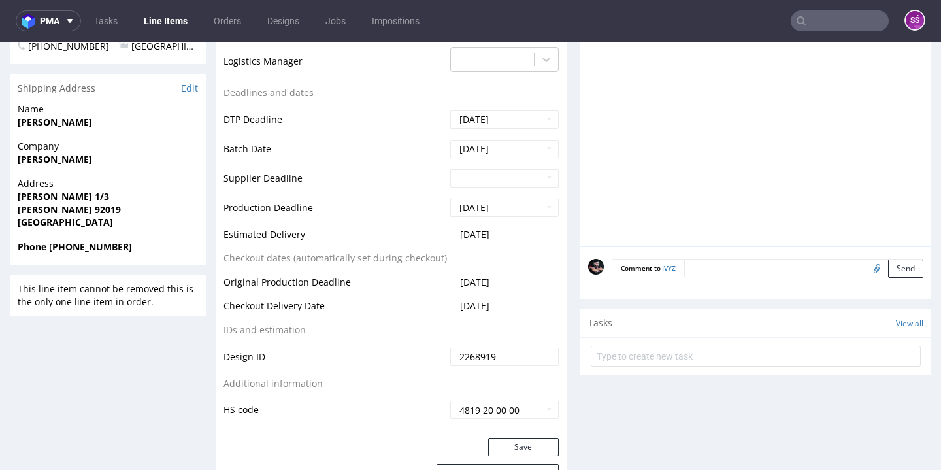
scroll to position [522, 0]
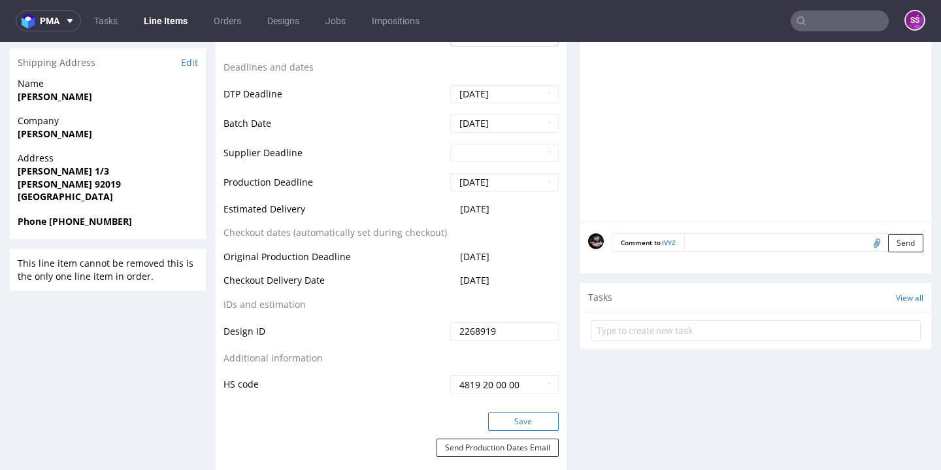
click at [527, 431] on button "Save" at bounding box center [523, 421] width 71 height 18
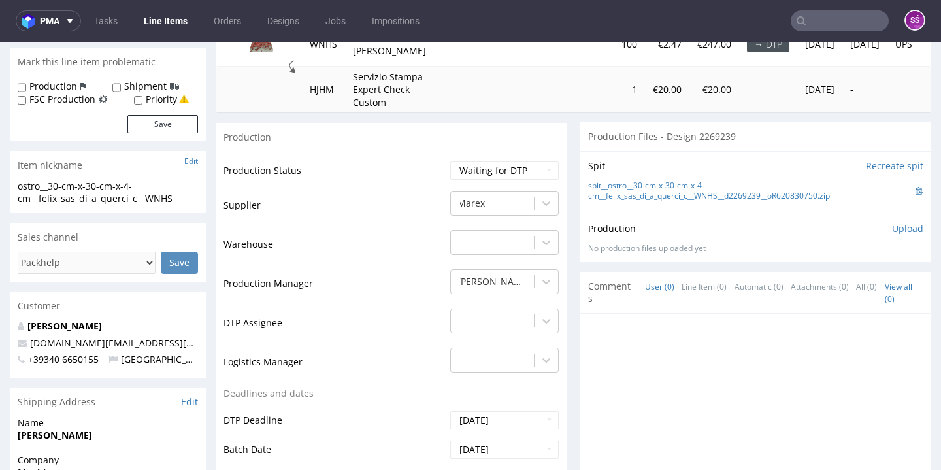
scroll to position [198, 0]
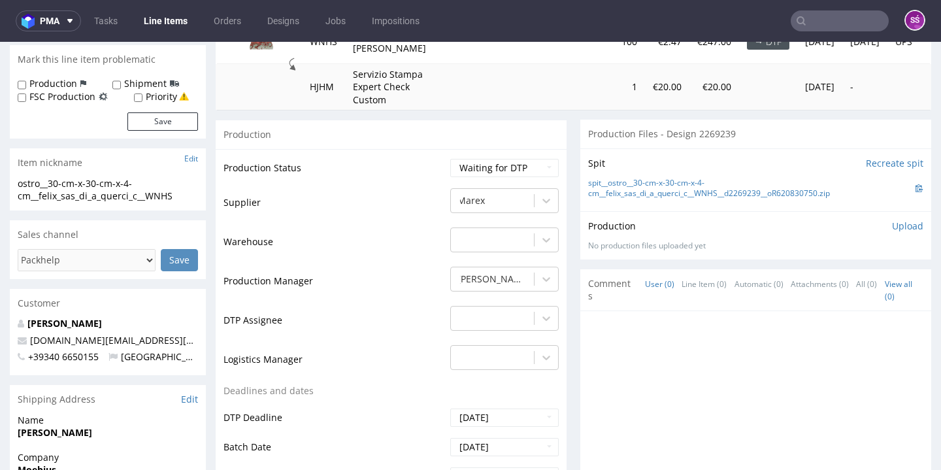
click at [65, 27] on span "2269239" at bounding box center [54, 21] width 37 height 12
copy span "2269239"
